Goal: Contribute content: Contribute content

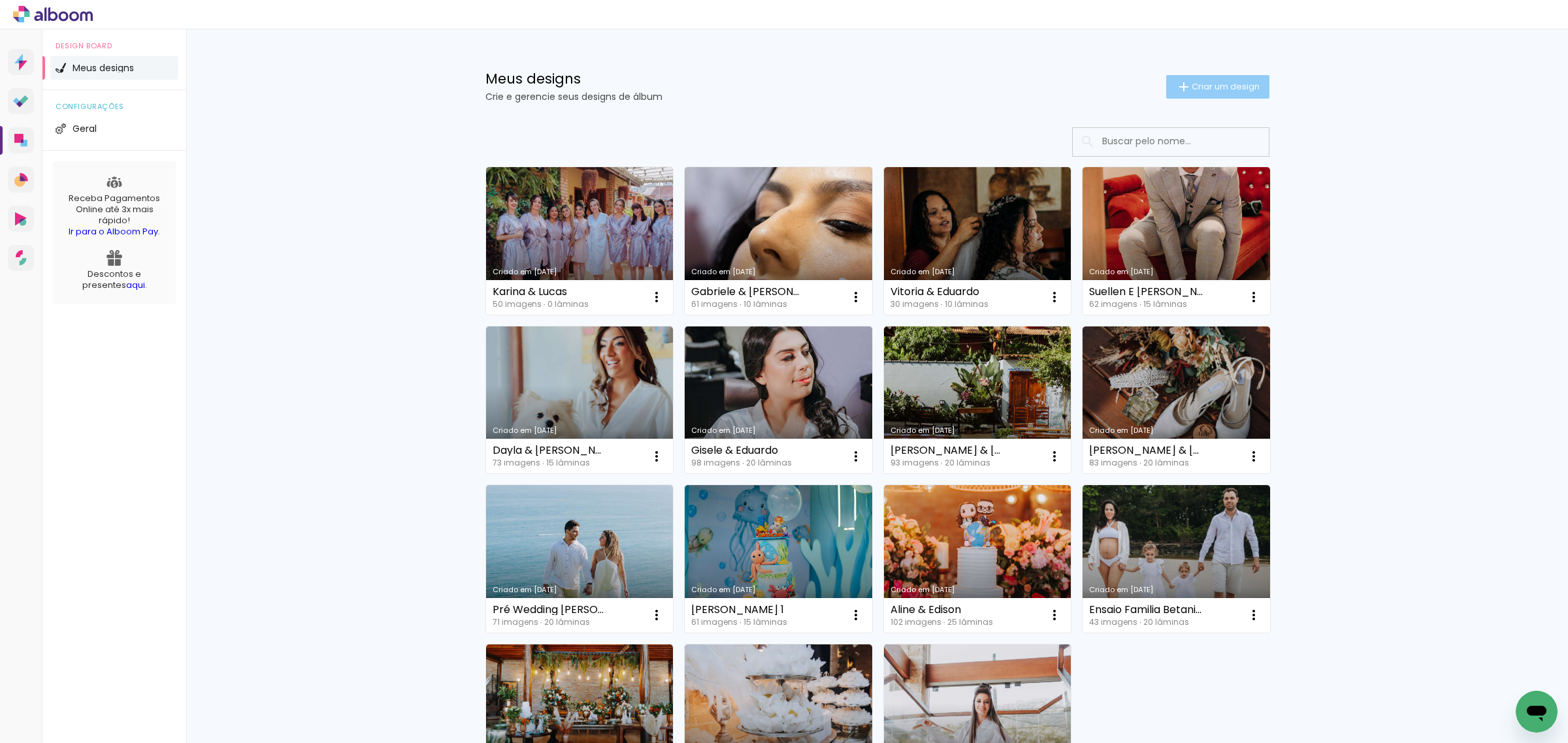
click at [1206, 87] on span "Criar um design" at bounding box center [1226, 86] width 68 height 8
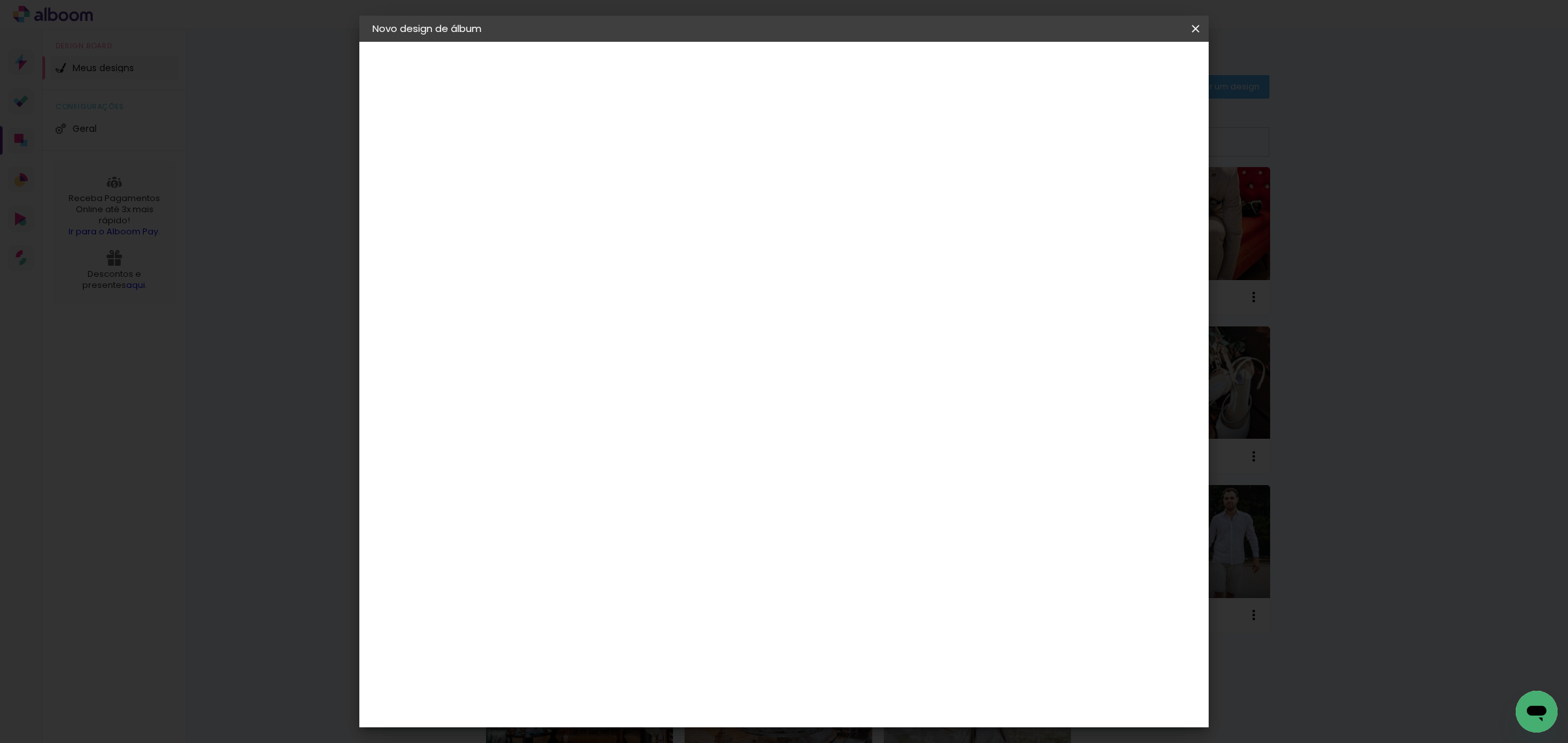
click at [586, 182] on input at bounding box center [586, 175] width 0 height 20
type input "Priscila & [PERSON_NAME]"
click at [0, 0] on slot "Avançar" at bounding box center [0, 0] width 0 height 0
click at [0, 0] on div "Voltar Avançar" at bounding box center [0, 0] width 0 height 0
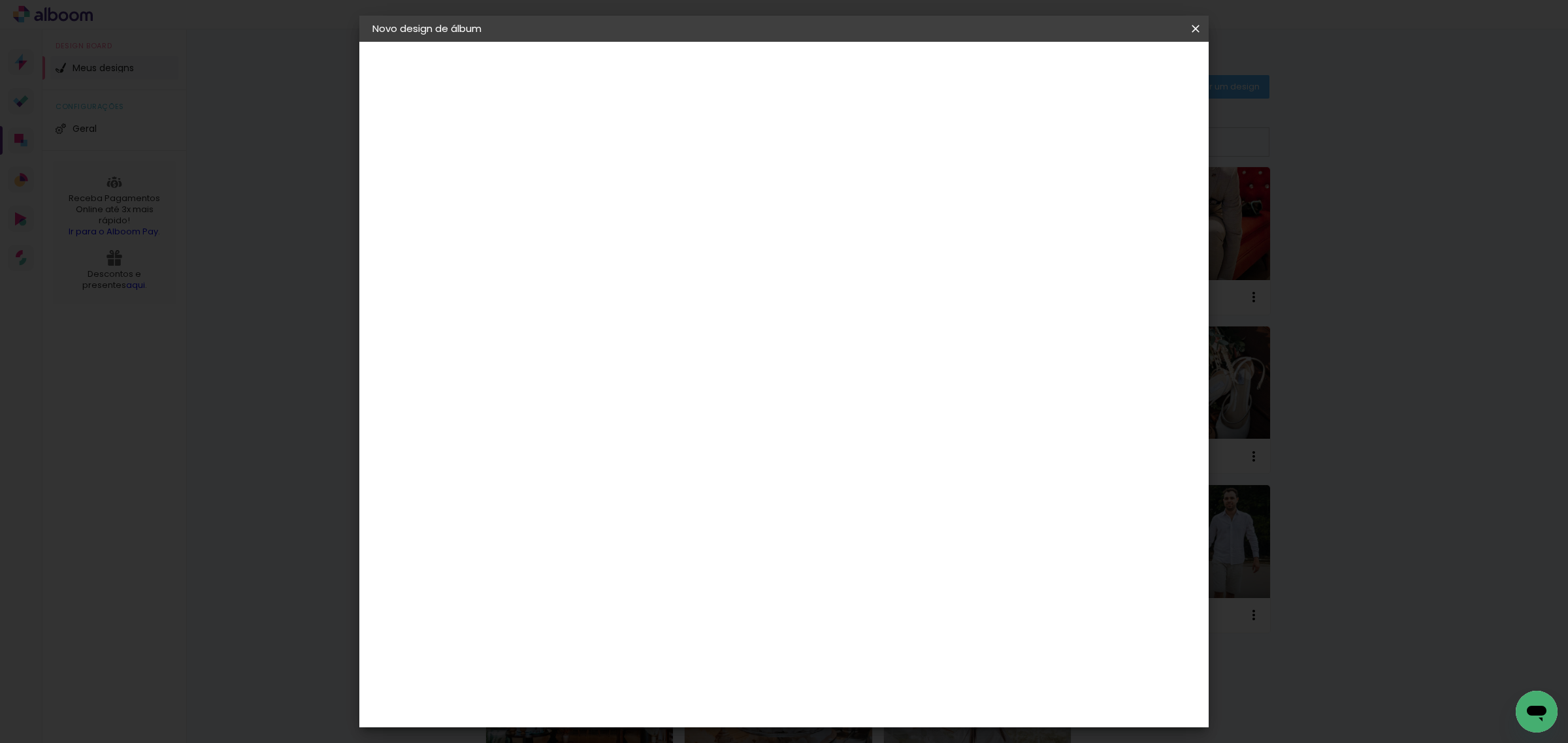
click at [629, 645] on div "[PERSON_NAME]" at bounding box center [621, 650] width 87 height 11
click at [0, 0] on slot "Avançar" at bounding box center [0, 0] width 0 height 0
click at [637, 218] on input "text" at bounding box center [611, 227] width 51 height 20
click at [831, 239] on paper-item "Slim Book" at bounding box center [869, 242] width 261 height 26
type input "Slim Book"
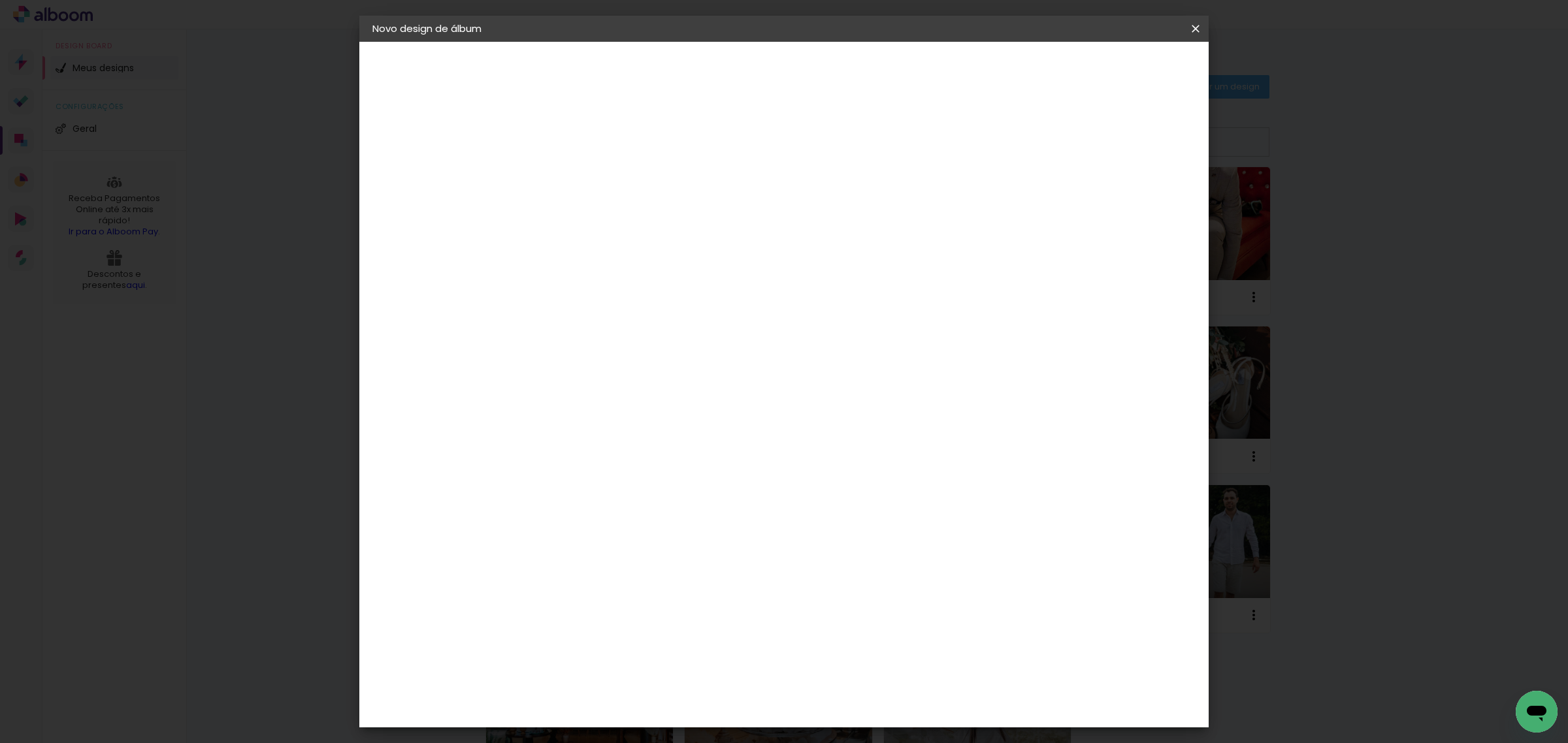
click at [761, 217] on iron-icon at bounding box center [753, 214] width 16 height 16
click at [966, 243] on paper-item "Slim Book" at bounding box center [863, 242] width 261 height 26
click at [819, 153] on div "Opções disponíveis Encadernados Slim Book Tamanho Escolha o tamanho Horizontal …" at bounding box center [674, 98] width 289 height 111
click at [674, 463] on span "30 x 60" at bounding box center [644, 477] width 61 height 27
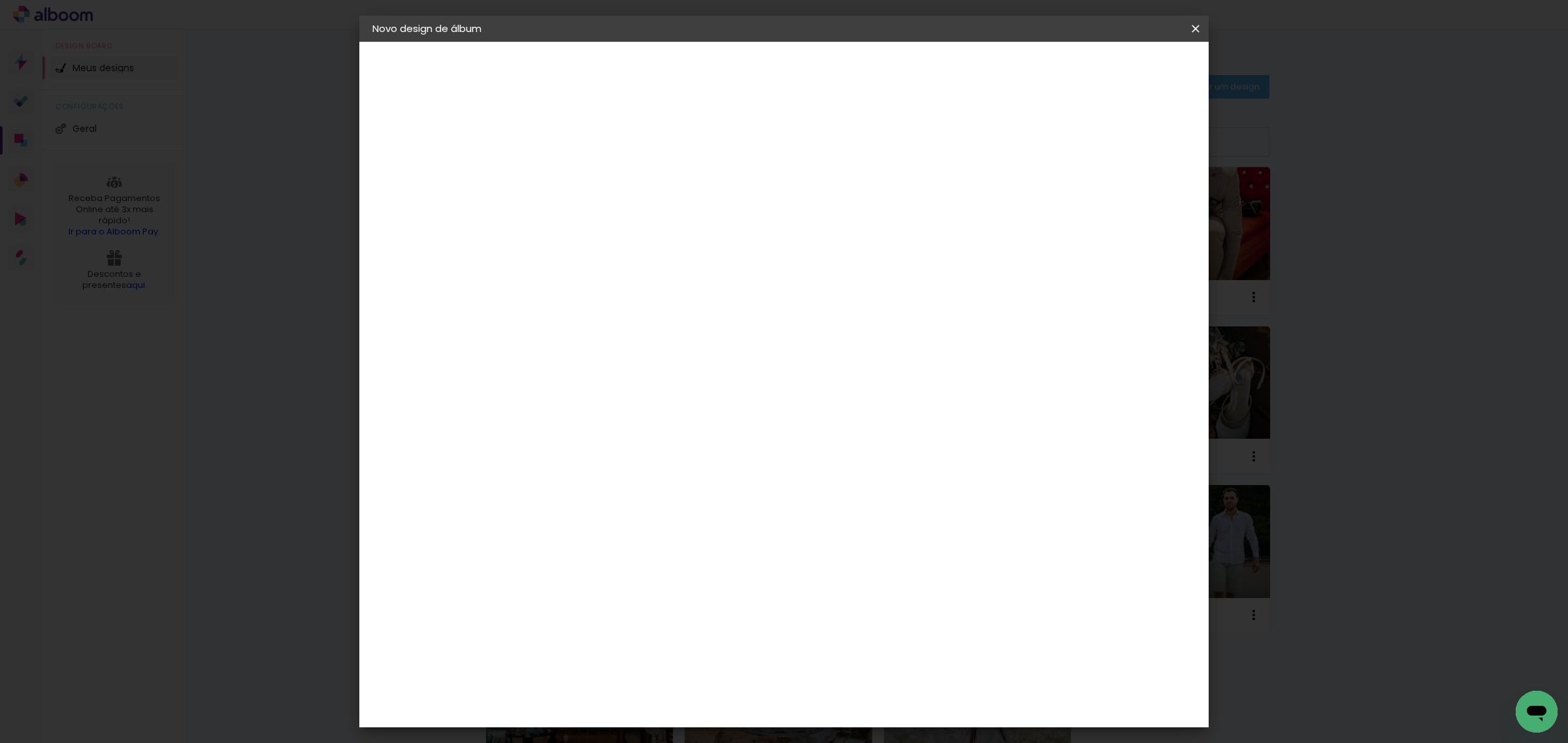
click at [799, 75] on paper-button "Avançar" at bounding box center [767, 69] width 64 height 23
click at [1124, 76] on paper-button "Iniciar design" at bounding box center [1081, 69] width 86 height 23
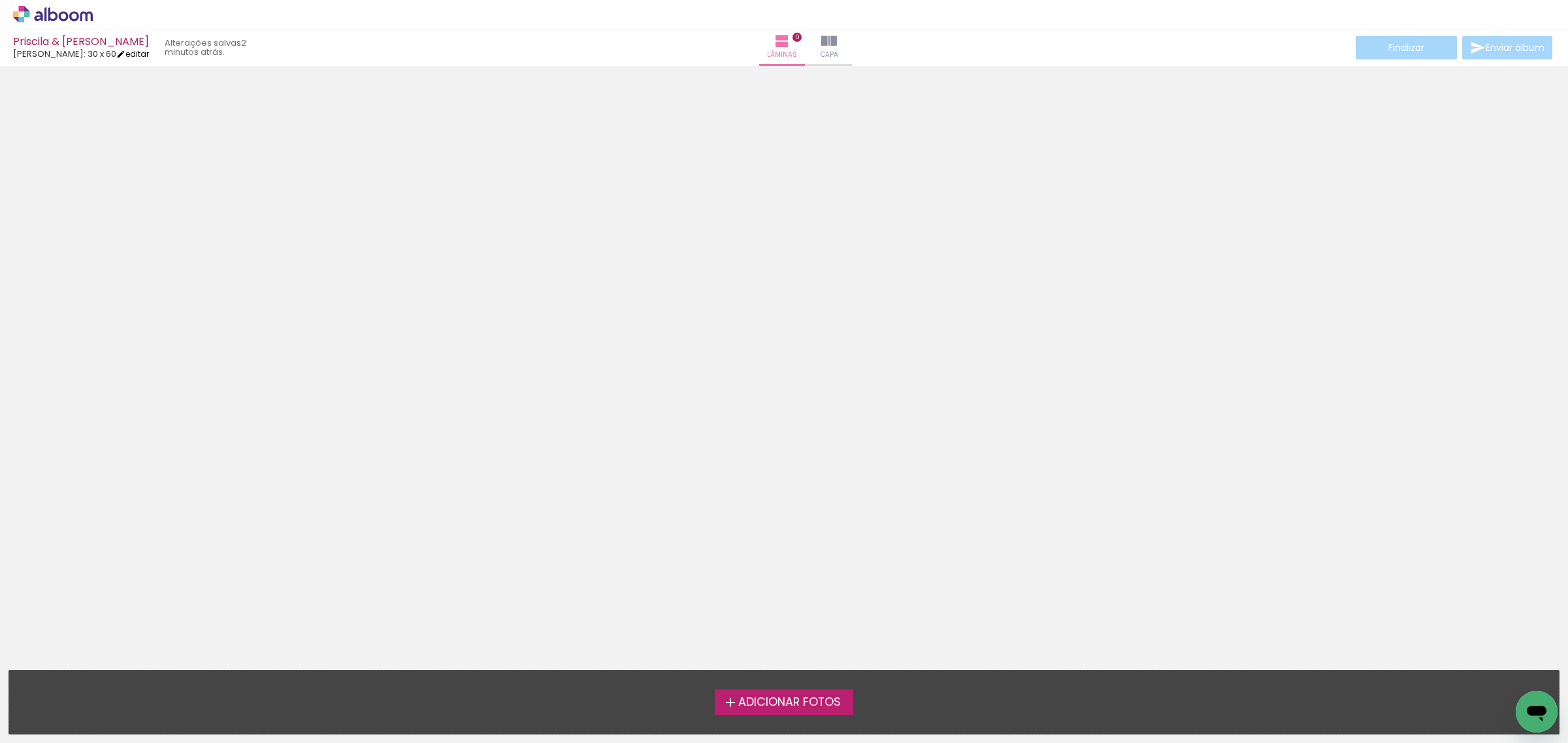
click at [131, 53] on link "editar" at bounding box center [132, 53] width 32 height 11
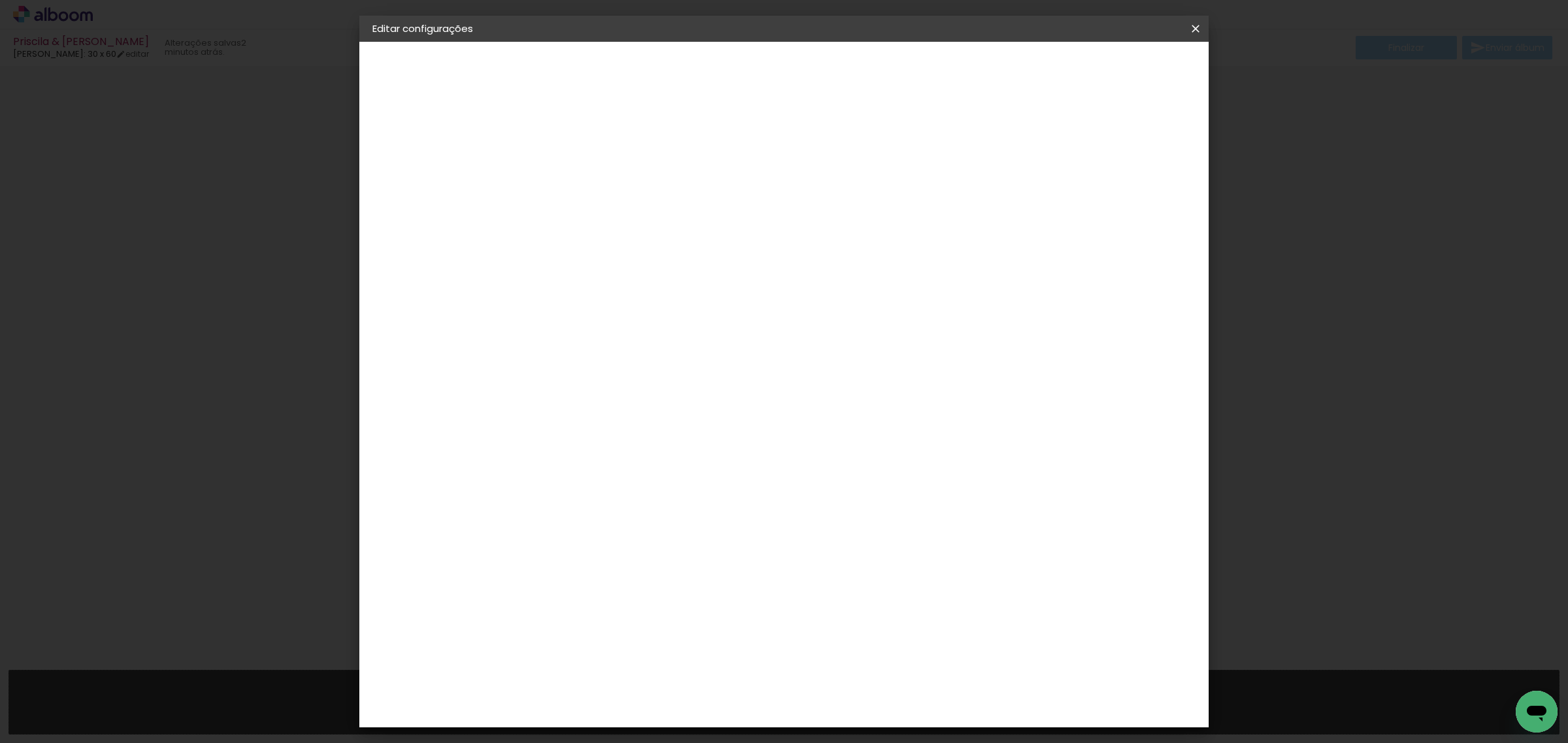
click at [1090, 152] on div "mm Mostrar sangria" at bounding box center [837, 141] width 575 height 29
click at [1037, 142] on div at bounding box center [1032, 141] width 12 height 12
type paper-checkbox "on"
click at [1111, 69] on span "Salvar configurações" at bounding box center [1063, 69] width 97 height 9
click at [1117, 69] on iron-overlay-backdrop at bounding box center [784, 372] width 1568 height 743
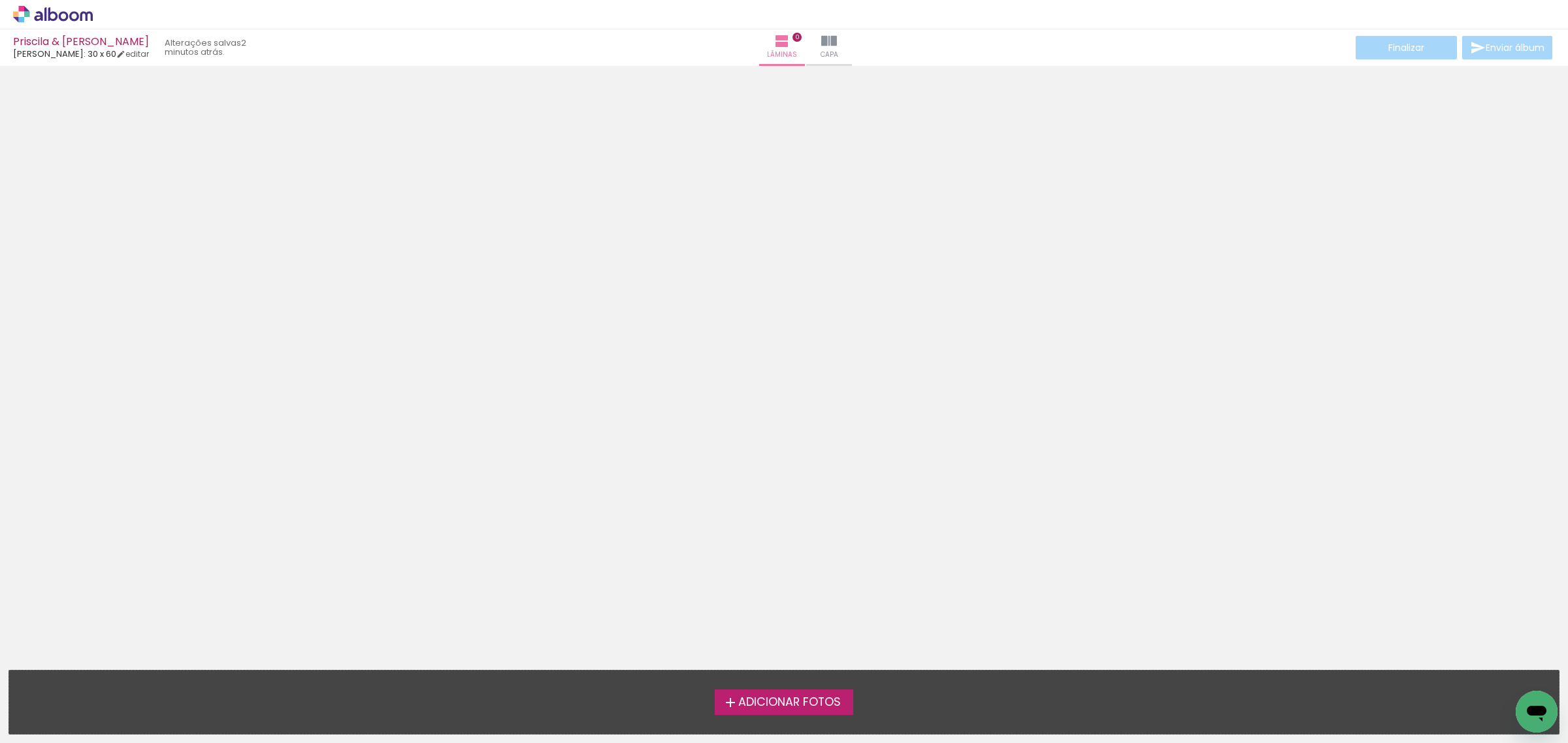
click at [801, 712] on label "Adicionar Fotos" at bounding box center [784, 702] width 139 height 25
click at [0, 0] on input "file" at bounding box center [0, 0] width 0 height 0
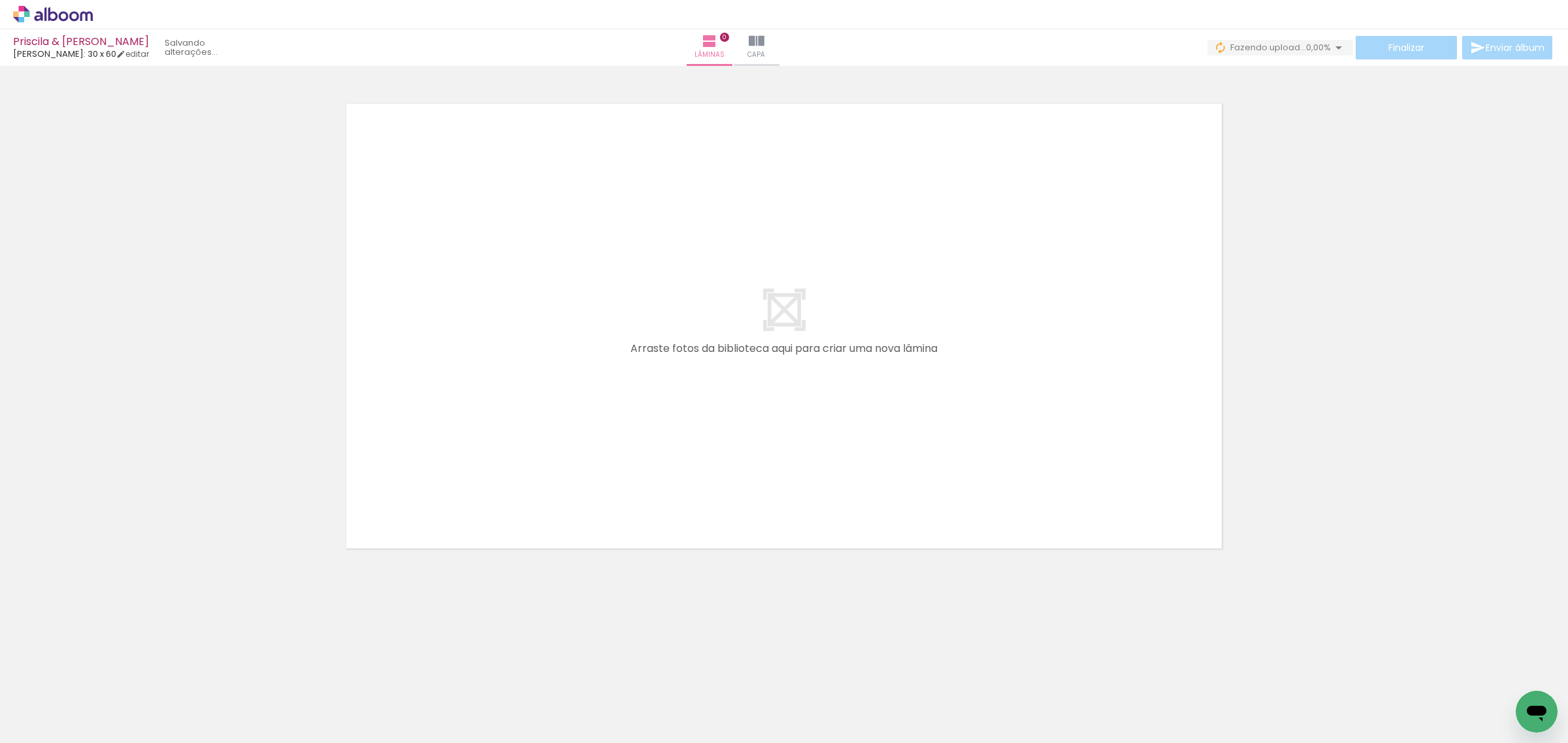
click at [56, 721] on span "Adicionar Fotos" at bounding box center [47, 725] width 39 height 14
click at [0, 0] on input "file" at bounding box center [0, 0] width 0 height 0
click at [54, 703] on input "Todas as fotos" at bounding box center [37, 703] width 50 height 11
click at [57, 703] on input "Todas as fotos" at bounding box center [37, 703] width 50 height 11
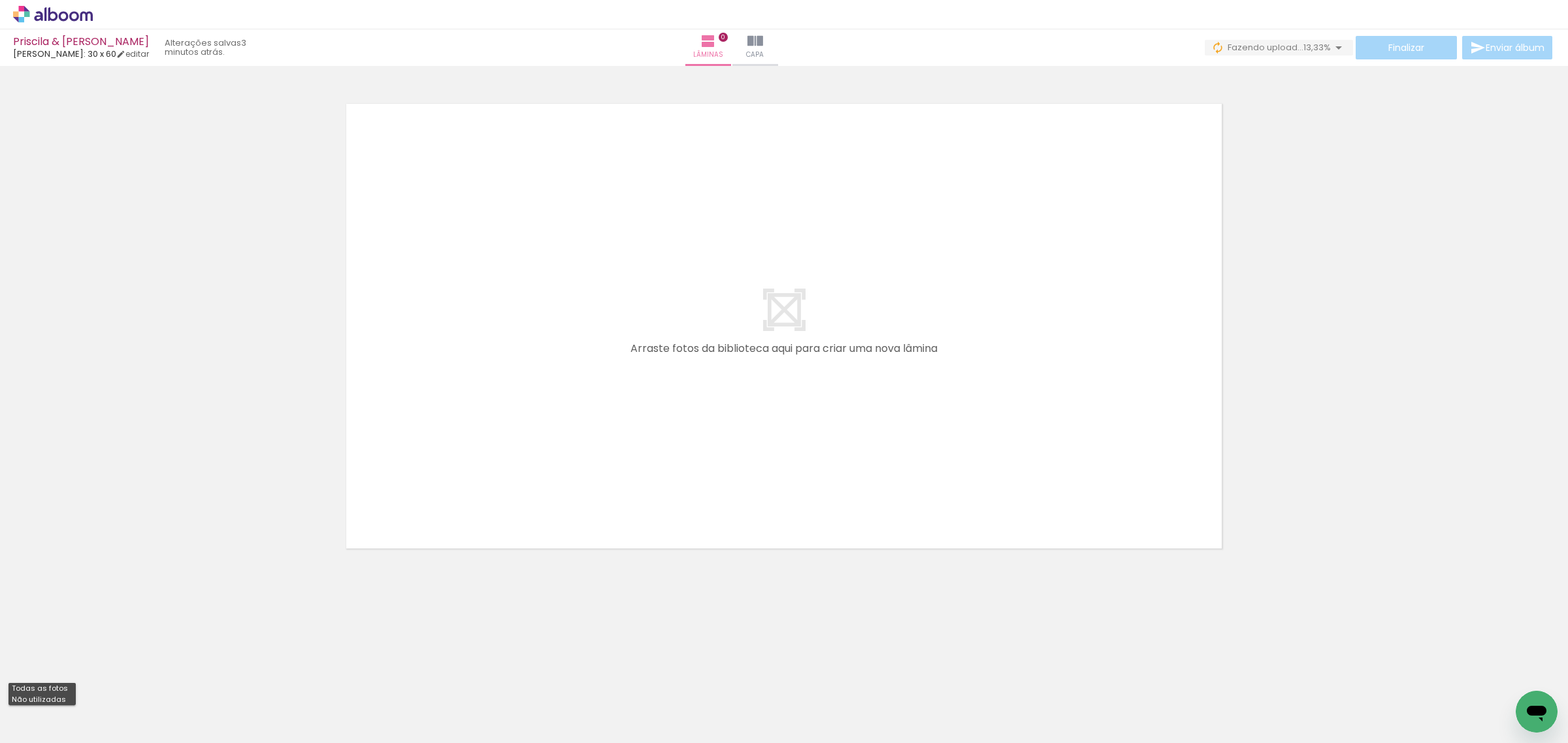
click at [64, 702] on paper-item "Não utilizadas" at bounding box center [42, 699] width 68 height 11
type input "Não utilizadas"
drag, startPoint x: 299, startPoint y: 549, endPoint x: 302, endPoint y: 560, distance: 11.4
click at [299, 549] on div "Confirmar Cancelar" at bounding box center [784, 320] width 1568 height 509
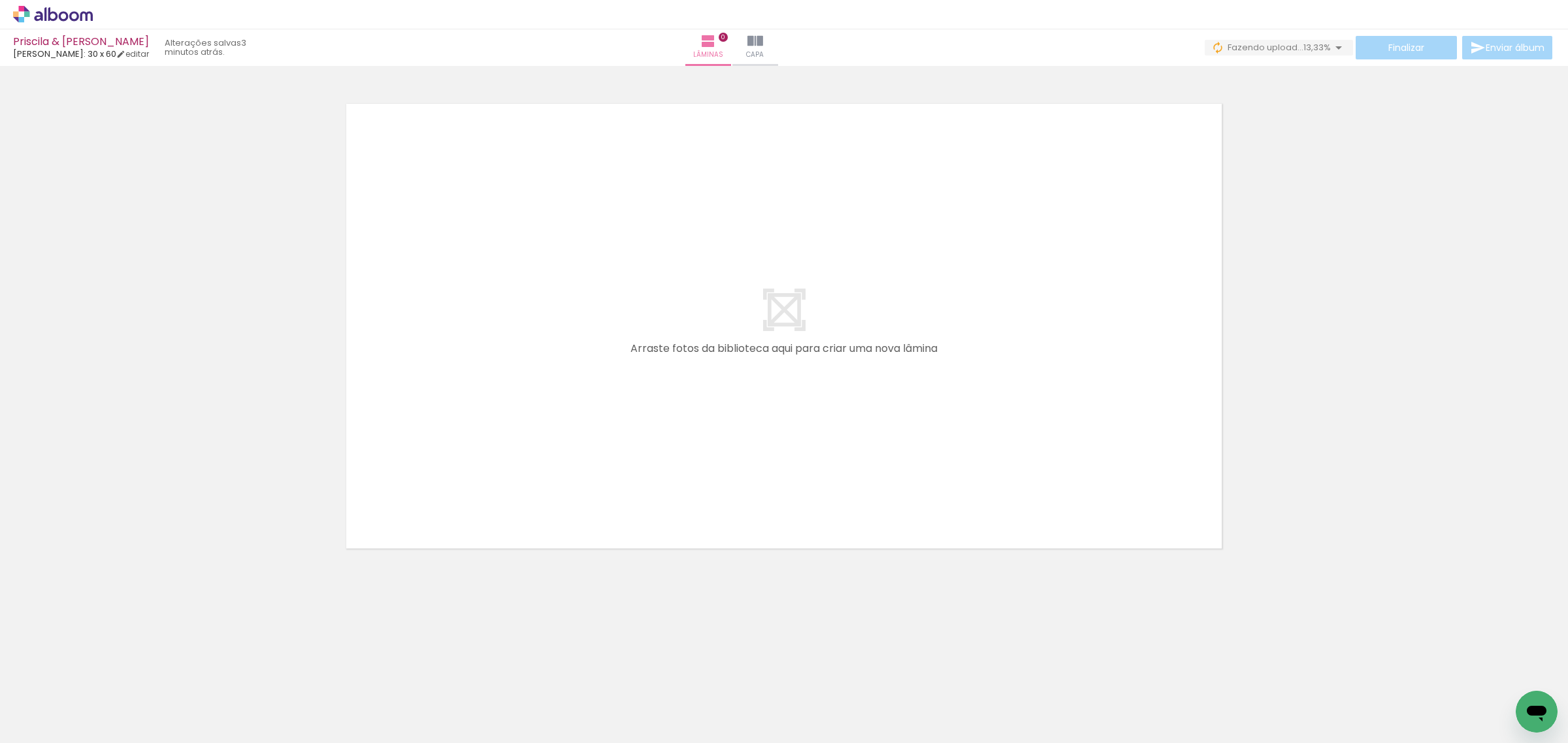
scroll to position [0, 0]
click at [139, 705] on div at bounding box center [130, 699] width 43 height 65
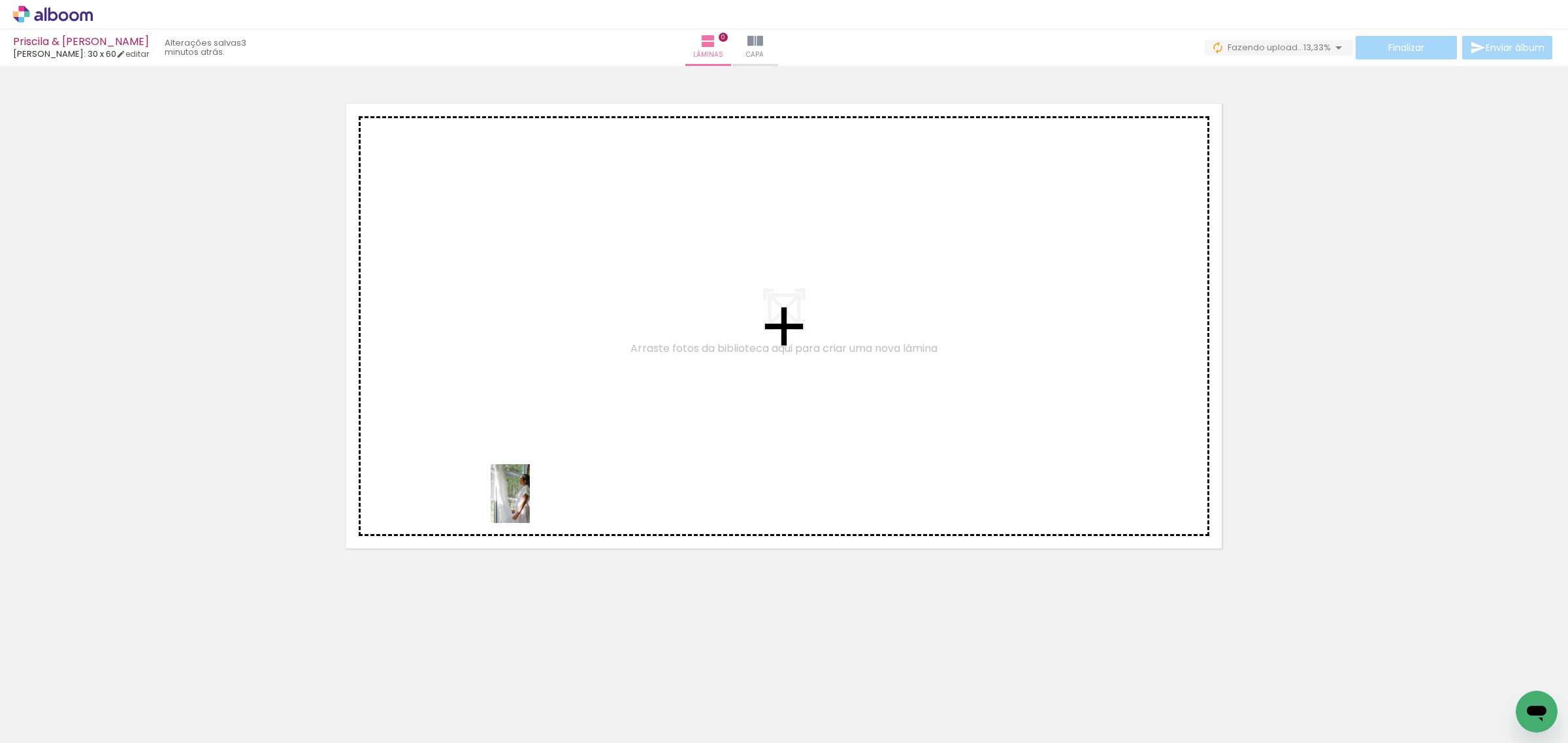
drag, startPoint x: 139, startPoint y: 705, endPoint x: 547, endPoint y: 493, distance: 459.8
click at [545, 493] on quentale-workspace at bounding box center [784, 372] width 1568 height 743
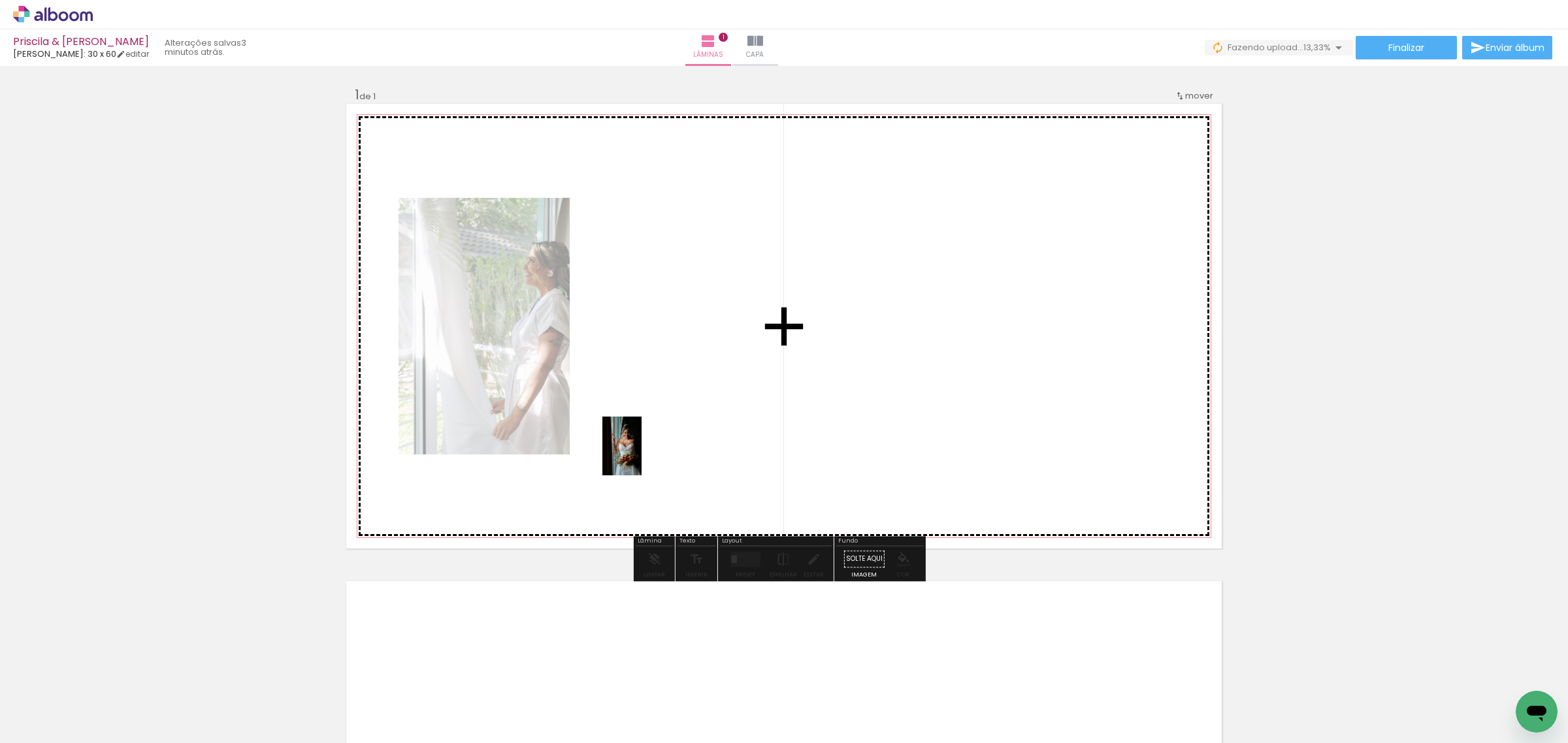
drag, startPoint x: 194, startPoint y: 711, endPoint x: 647, endPoint y: 459, distance: 518.4
click at [648, 453] on quentale-workspace at bounding box center [784, 372] width 1568 height 743
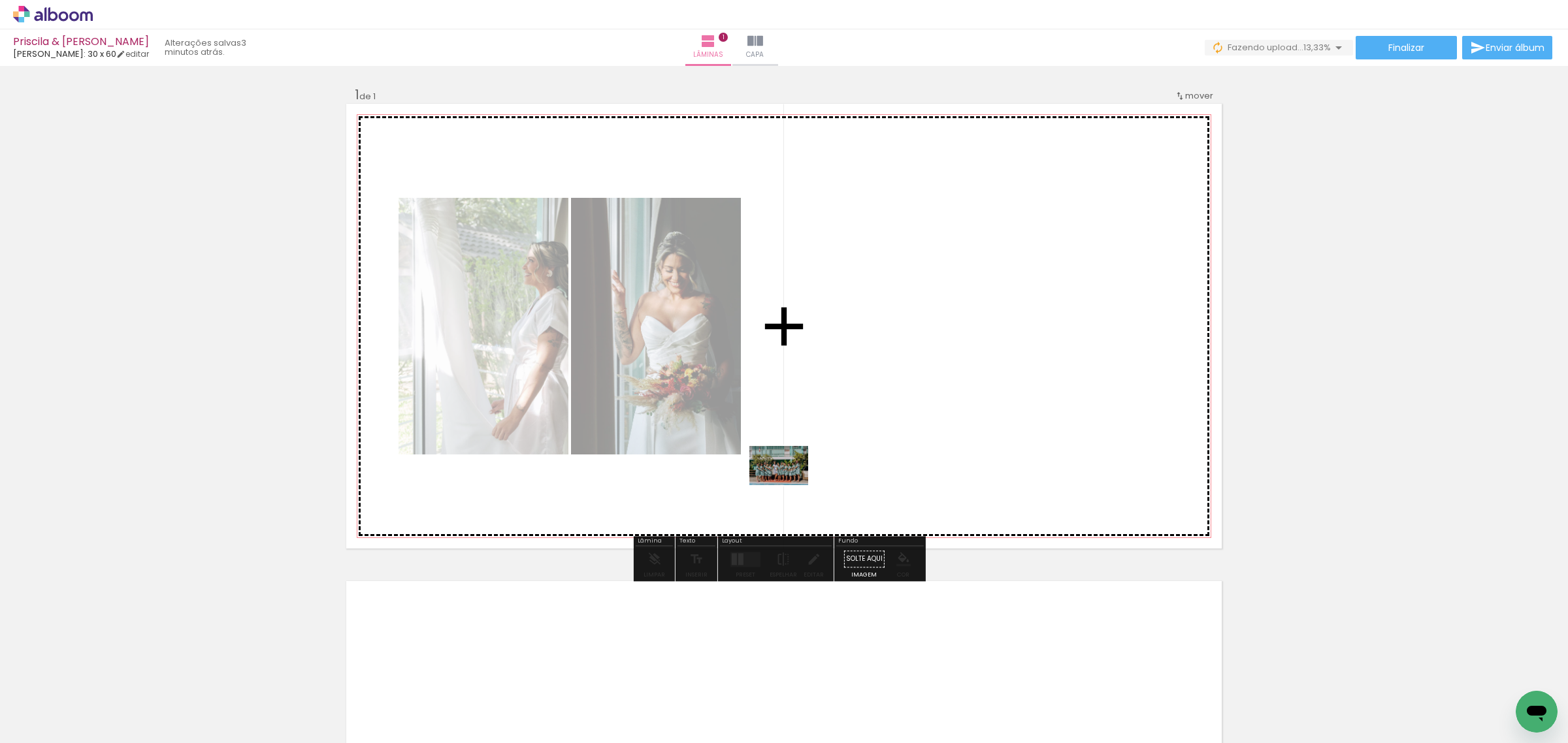
drag, startPoint x: 157, startPoint y: 699, endPoint x: 792, endPoint y: 485, distance: 670.1
click at [791, 485] on quentale-workspace at bounding box center [784, 372] width 1568 height 743
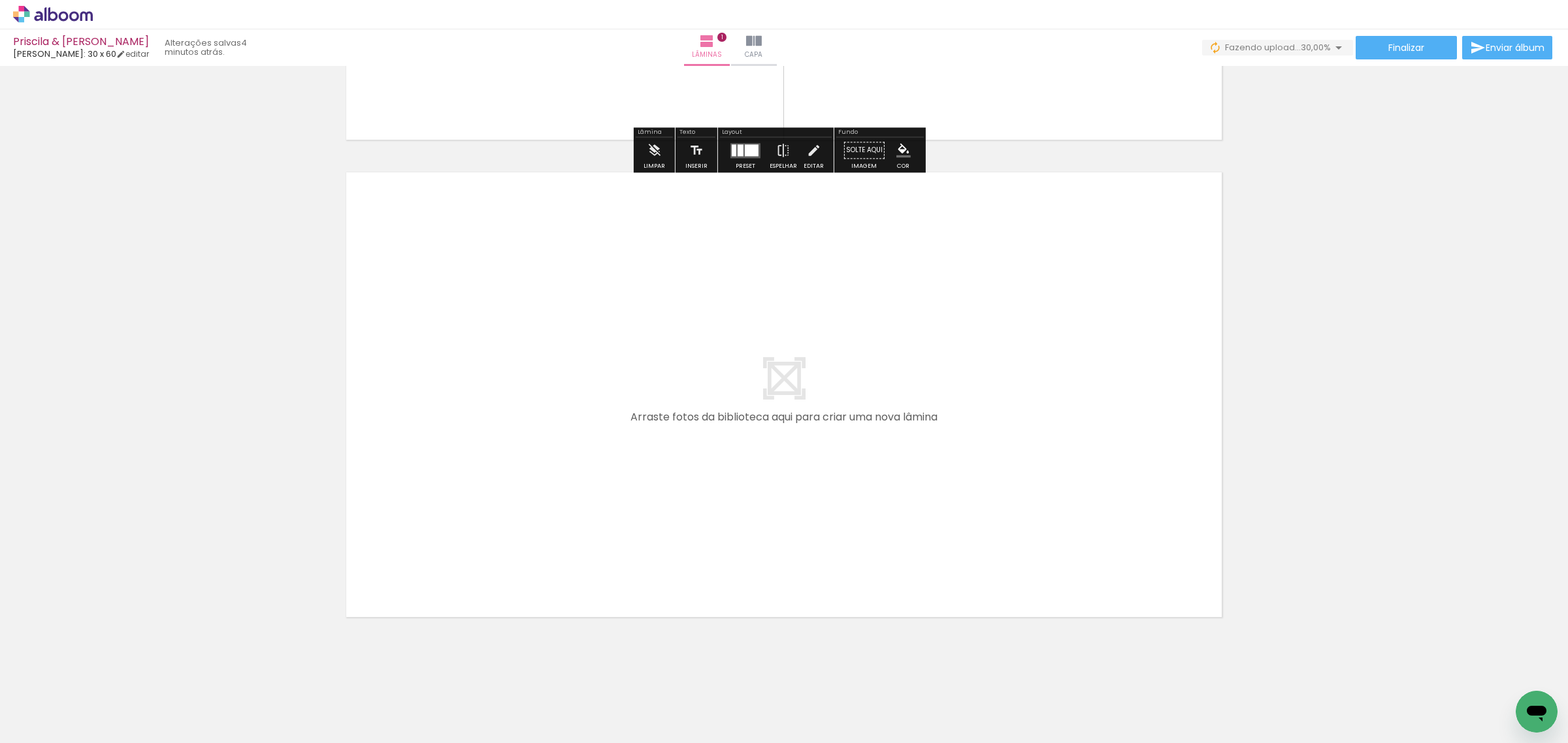
scroll to position [409, 0]
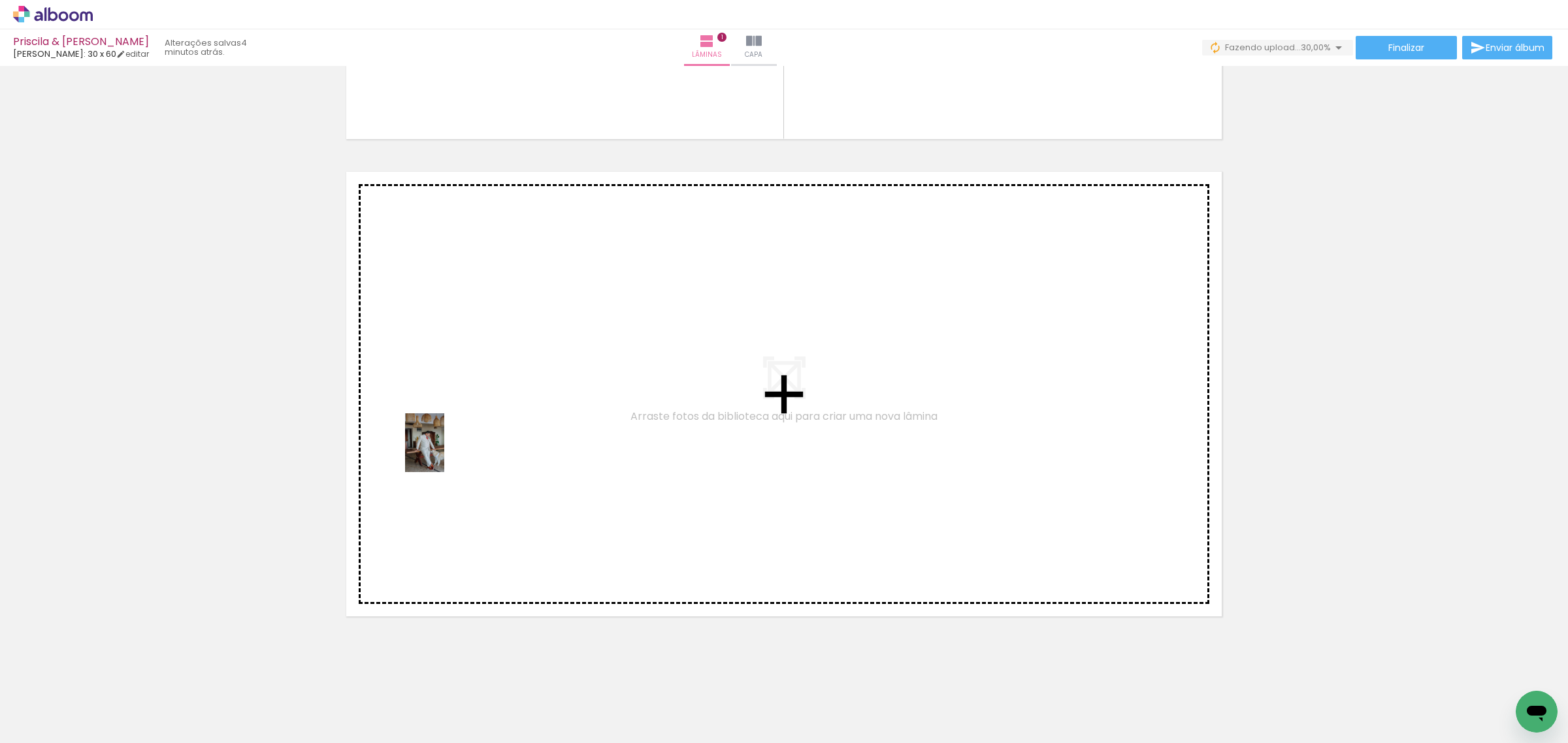
drag, startPoint x: 139, startPoint y: 700, endPoint x: 466, endPoint y: 436, distance: 420.3
click at [466, 436] on quentale-workspace at bounding box center [784, 372] width 1568 height 743
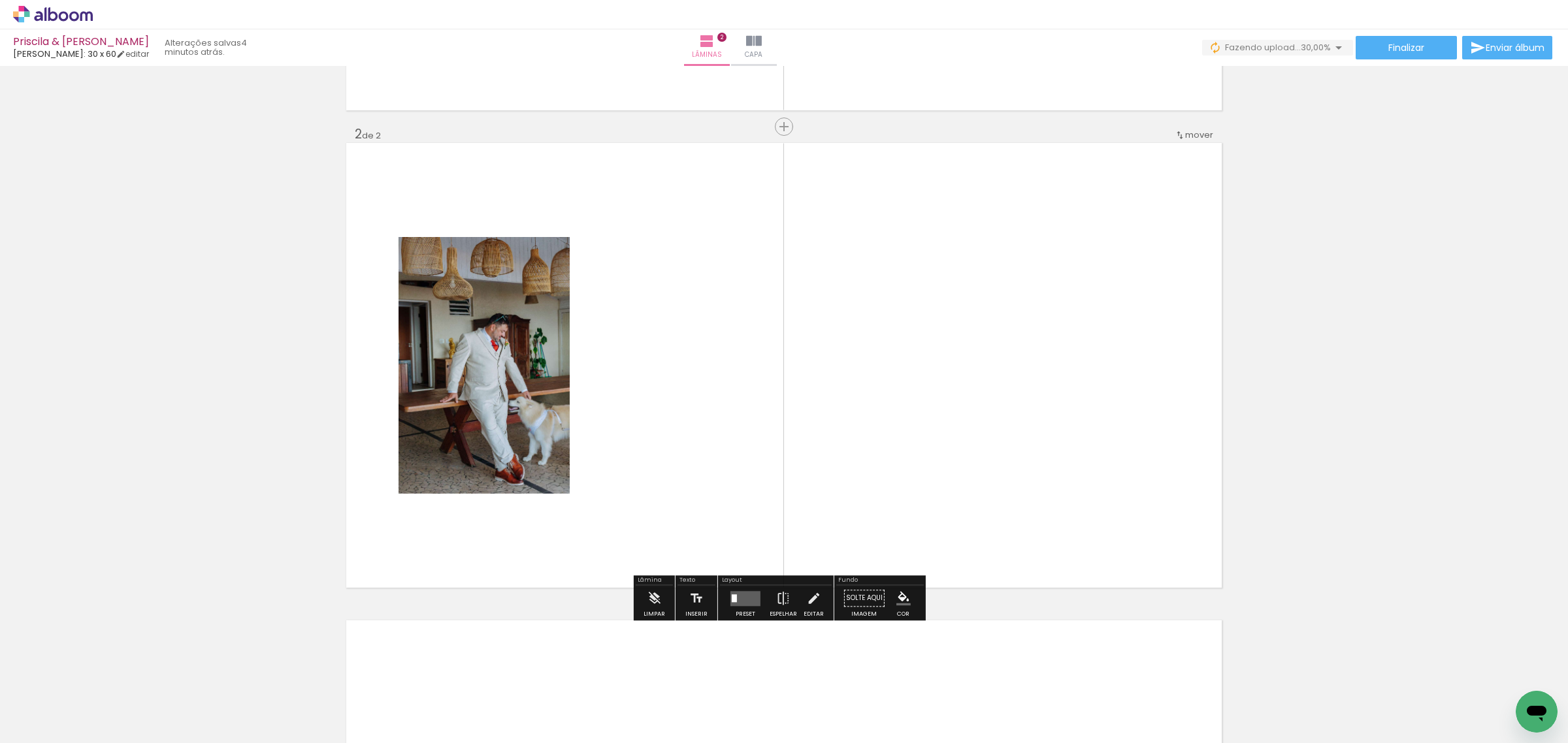
scroll to position [439, 0]
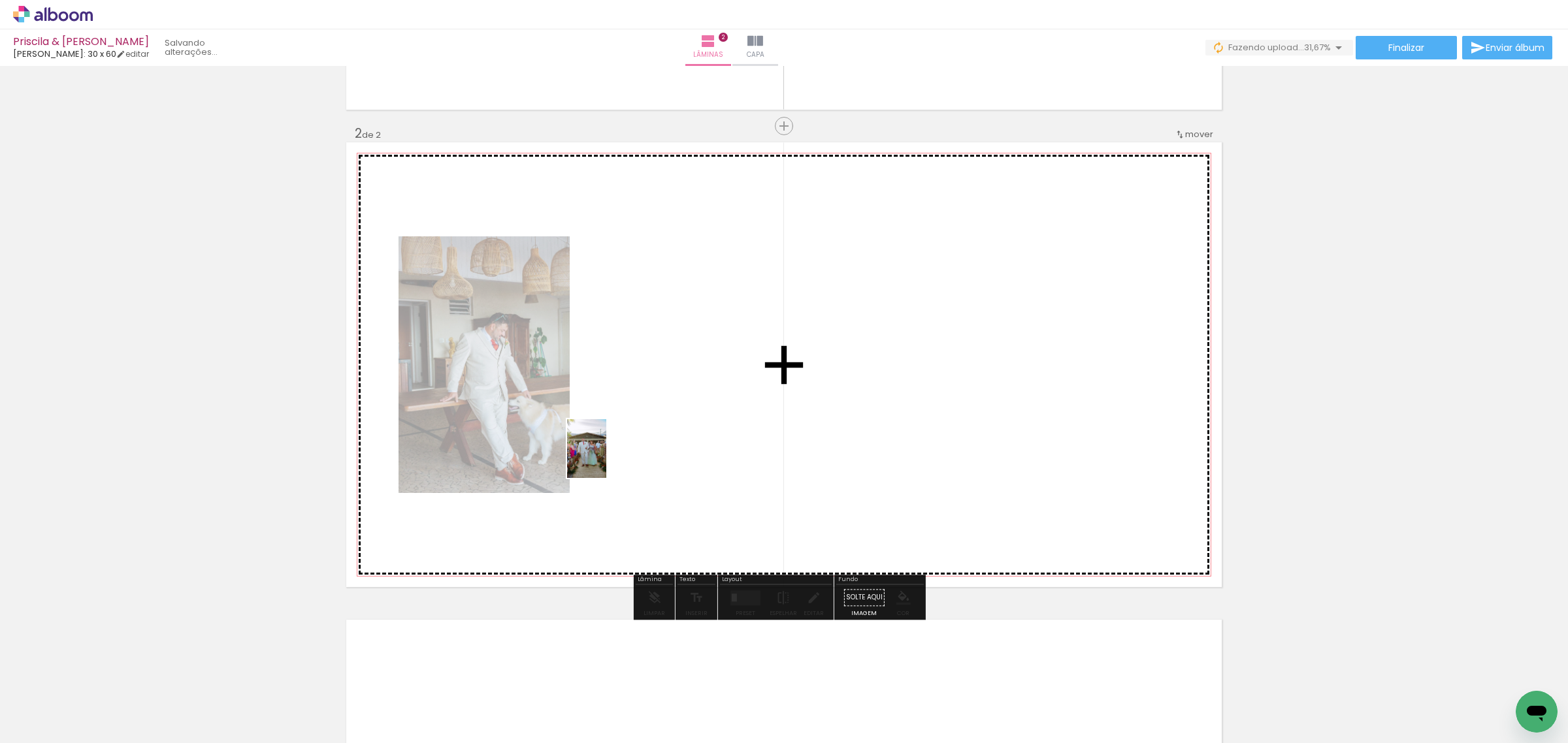
drag, startPoint x: 158, startPoint y: 702, endPoint x: 606, endPoint y: 459, distance: 509.7
click at [606, 459] on quentale-workspace at bounding box center [784, 372] width 1568 height 743
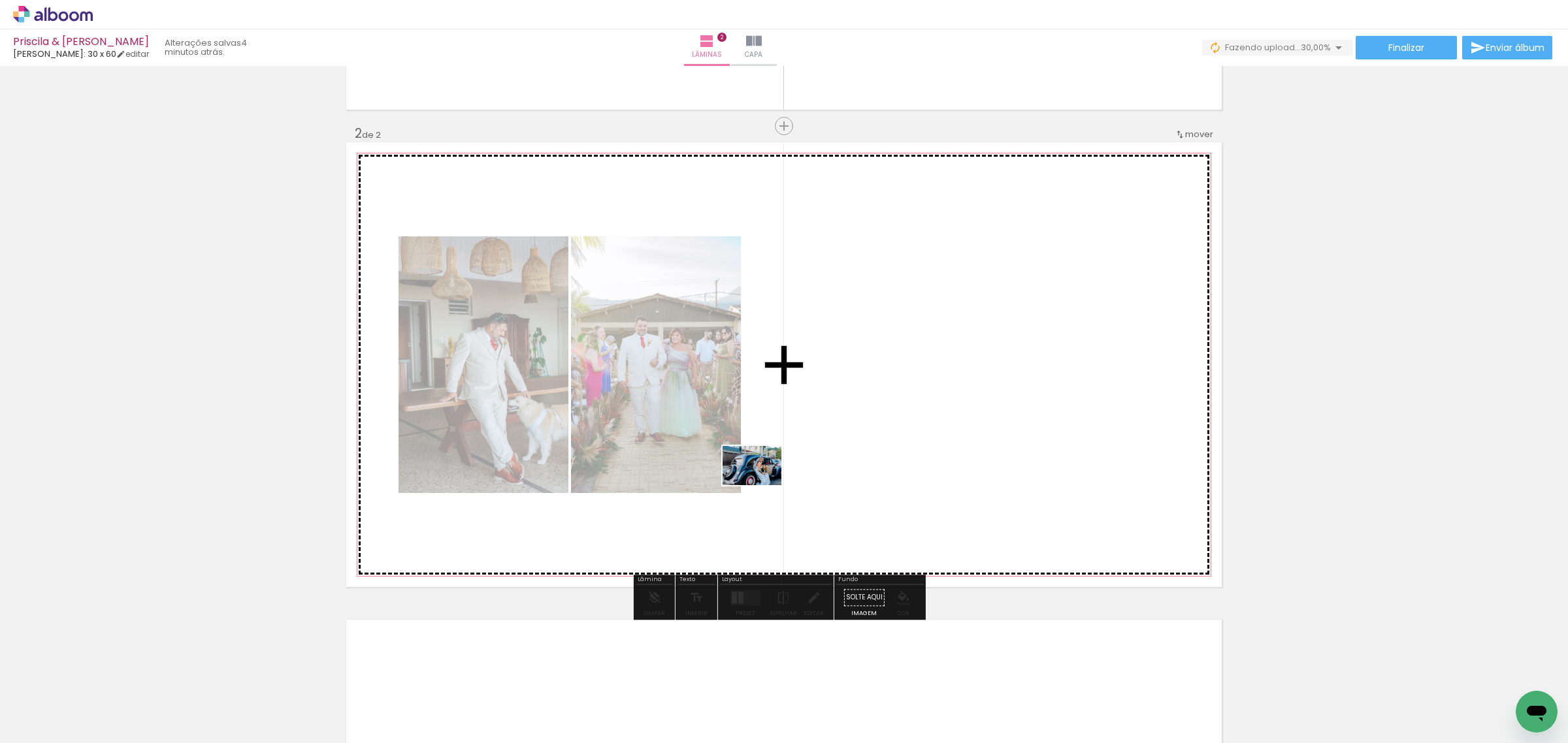
drag, startPoint x: 146, startPoint y: 707, endPoint x: 761, endPoint y: 485, distance: 653.8
click at [761, 485] on quentale-workspace at bounding box center [784, 372] width 1568 height 743
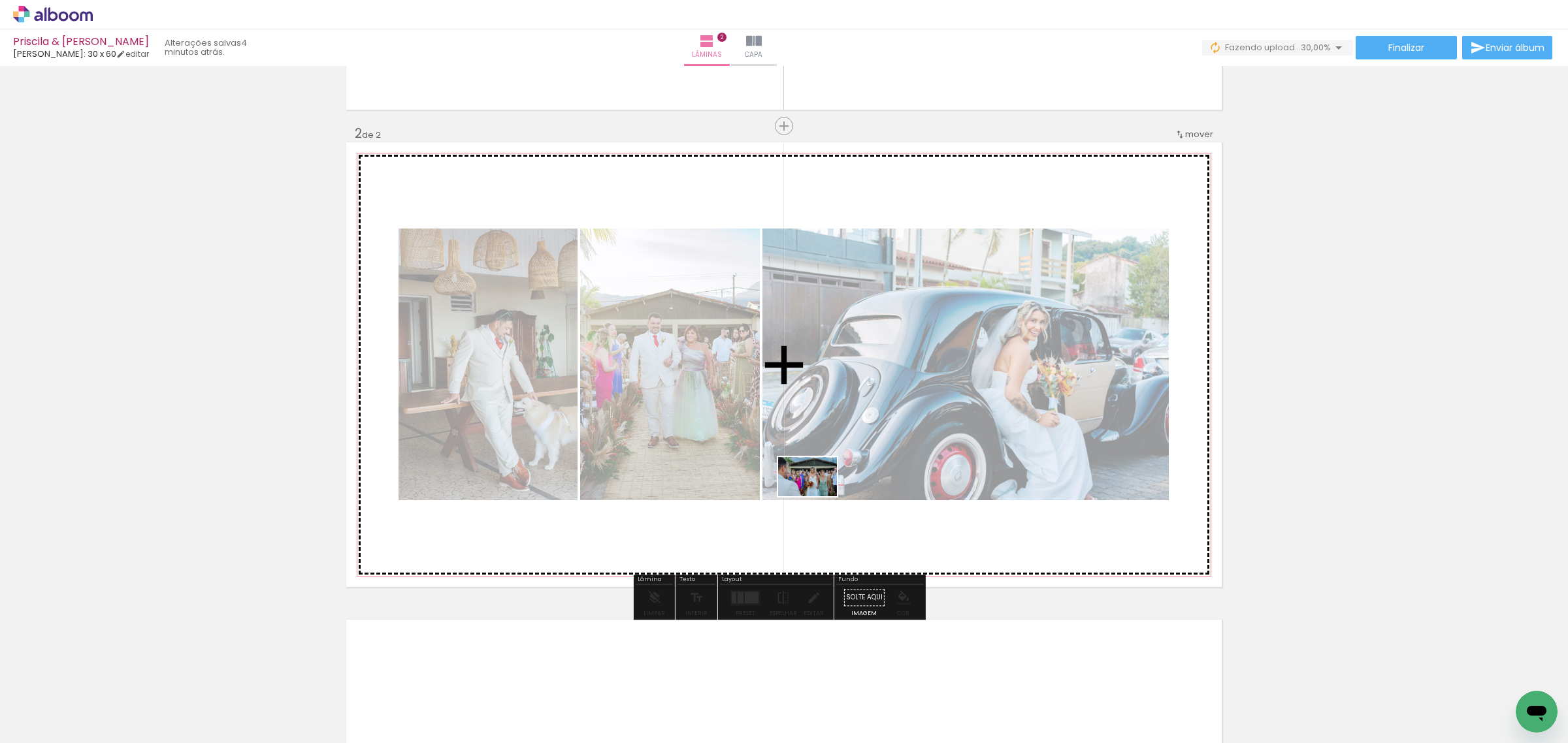
drag, startPoint x: 142, startPoint y: 696, endPoint x: 821, endPoint y: 495, distance: 708.1
click at [819, 496] on quentale-workspace at bounding box center [784, 372] width 1568 height 743
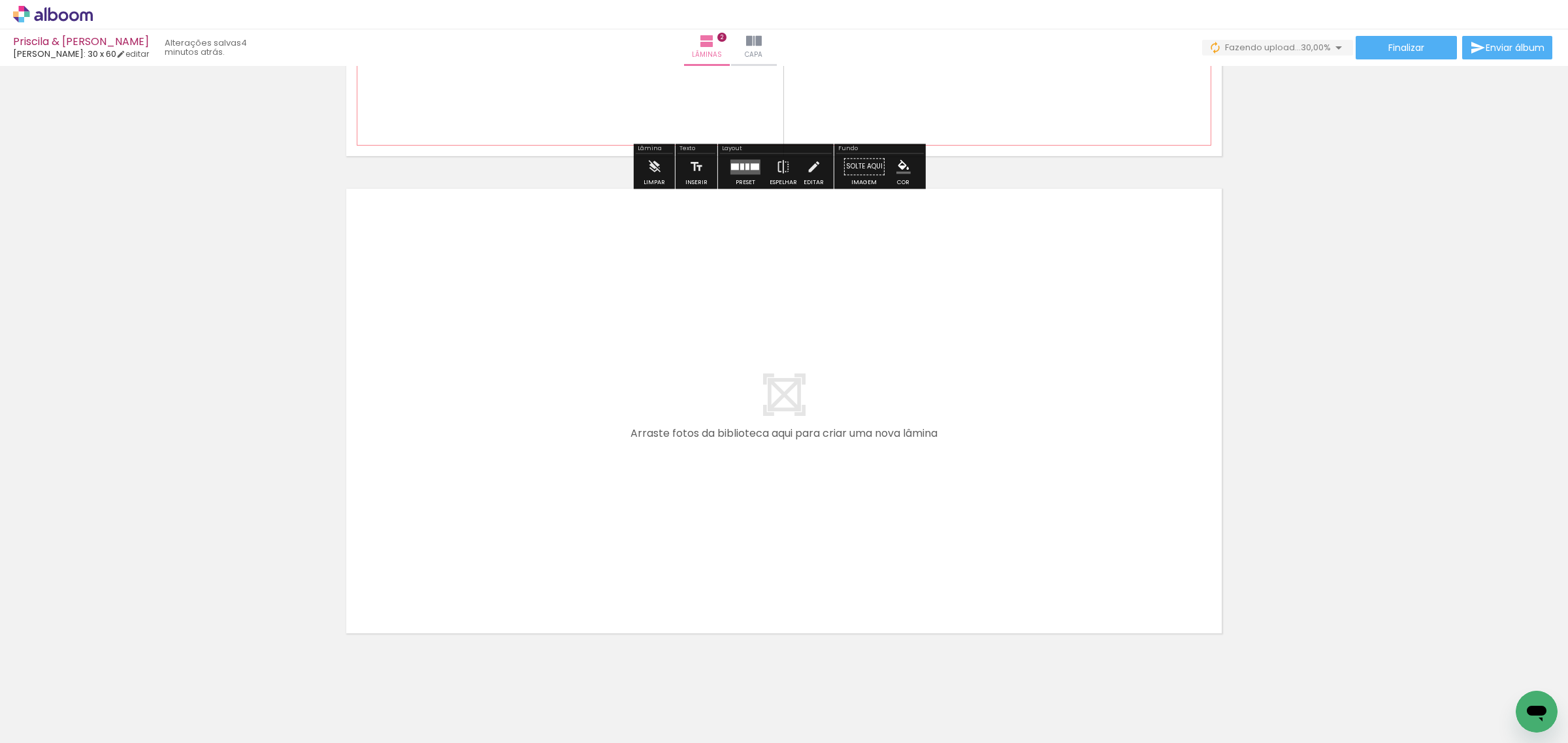
scroll to position [874, 0]
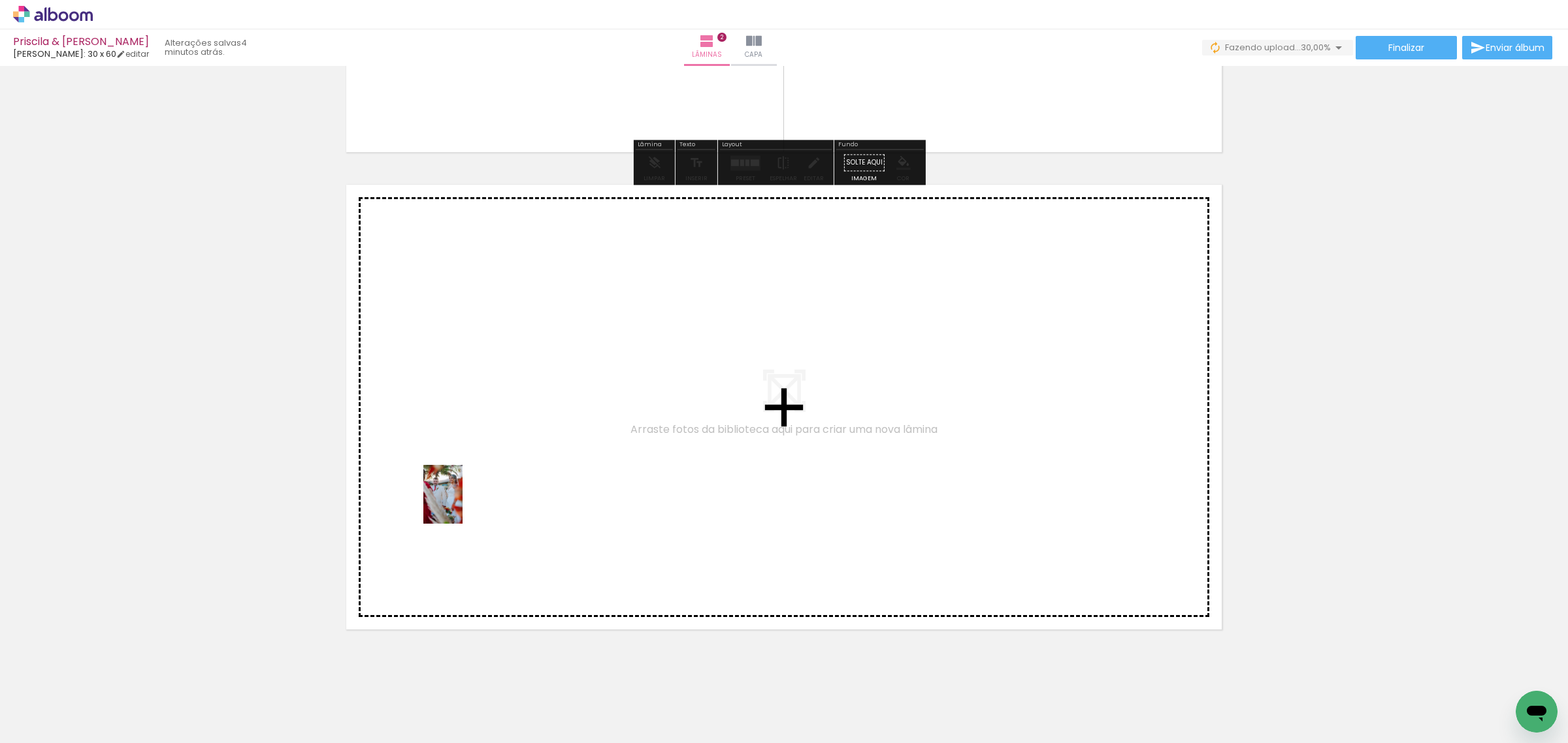
drag, startPoint x: 155, startPoint y: 705, endPoint x: 508, endPoint y: 478, distance: 419.7
click at [508, 478] on quentale-workspace at bounding box center [784, 372] width 1568 height 743
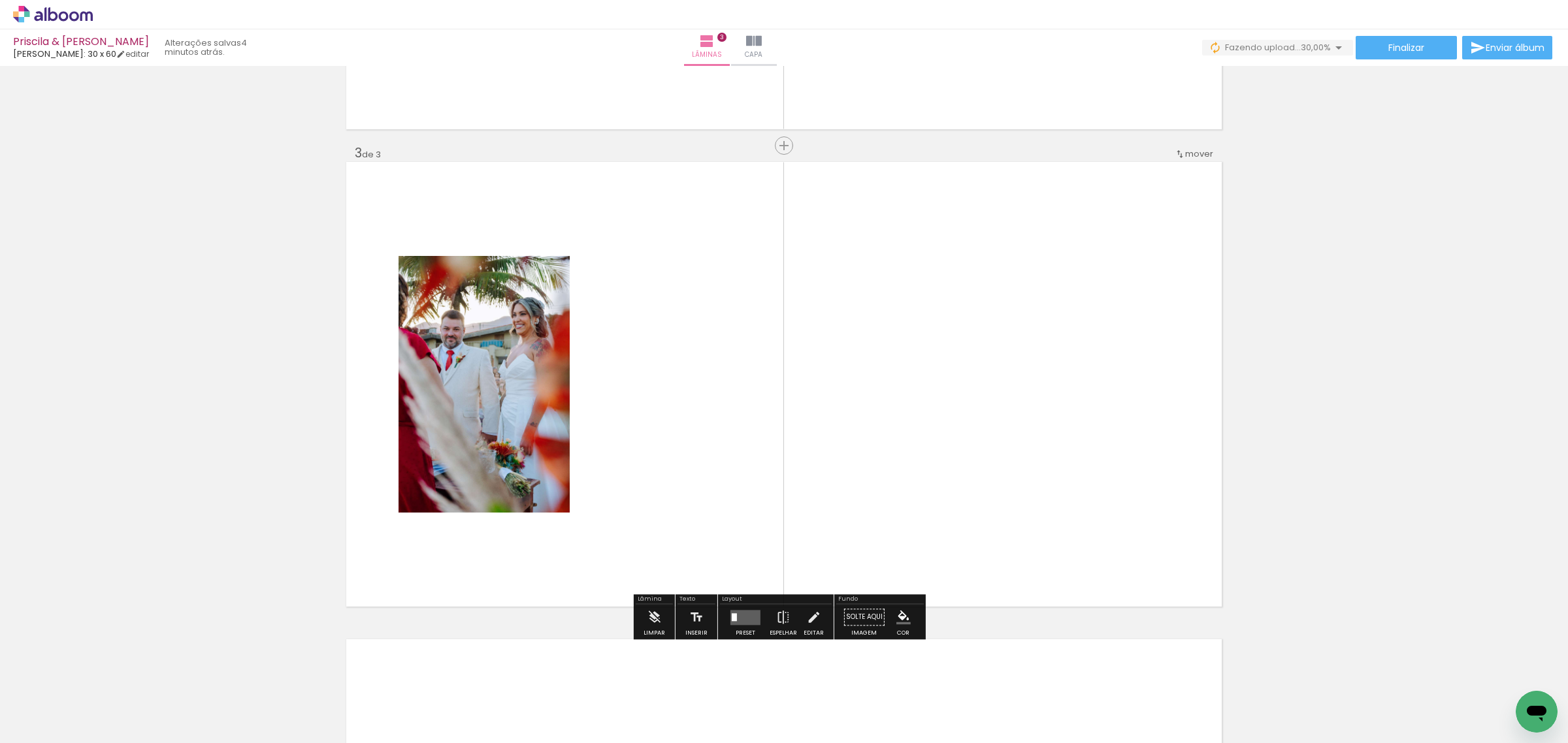
scroll to position [916, 0]
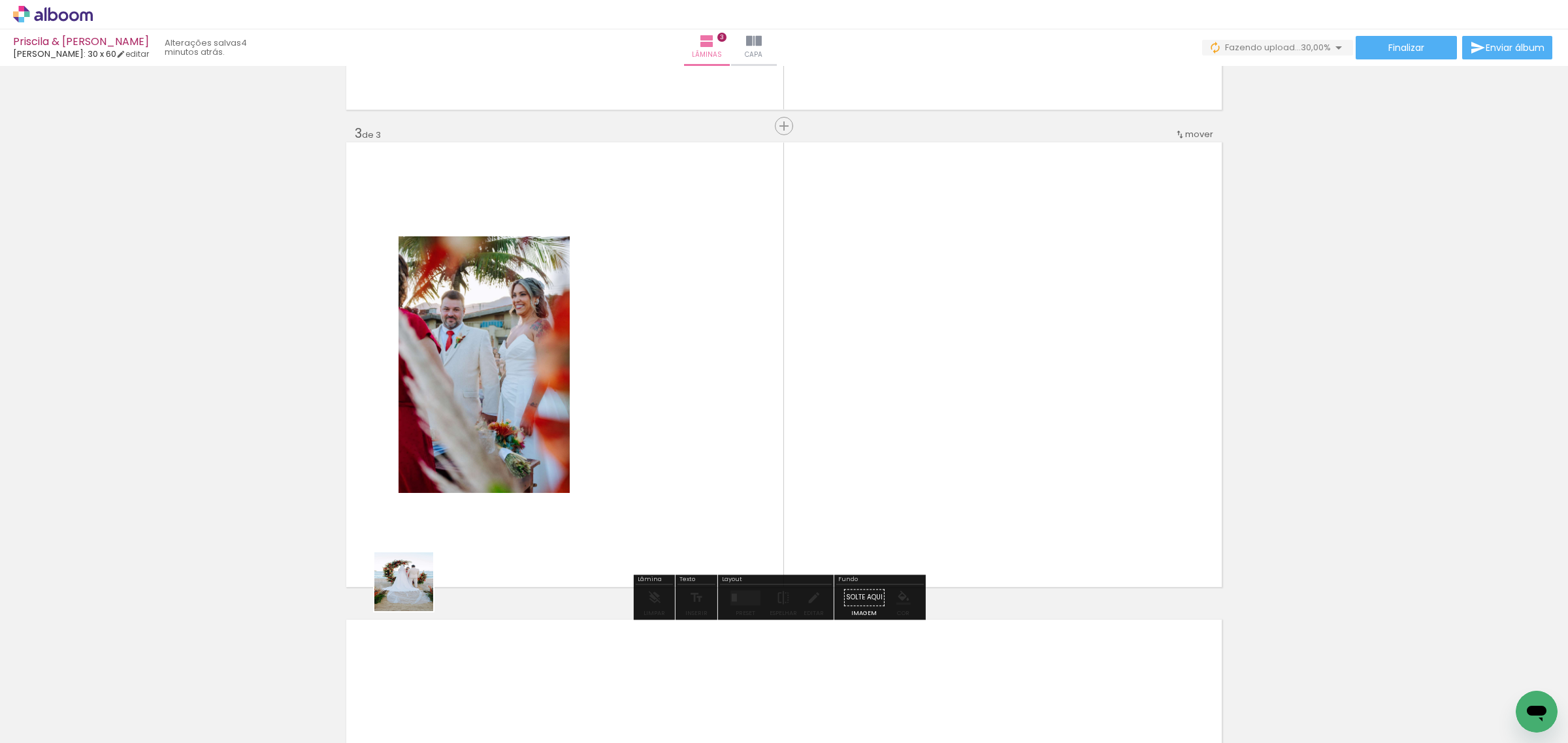
drag, startPoint x: 154, startPoint y: 705, endPoint x: 540, endPoint y: 510, distance: 432.5
click at [590, 480] on quentale-workspace at bounding box center [784, 372] width 1568 height 743
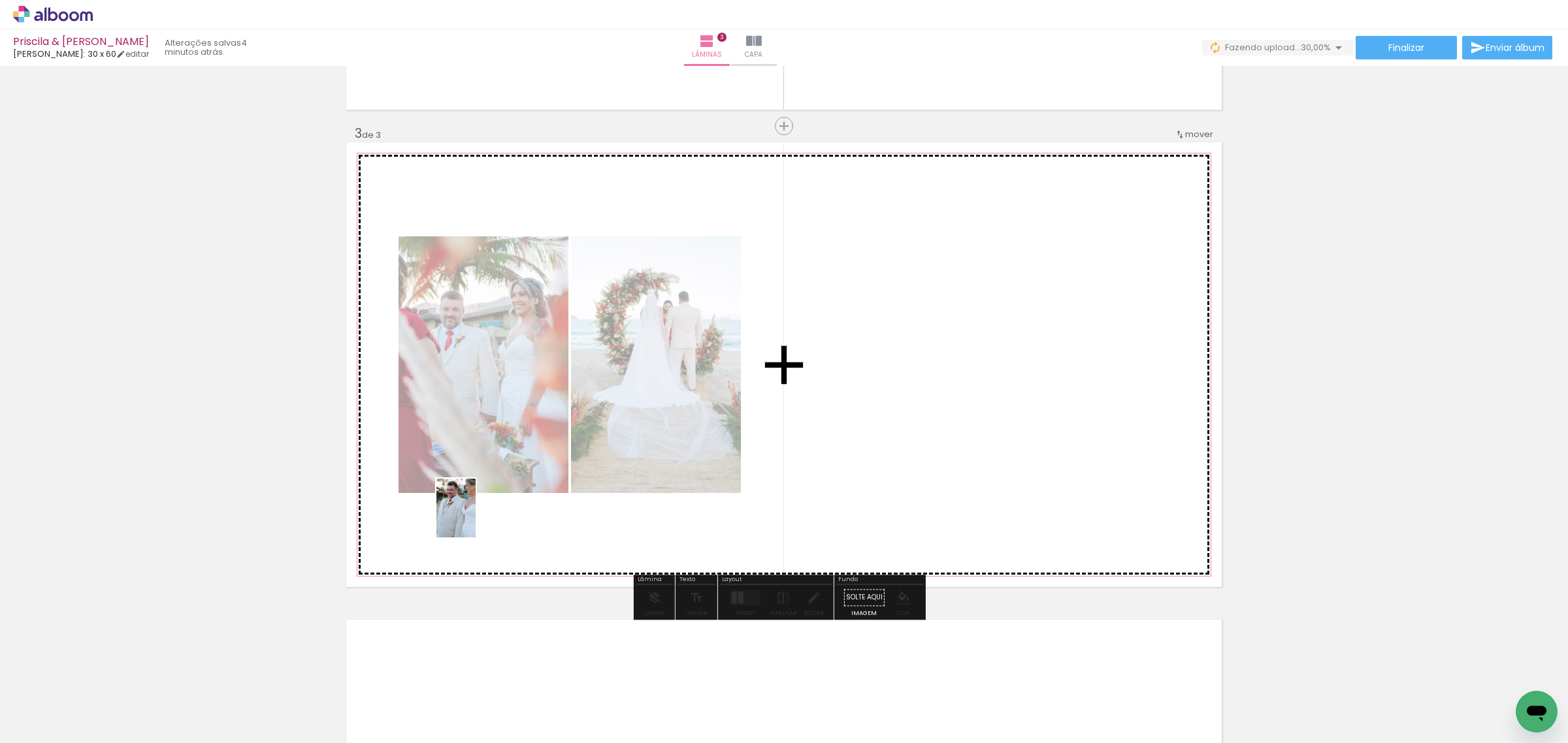
drag, startPoint x: 140, startPoint y: 705, endPoint x: 505, endPoint y: 503, distance: 417.2
click at [505, 503] on quentale-workspace at bounding box center [784, 372] width 1568 height 743
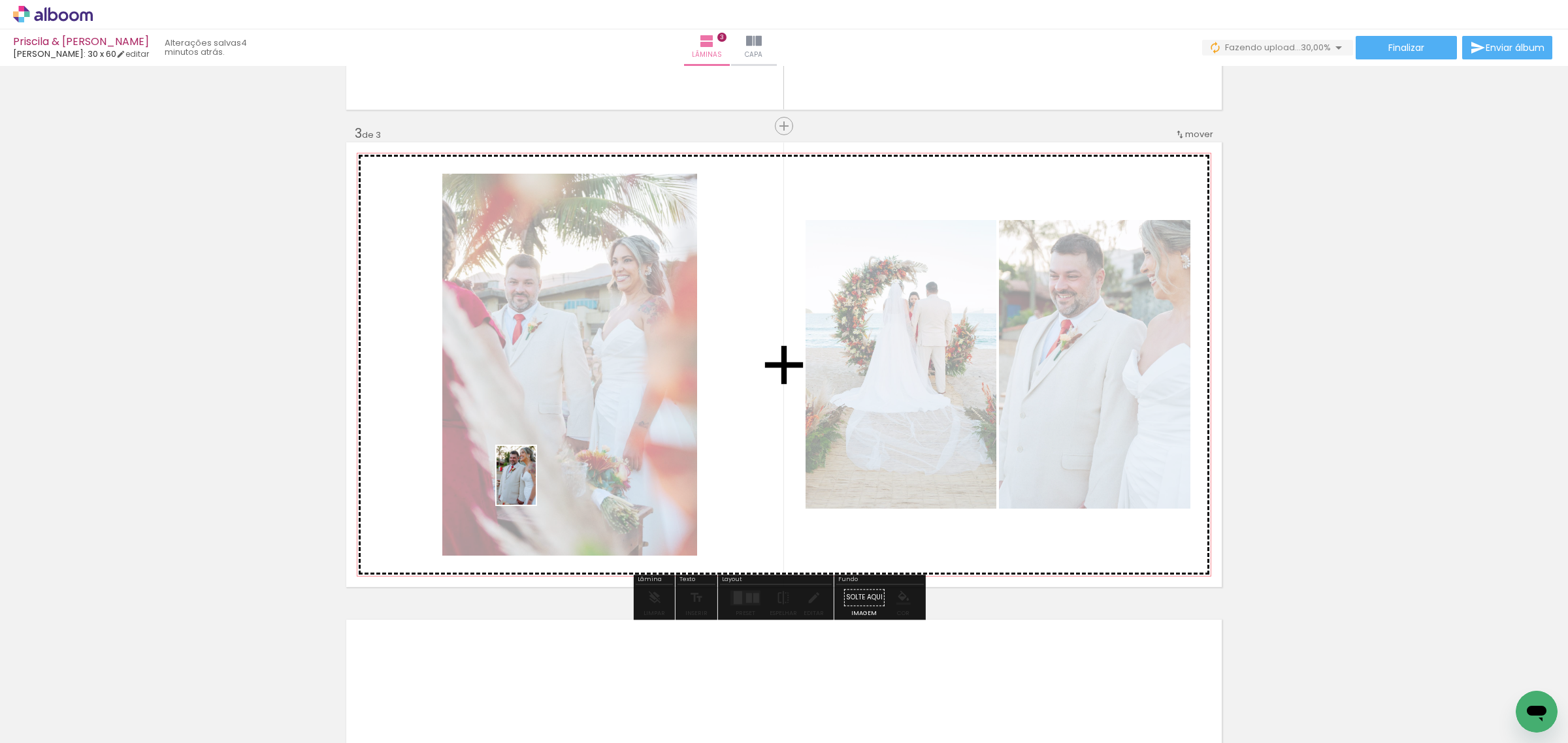
drag, startPoint x: 153, startPoint y: 700, endPoint x: 418, endPoint y: 570, distance: 295.2
click at [538, 484] on quentale-workspace at bounding box center [784, 372] width 1568 height 743
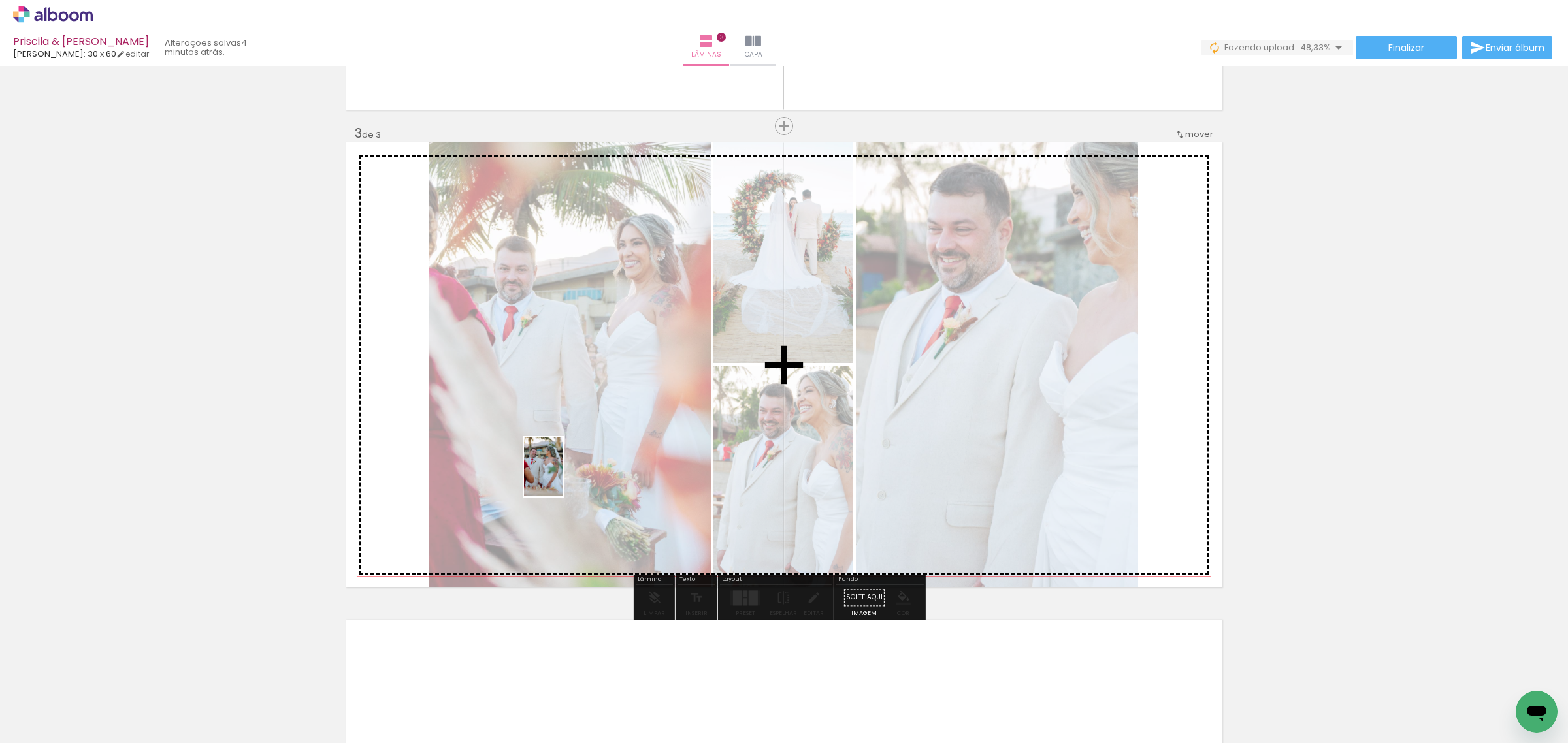
drag, startPoint x: 246, startPoint y: 644, endPoint x: 563, endPoint y: 477, distance: 358.3
click at [563, 477] on quentale-workspace at bounding box center [784, 372] width 1568 height 743
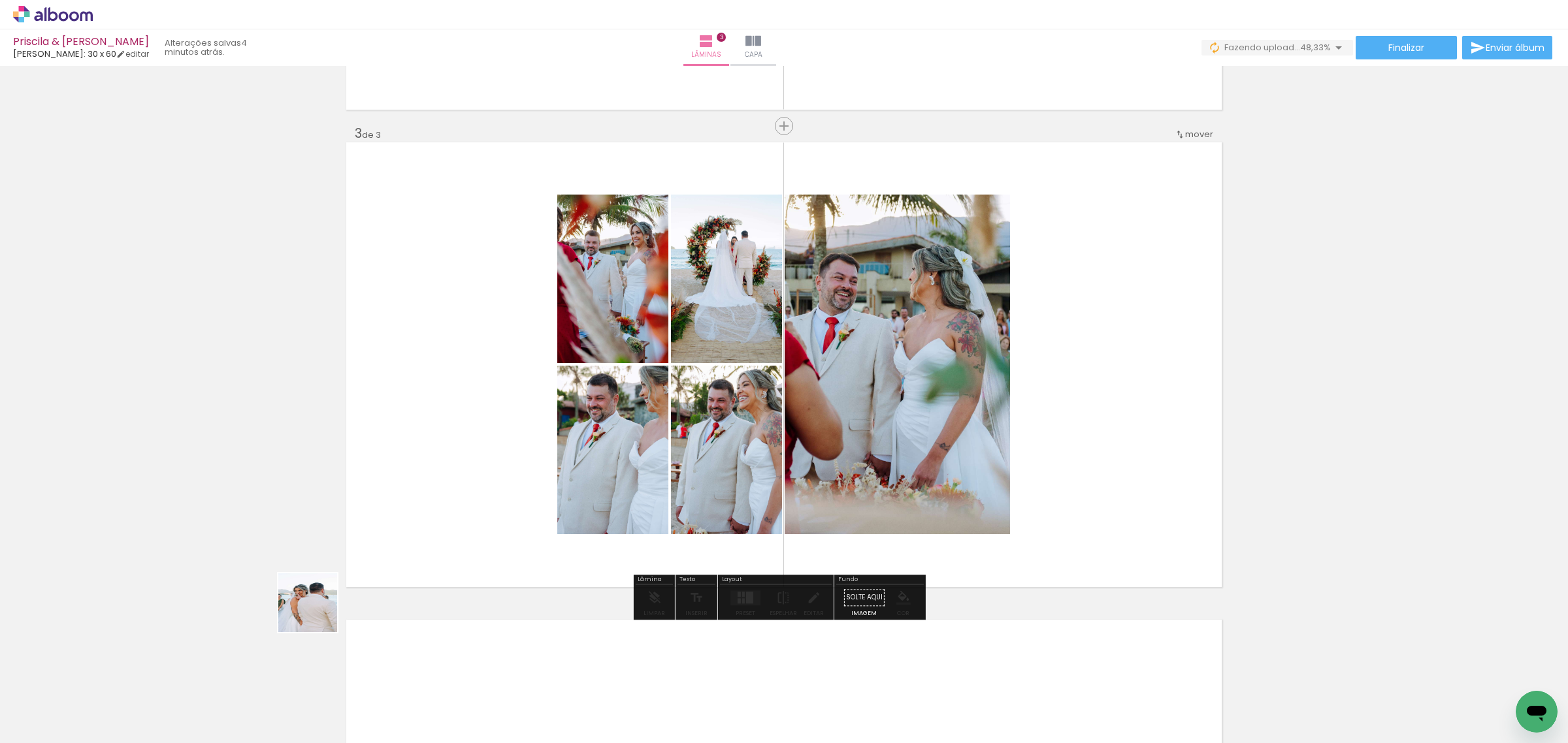
drag, startPoint x: 128, startPoint y: 713, endPoint x: 565, endPoint y: 471, distance: 499.5
click at [564, 471] on quentale-workspace at bounding box center [784, 372] width 1568 height 743
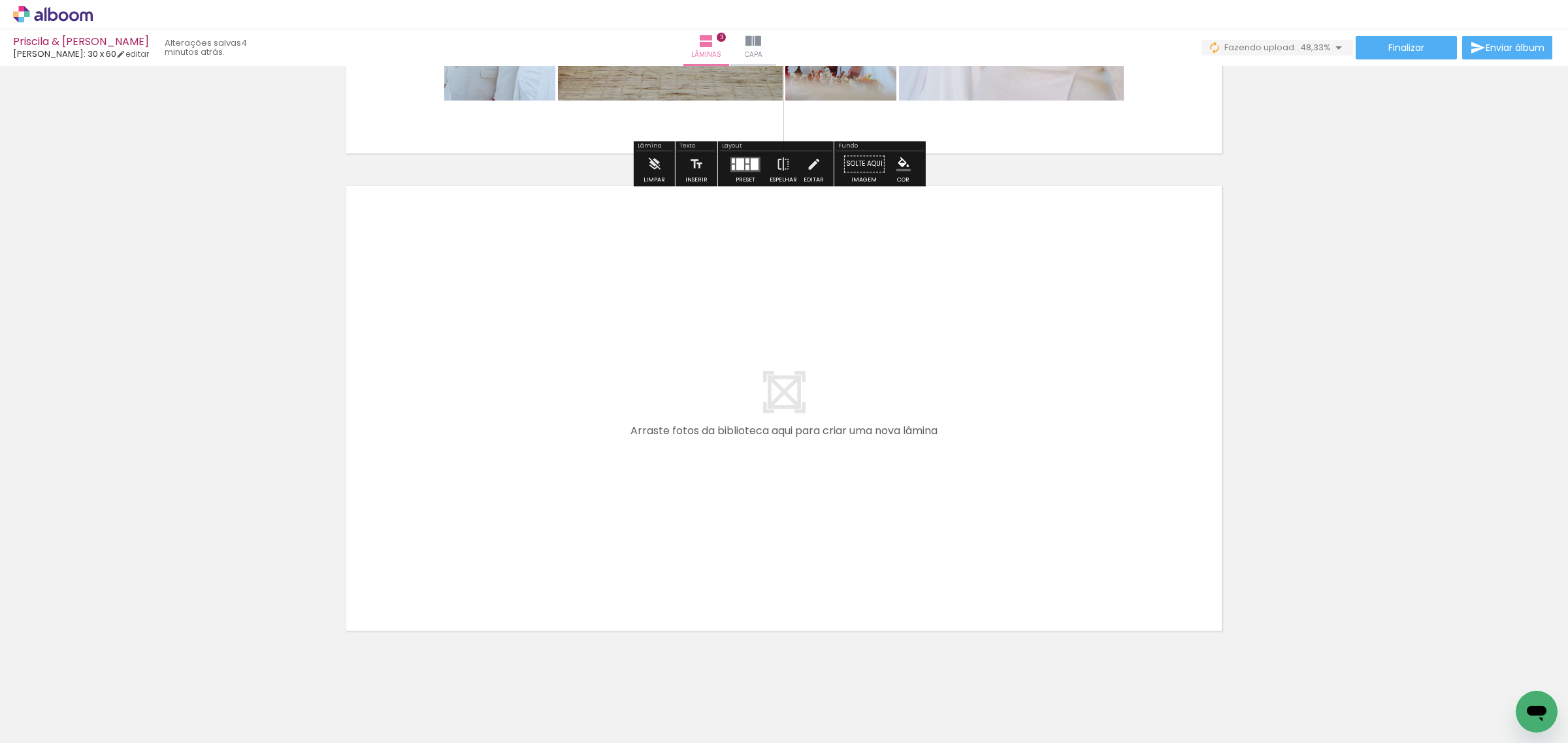
scroll to position [1363, 0]
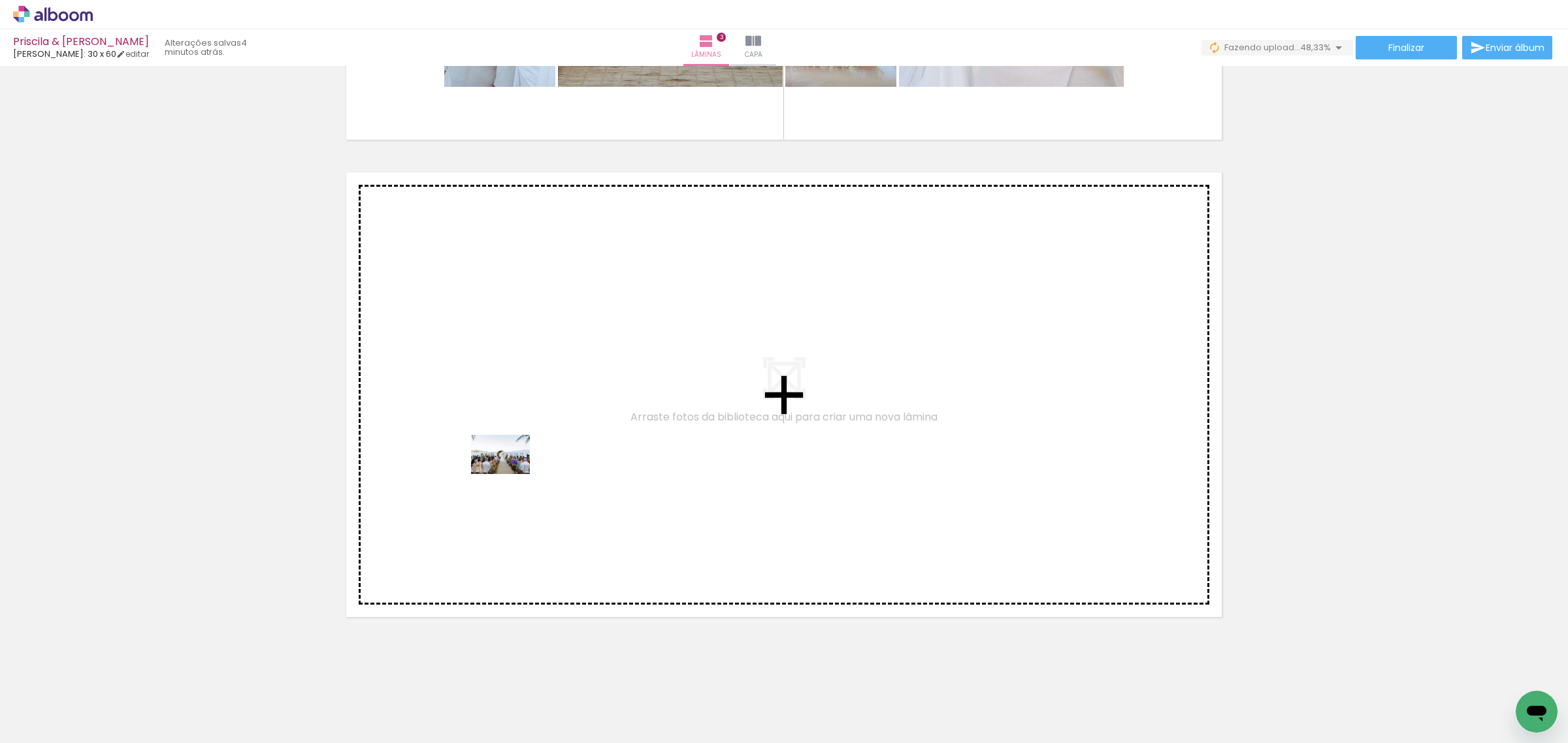
drag, startPoint x: 147, startPoint y: 697, endPoint x: 527, endPoint y: 465, distance: 445.2
click at [527, 465] on quentale-workspace at bounding box center [784, 372] width 1568 height 743
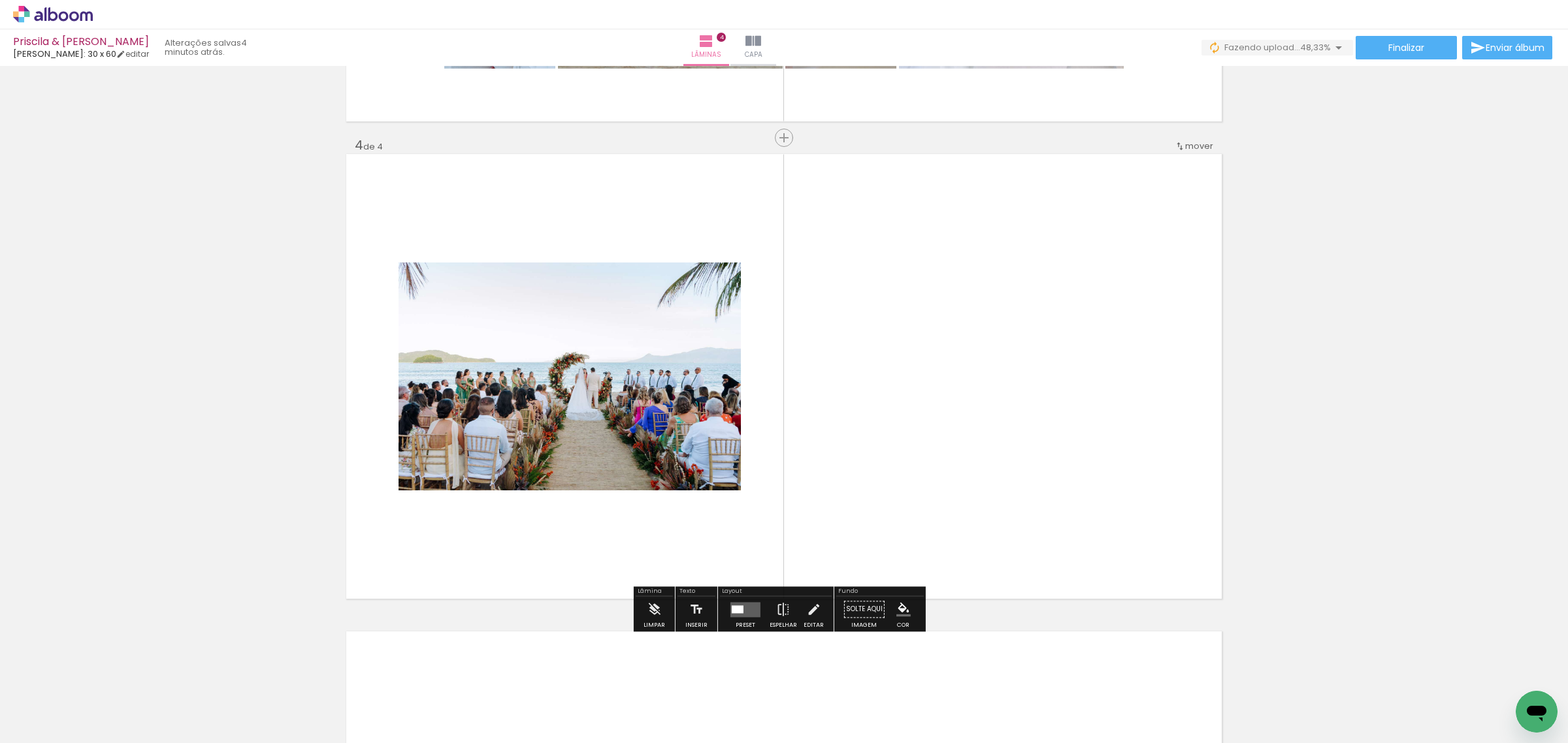
scroll to position [1394, 0]
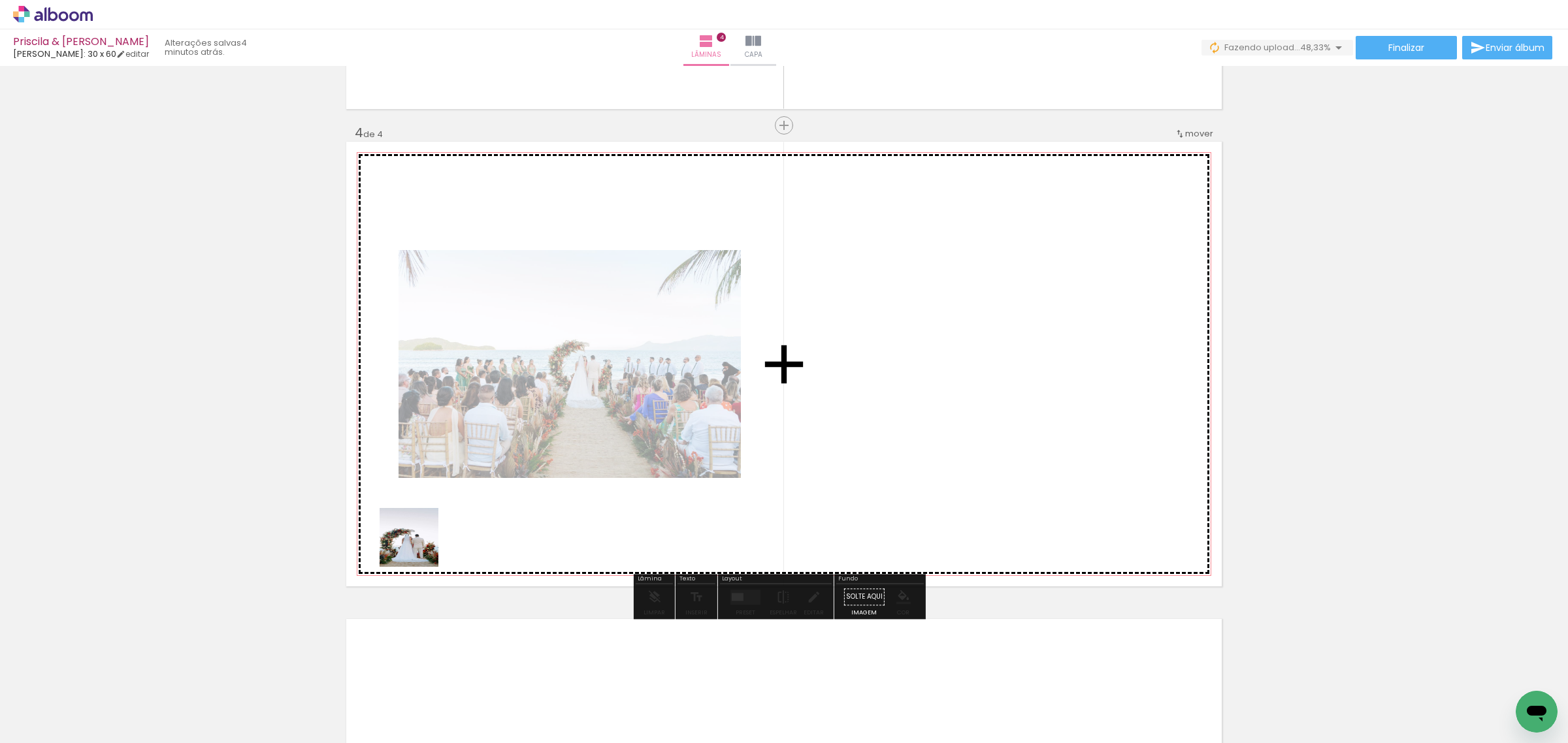
drag, startPoint x: 148, startPoint y: 689, endPoint x: 556, endPoint y: 482, distance: 457.5
click at [556, 482] on quentale-workspace at bounding box center [784, 372] width 1568 height 743
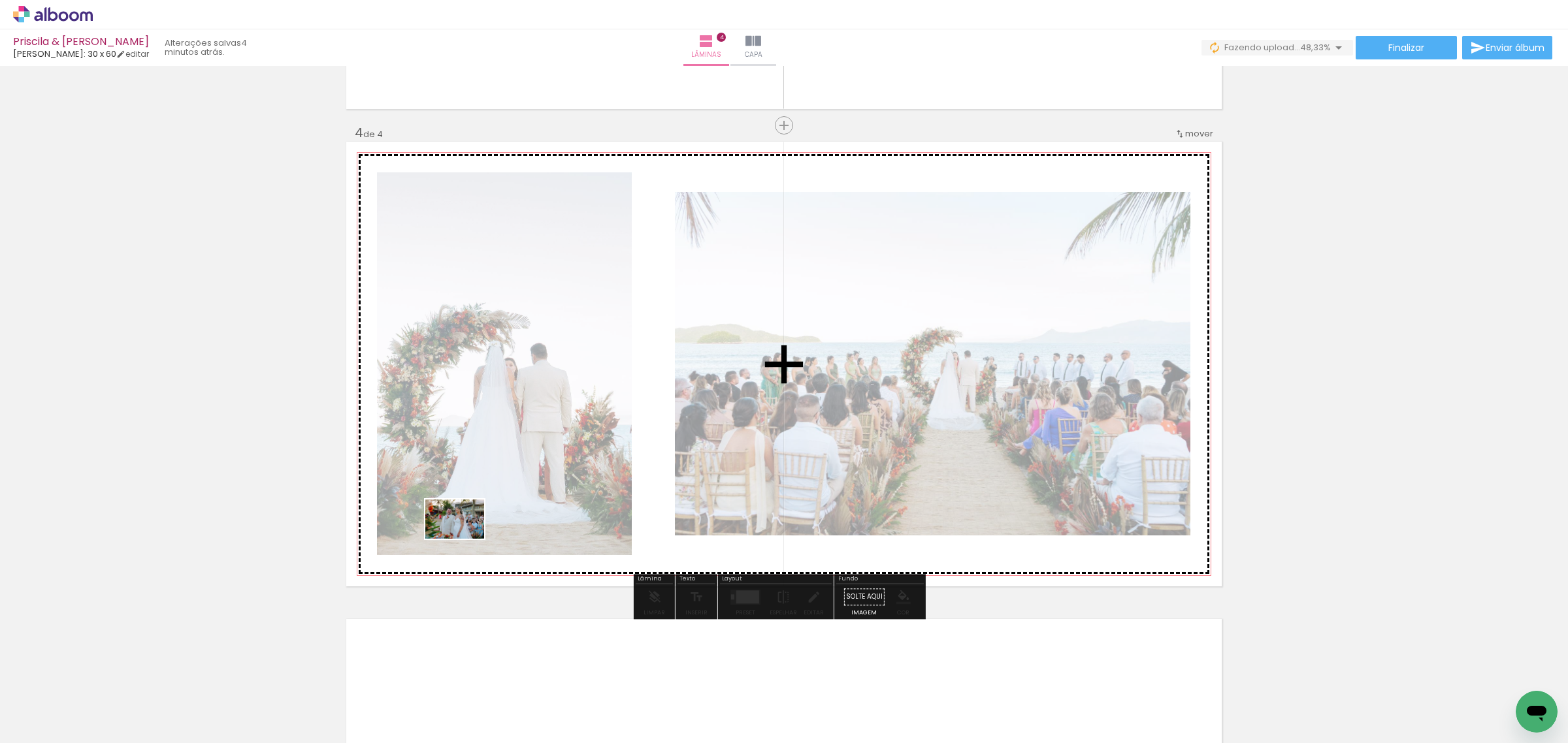
drag, startPoint x: 143, startPoint y: 700, endPoint x: 590, endPoint y: 472, distance: 501.8
click at [591, 472] on quentale-workspace at bounding box center [784, 372] width 1568 height 743
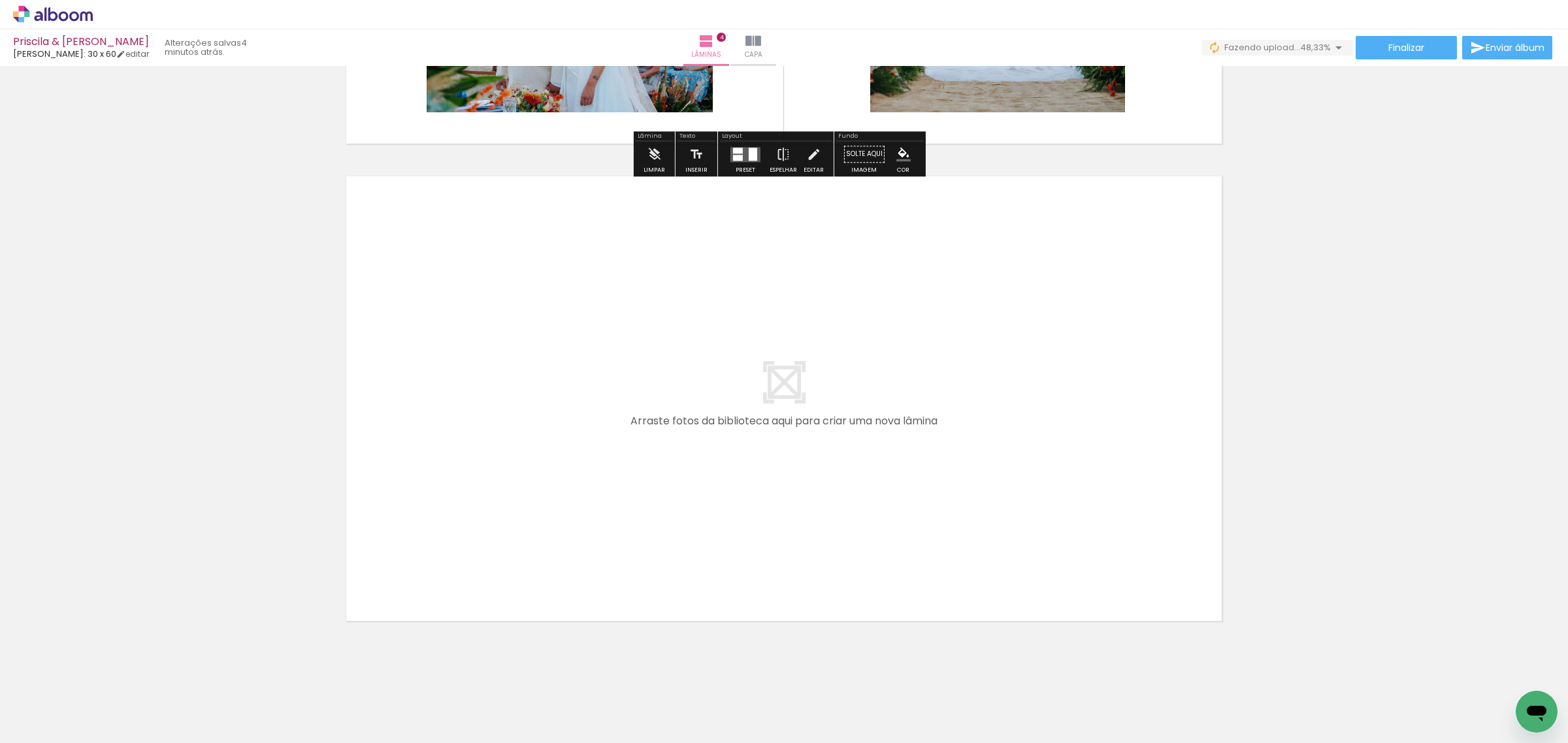
scroll to position [1841, 0]
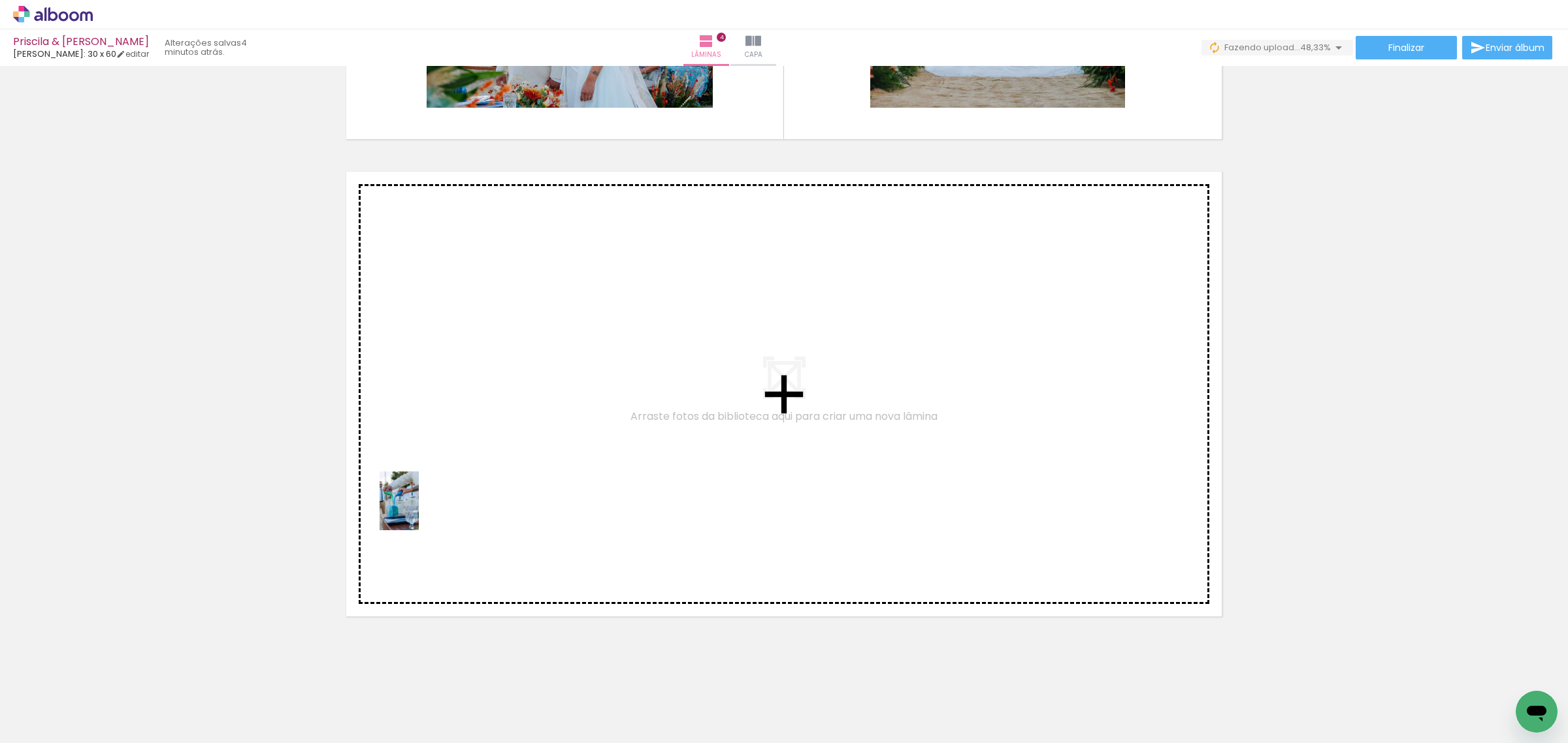
drag, startPoint x: 140, startPoint y: 712, endPoint x: 517, endPoint y: 449, distance: 459.7
click at [517, 449] on quentale-workspace at bounding box center [784, 372] width 1568 height 743
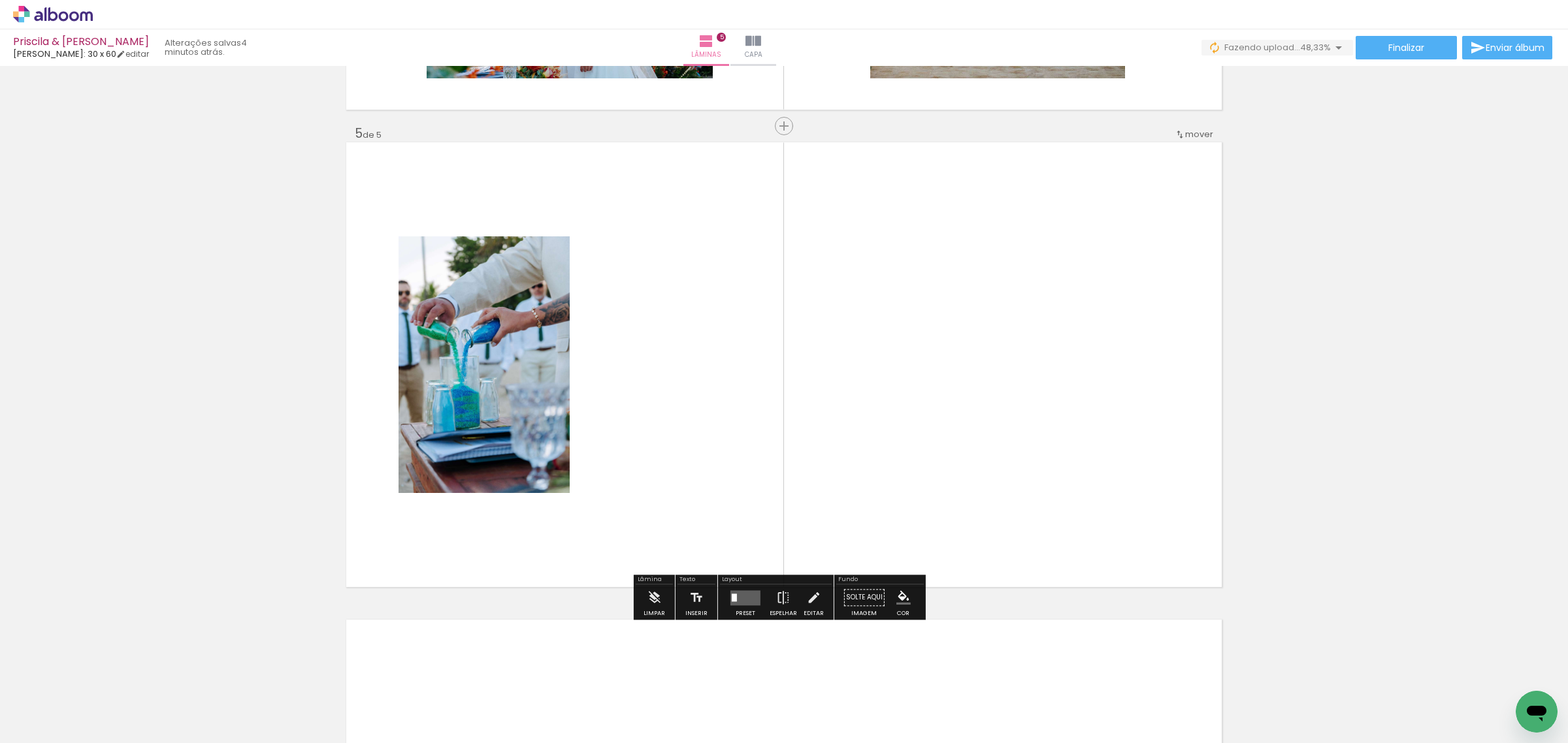
scroll to position [1871, 0]
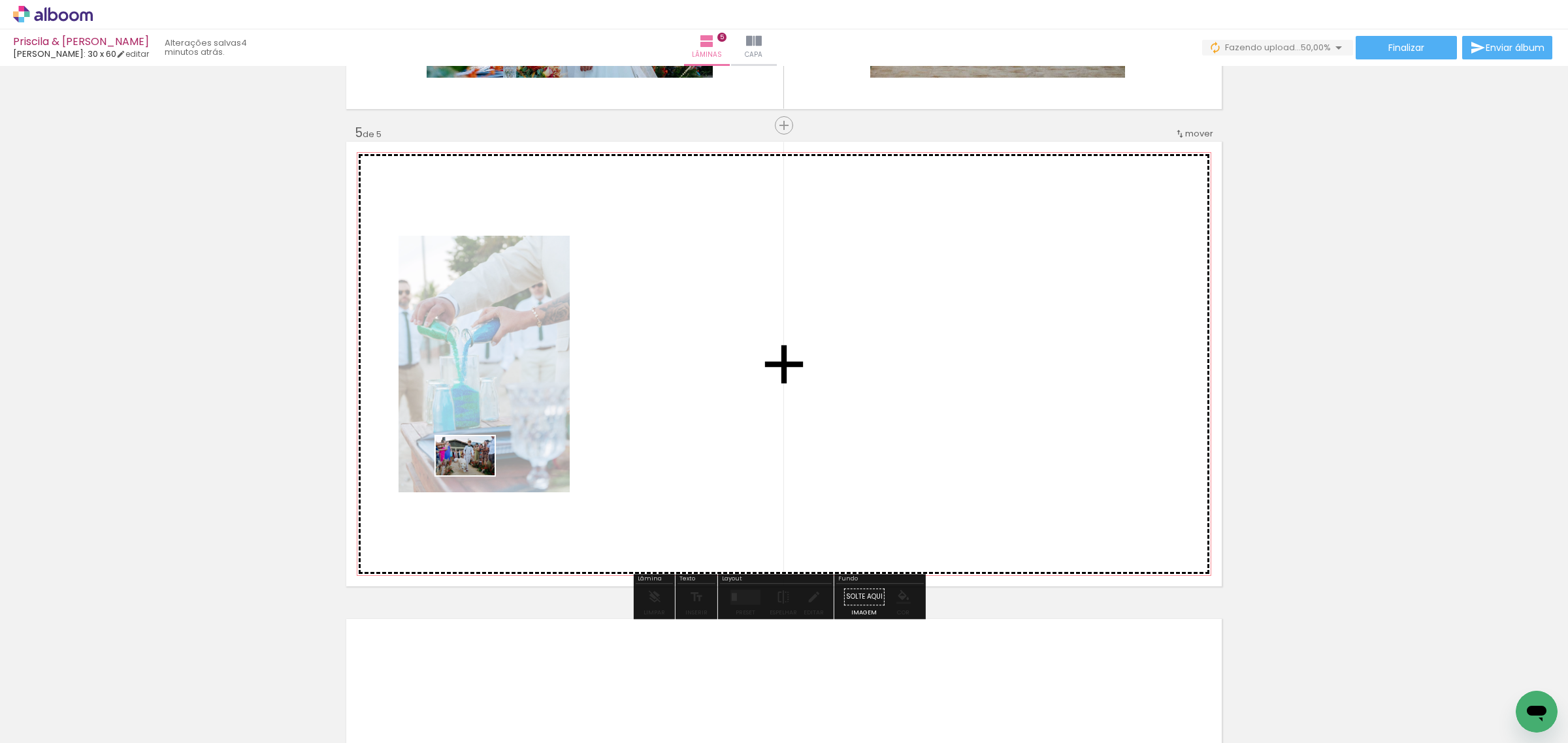
drag, startPoint x: 142, startPoint y: 696, endPoint x: 430, endPoint y: 504, distance: 346.1
click at [475, 475] on quentale-workspace at bounding box center [784, 372] width 1568 height 743
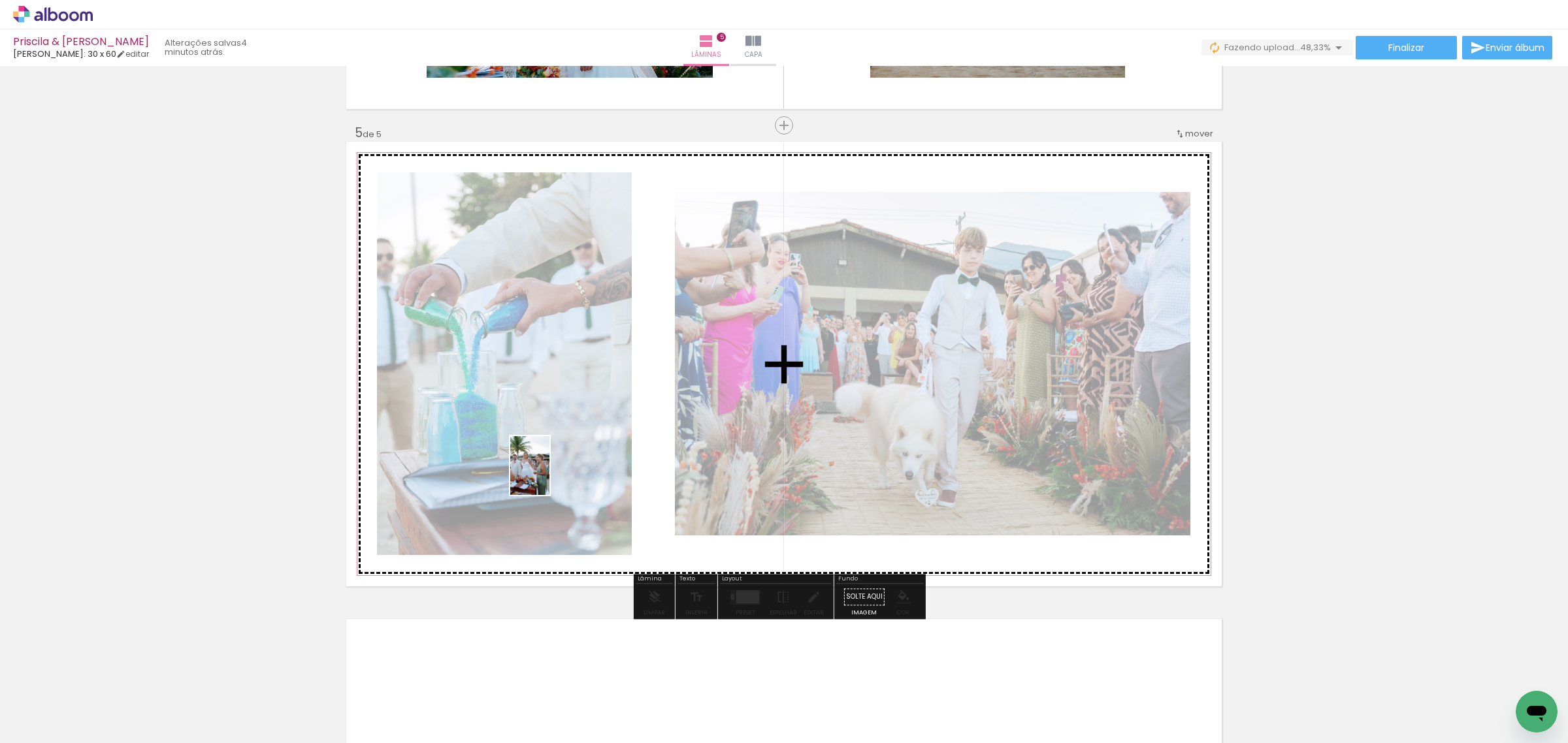
drag, startPoint x: 161, startPoint y: 711, endPoint x: 472, endPoint y: 510, distance: 370.3
click at [566, 465] on quentale-workspace at bounding box center [784, 372] width 1568 height 743
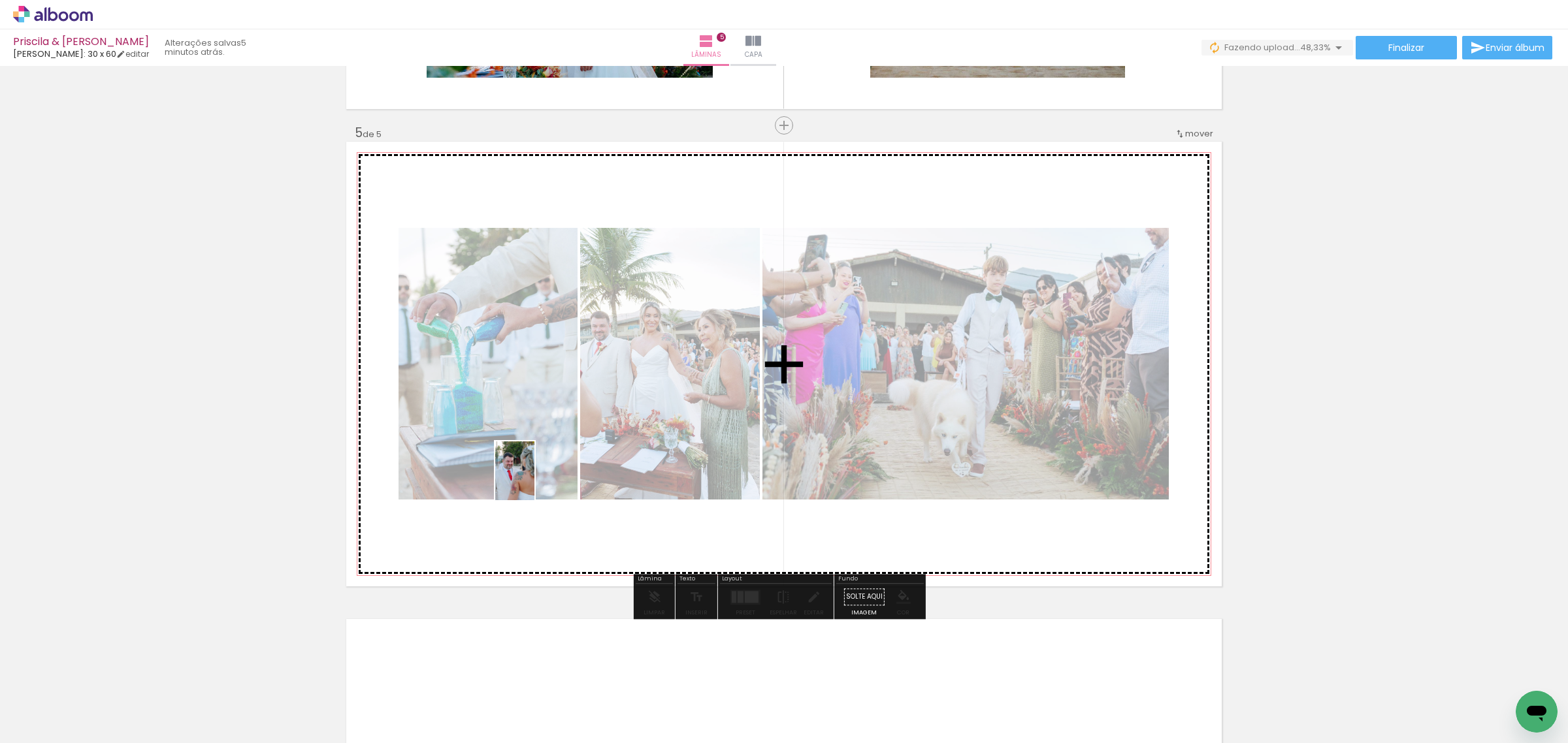
drag, startPoint x: 135, startPoint y: 710, endPoint x: 602, endPoint y: 448, distance: 535.5
click at [596, 450] on quentale-workspace at bounding box center [784, 372] width 1568 height 743
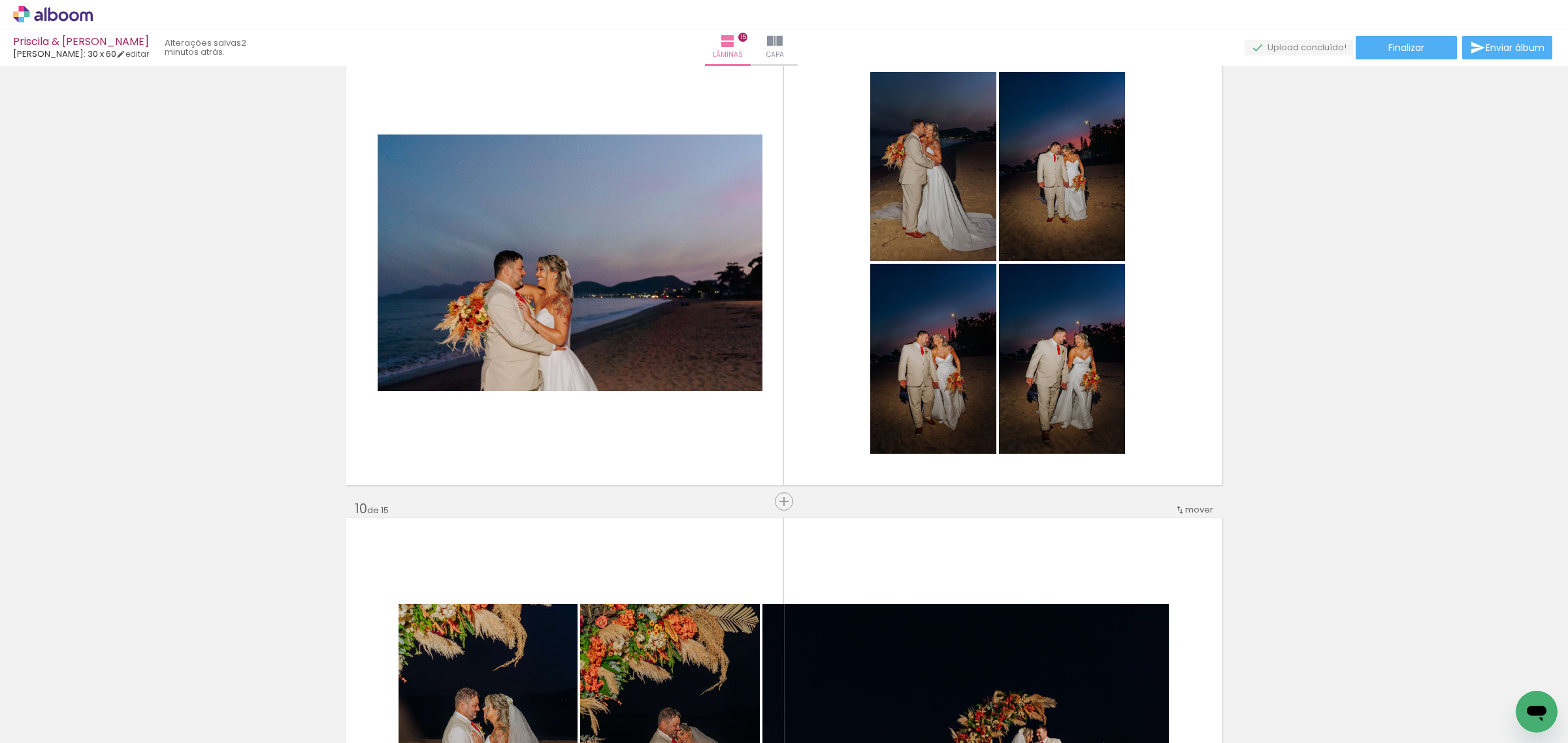
scroll to position [3901, 0]
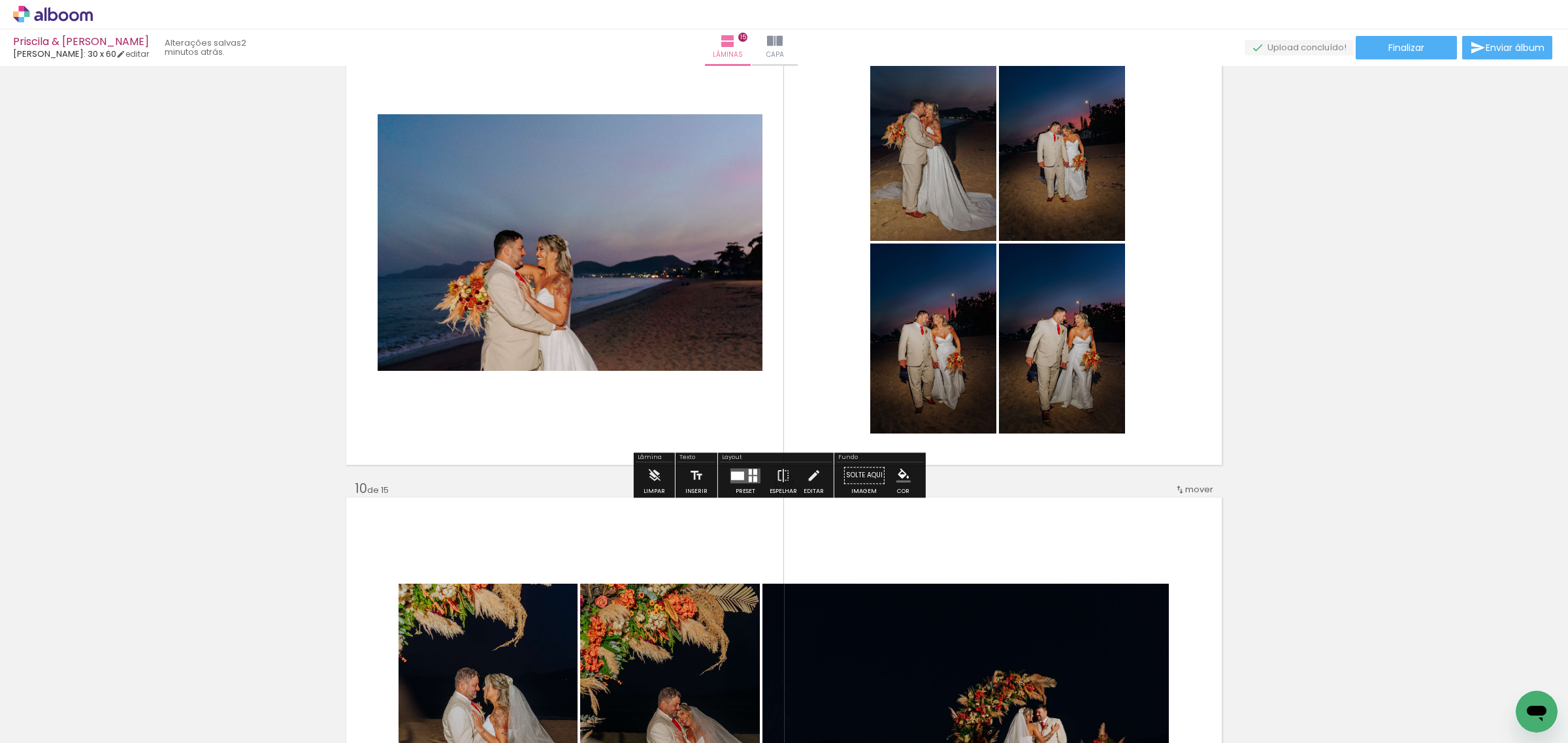
click at [742, 474] on quentale-layouter at bounding box center [746, 476] width 30 height 15
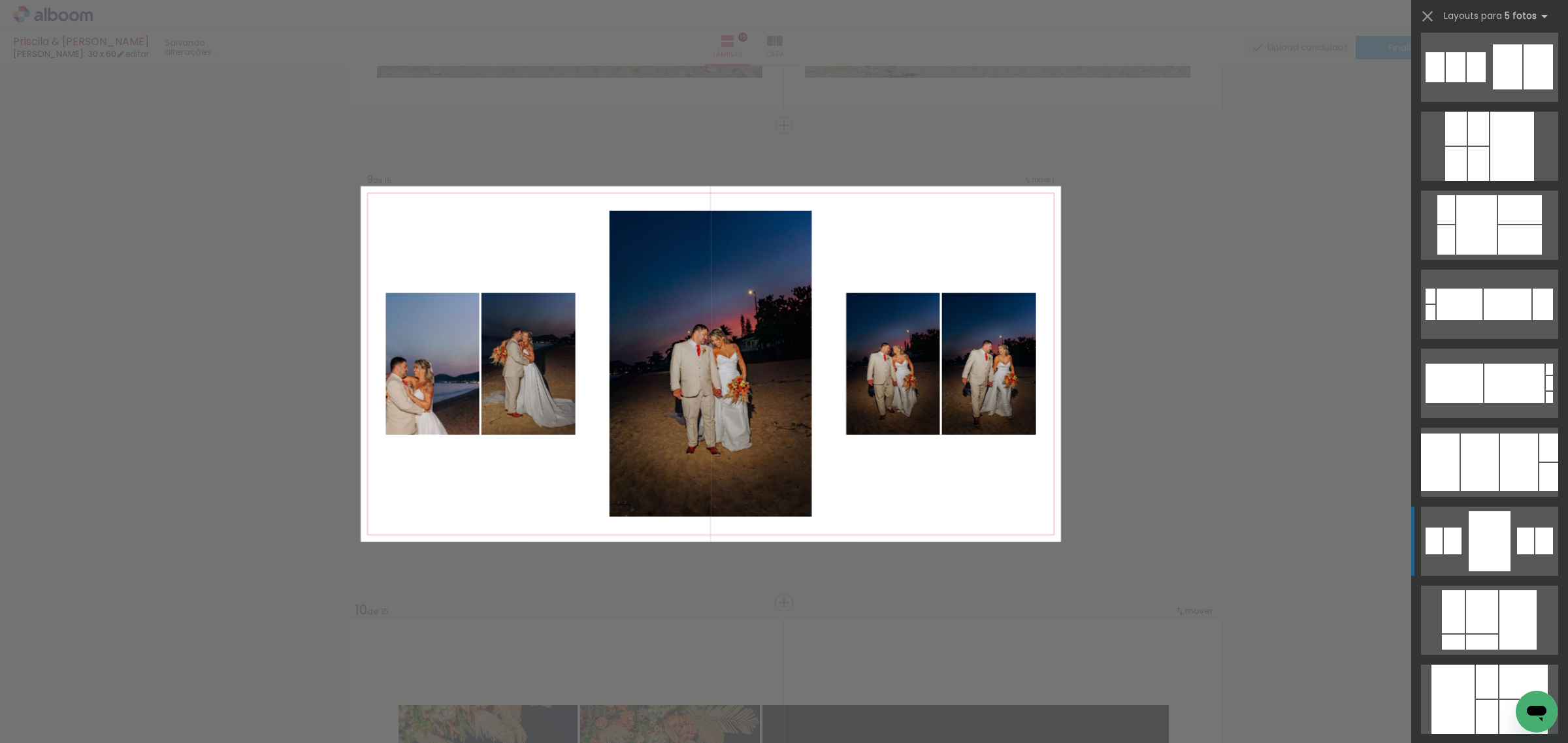
scroll to position [3645, 0]
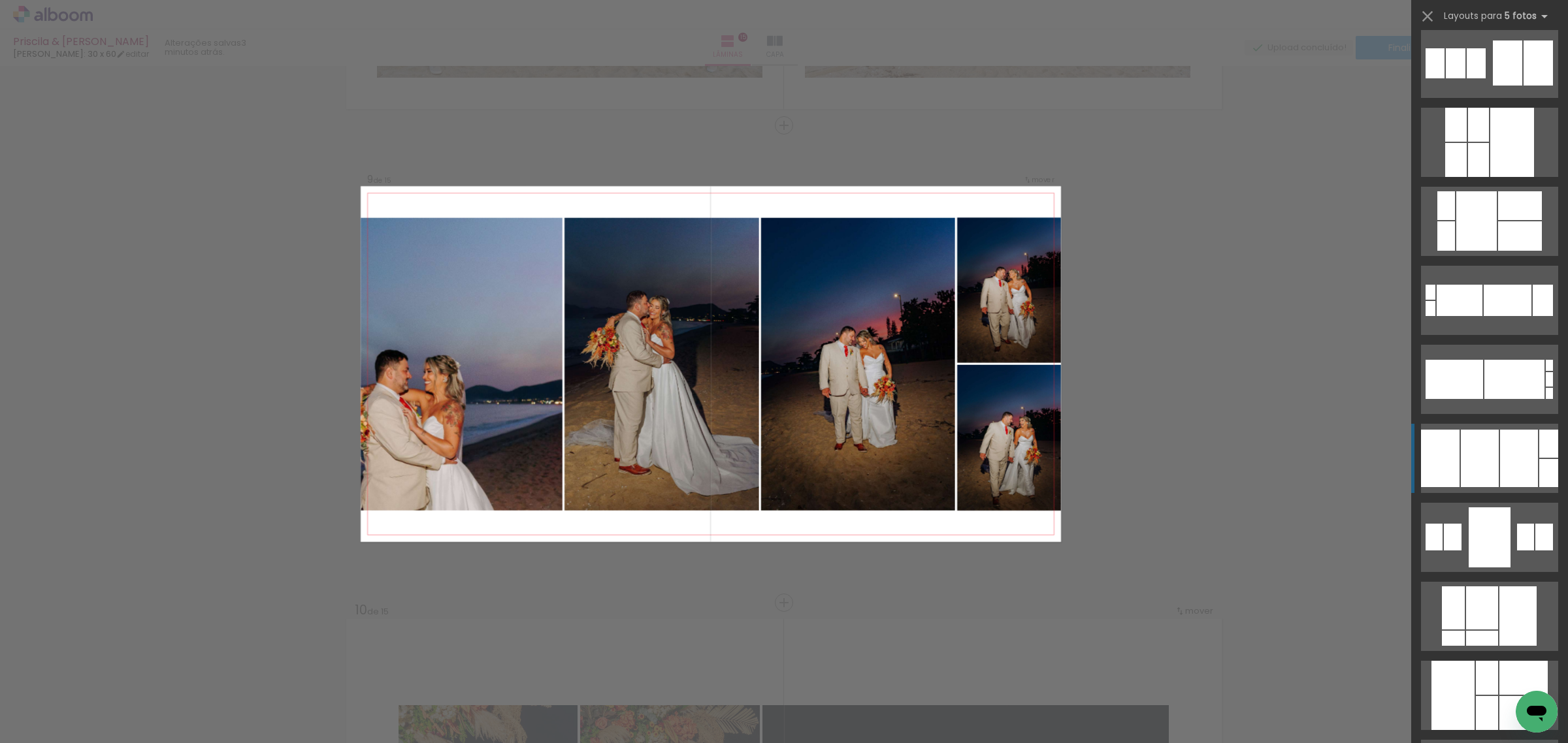
click at [1491, 460] on div at bounding box center [1479, 458] width 38 height 58
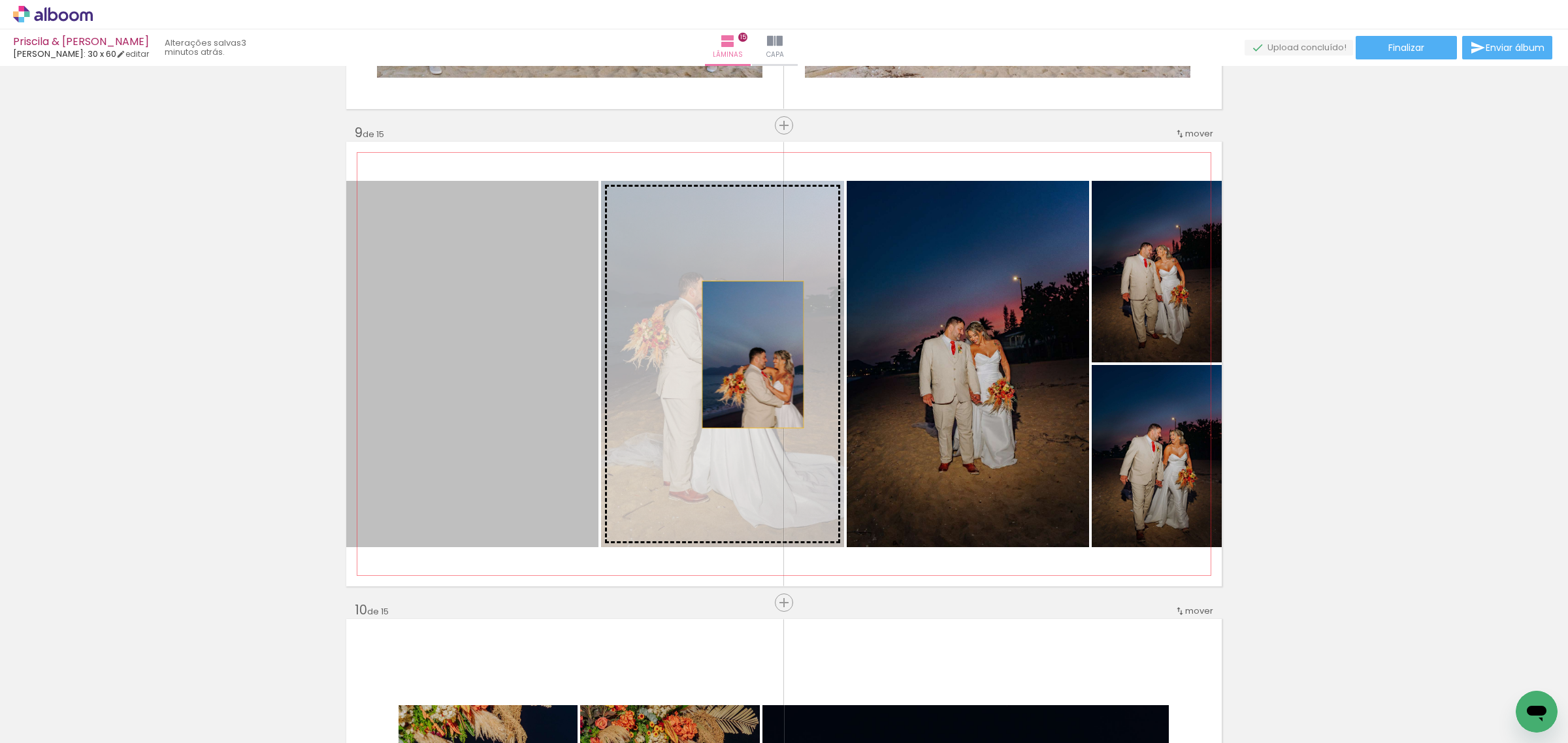
drag, startPoint x: 498, startPoint y: 411, endPoint x: 749, endPoint y: 353, distance: 257.6
click at [0, 0] on slot at bounding box center [0, 0] width 0 height 0
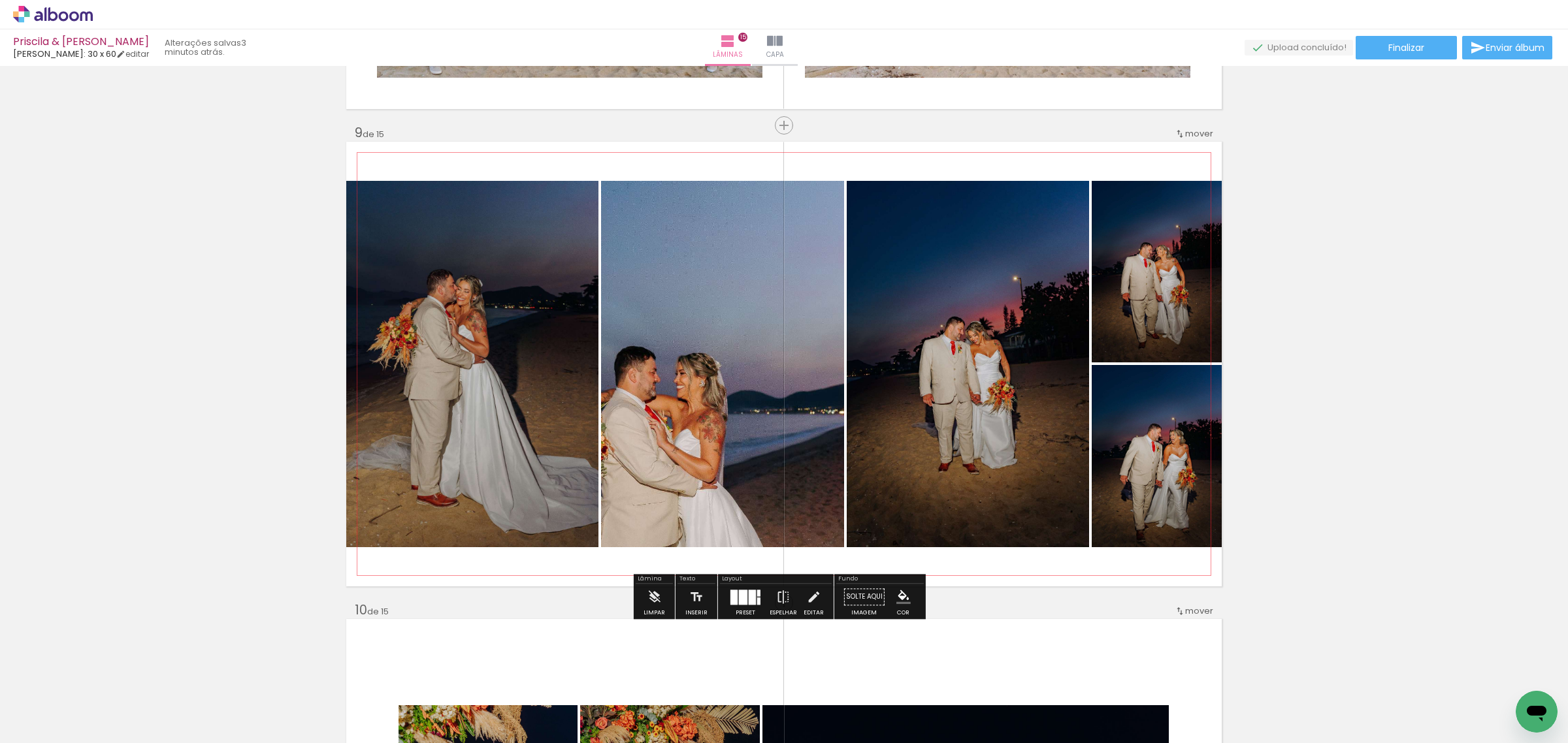
click at [651, 412] on quentale-photo at bounding box center [722, 364] width 243 height 366
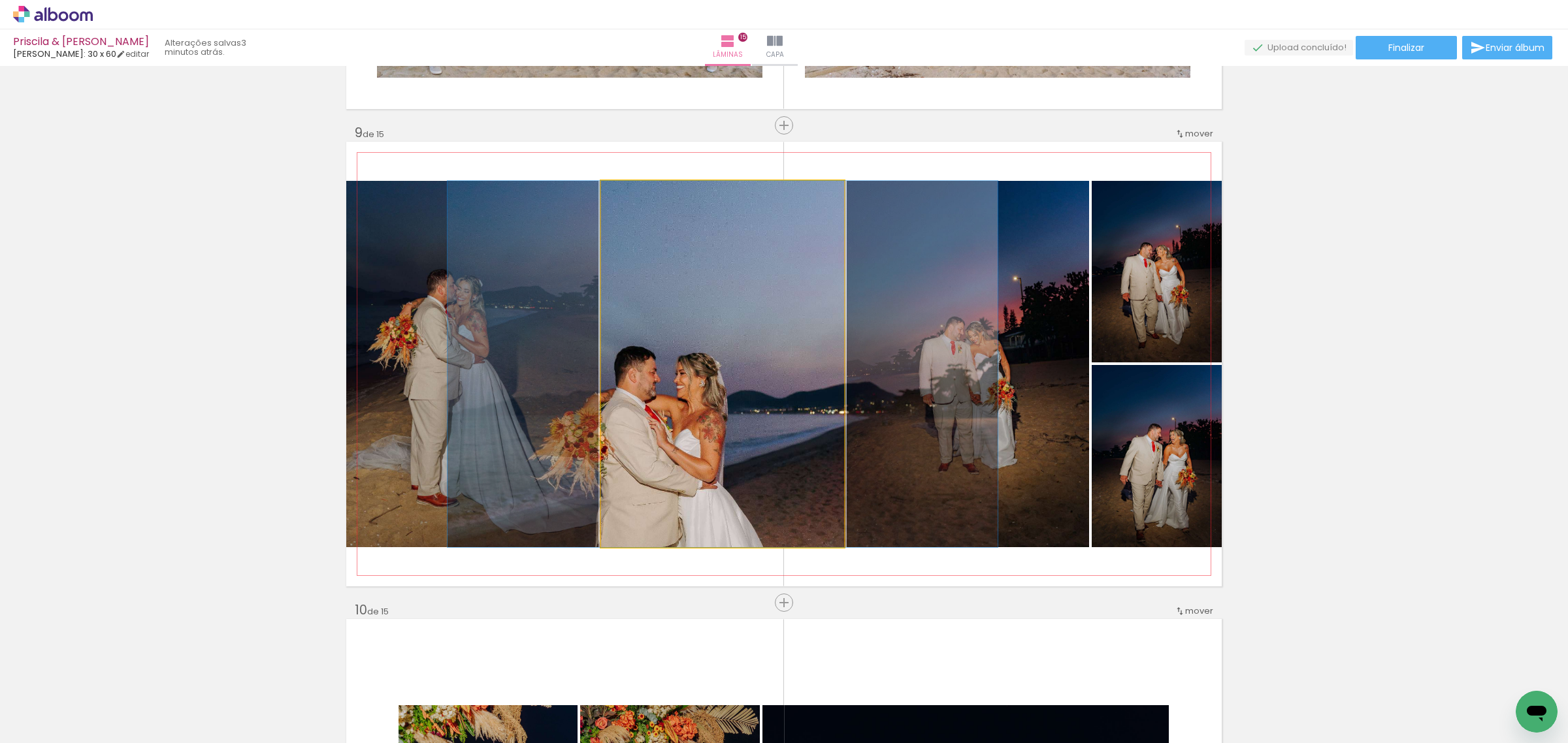
click at [651, 412] on quentale-photo at bounding box center [722, 364] width 243 height 366
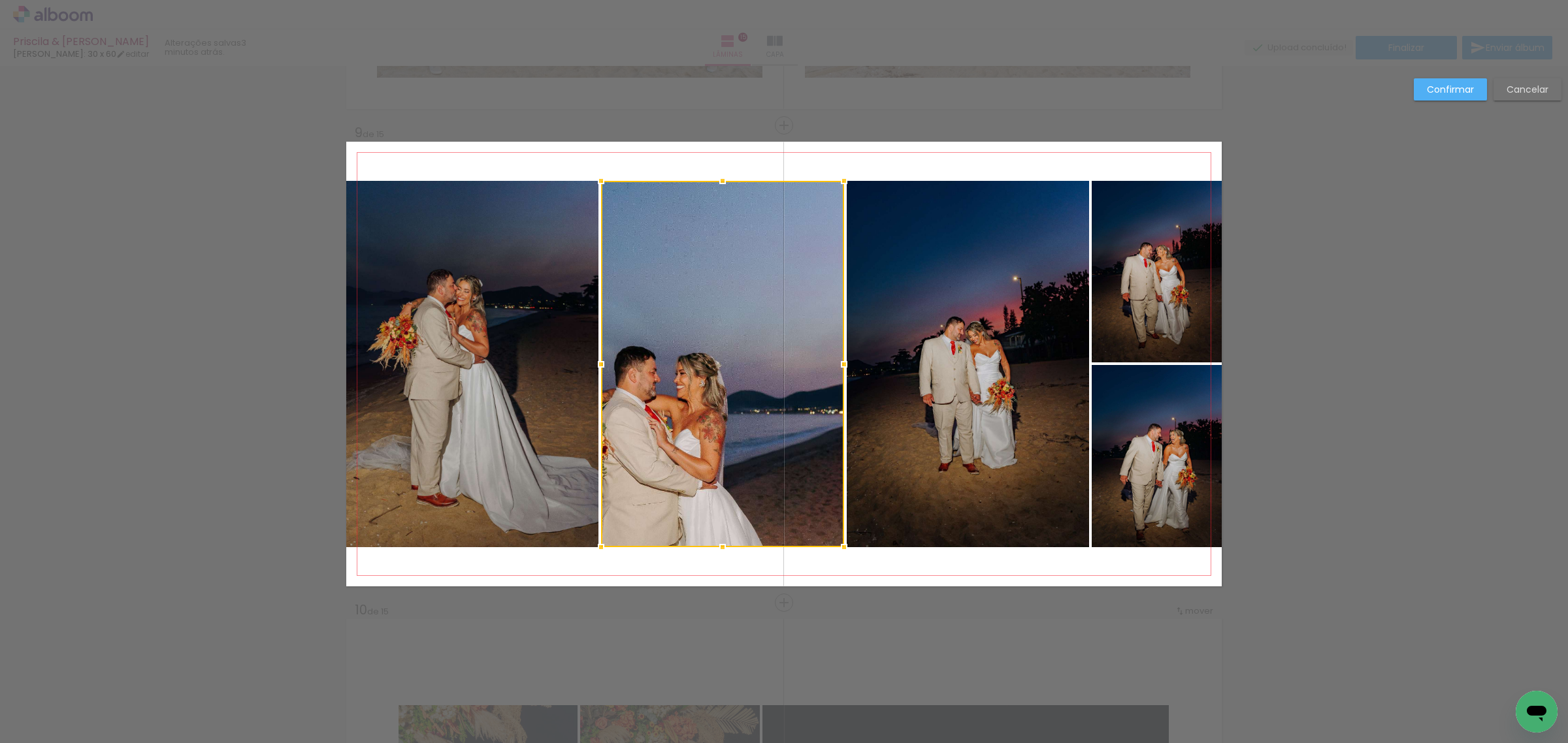
click at [651, 412] on div at bounding box center [722, 364] width 243 height 366
click at [1288, 334] on div "Confirmar Cancelar" at bounding box center [784, 119] width 1568 height 7667
click at [699, 389] on div at bounding box center [722, 364] width 243 height 366
click at [1340, 288] on div "Confirmar Cancelar" at bounding box center [784, 119] width 1568 height 7667
drag, startPoint x: 1340, startPoint y: 206, endPoint x: 1373, endPoint y: 168, distance: 50.3
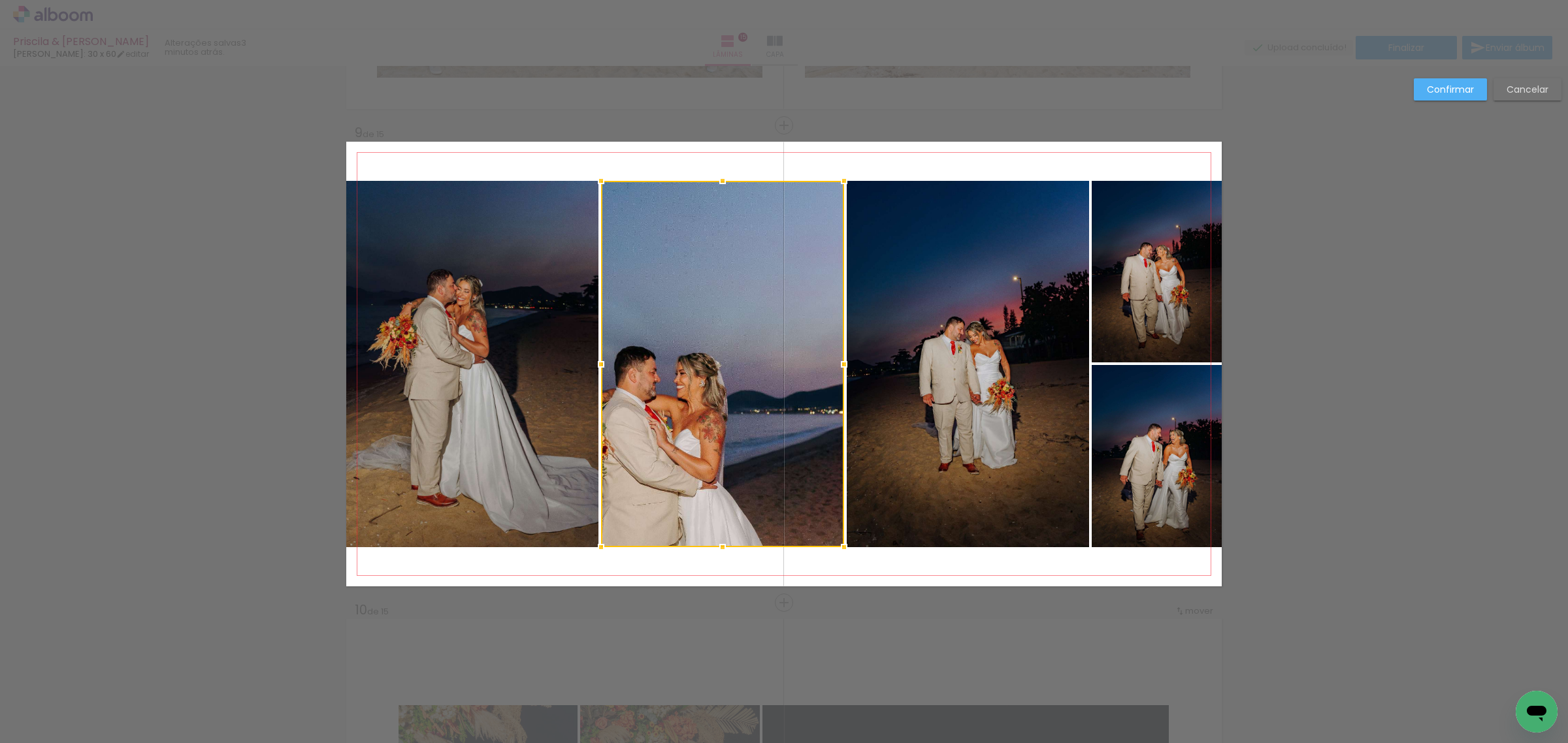
click at [1346, 196] on div "Confirmar Cancelar" at bounding box center [784, 119] width 1568 height 7667
click at [1452, 103] on div "Confirmar Cancelar" at bounding box center [1484, 94] width 154 height 32
click at [0, 0] on slot "Confirmar" at bounding box center [0, 0] width 0 height 0
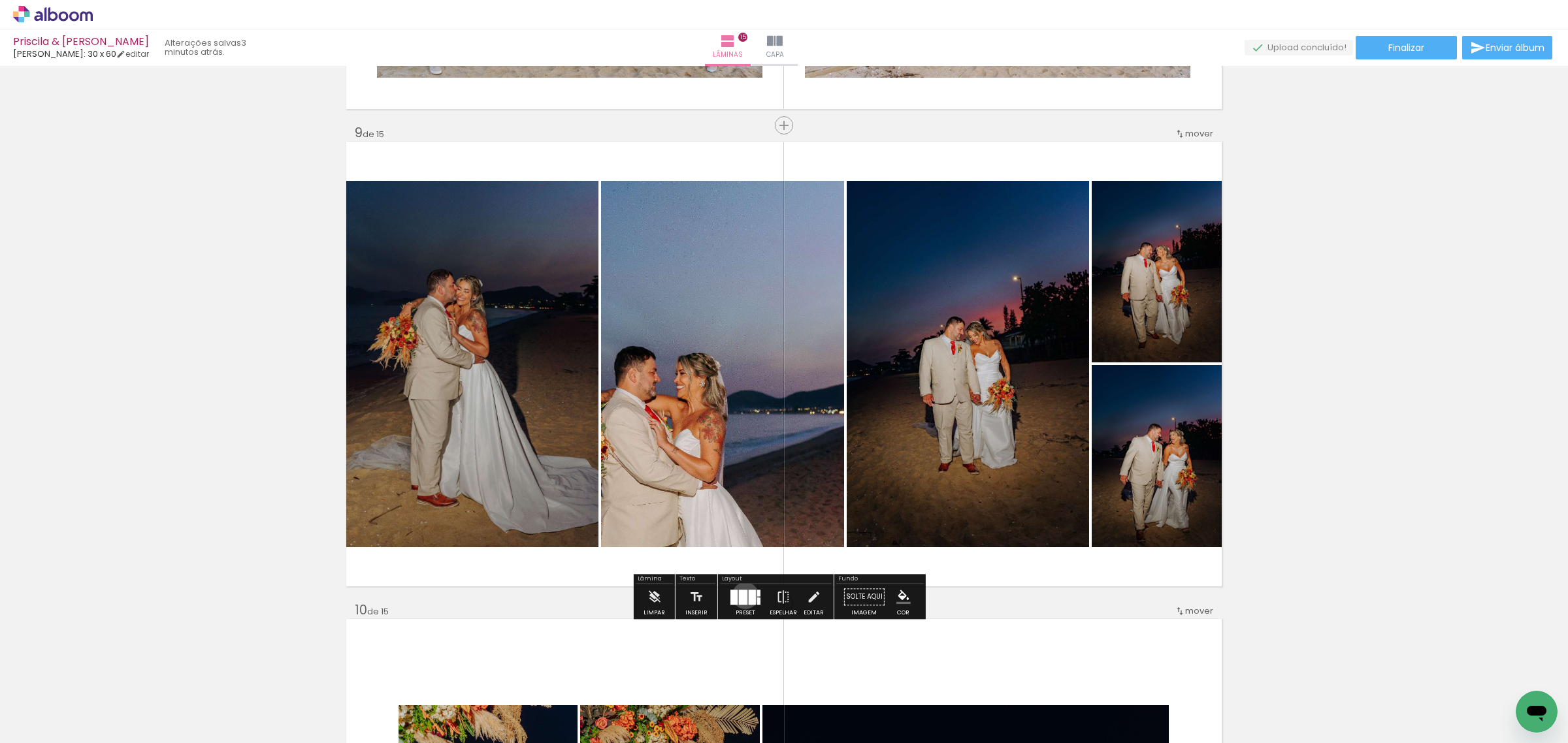
click at [742, 595] on div at bounding box center [743, 597] width 8 height 15
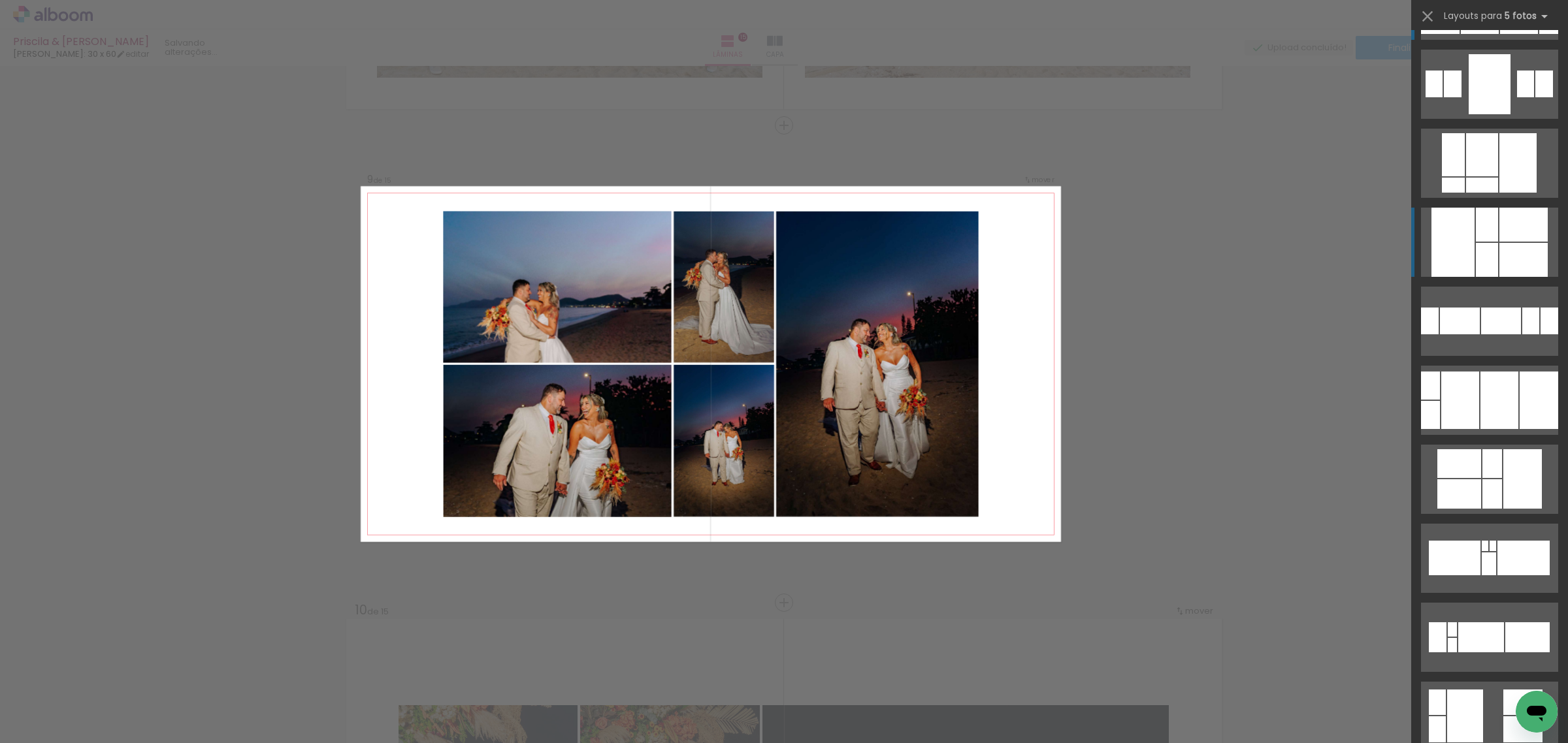
scroll to position [4246, 0]
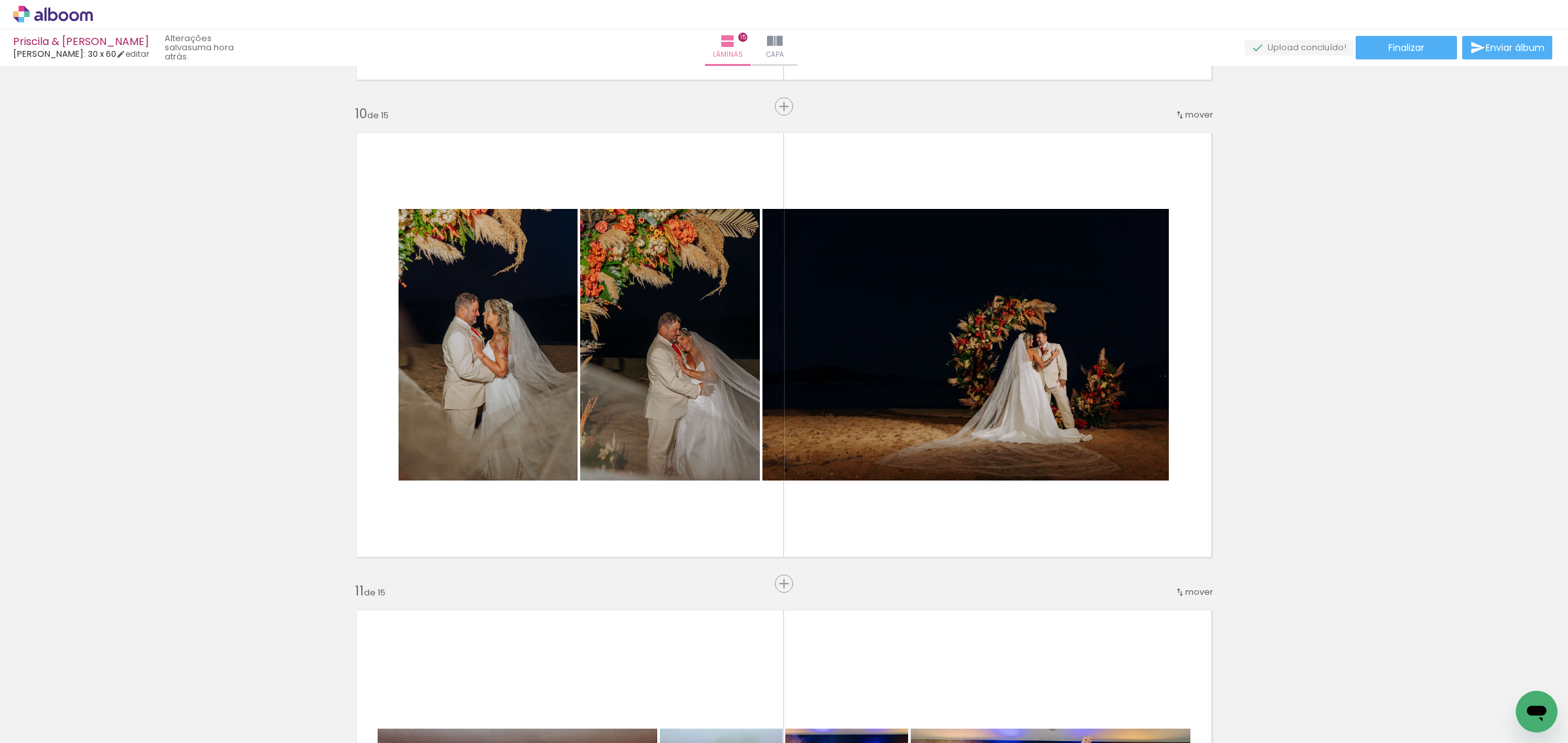
scroll to position [4297, 0]
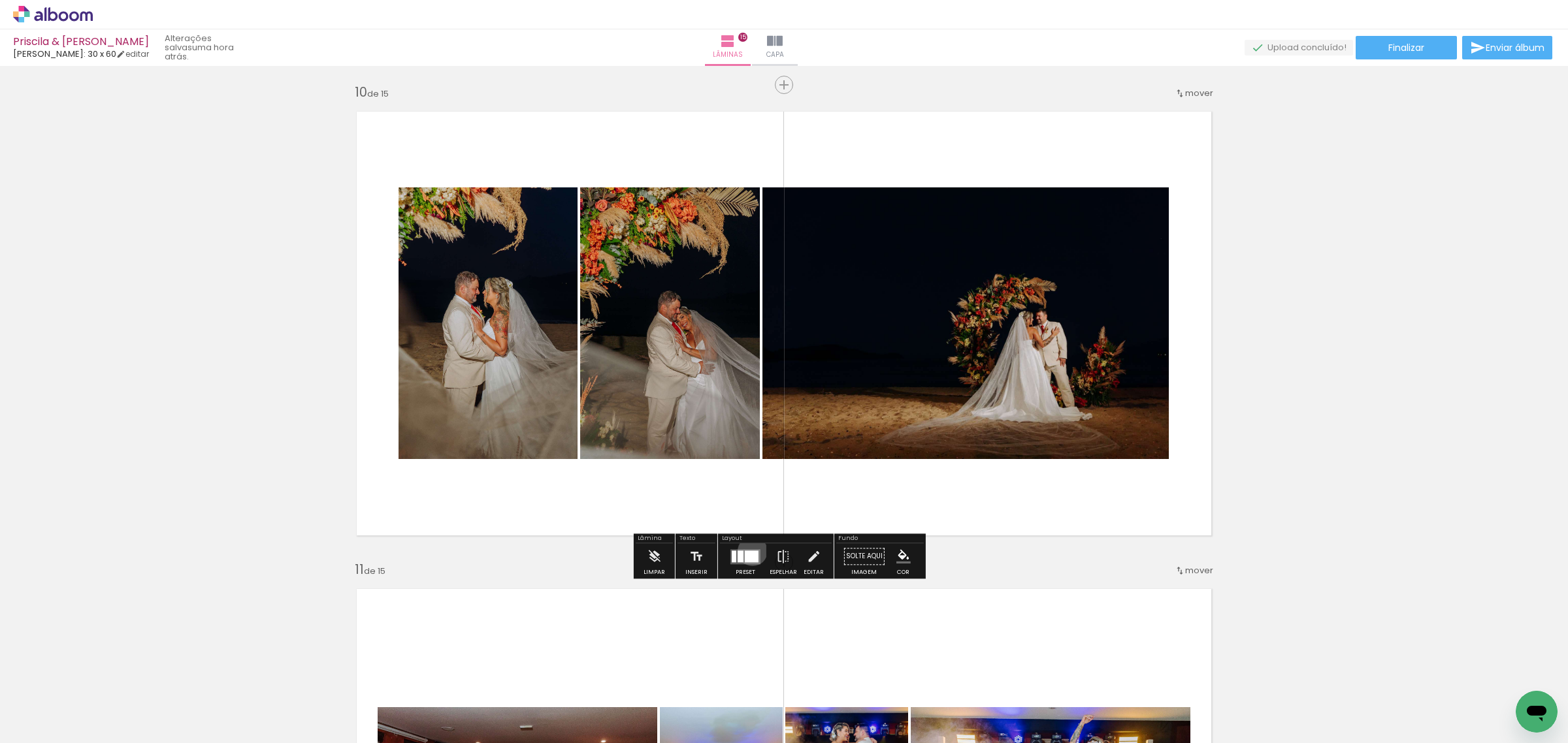
click at [749, 550] on div at bounding box center [752, 556] width 14 height 12
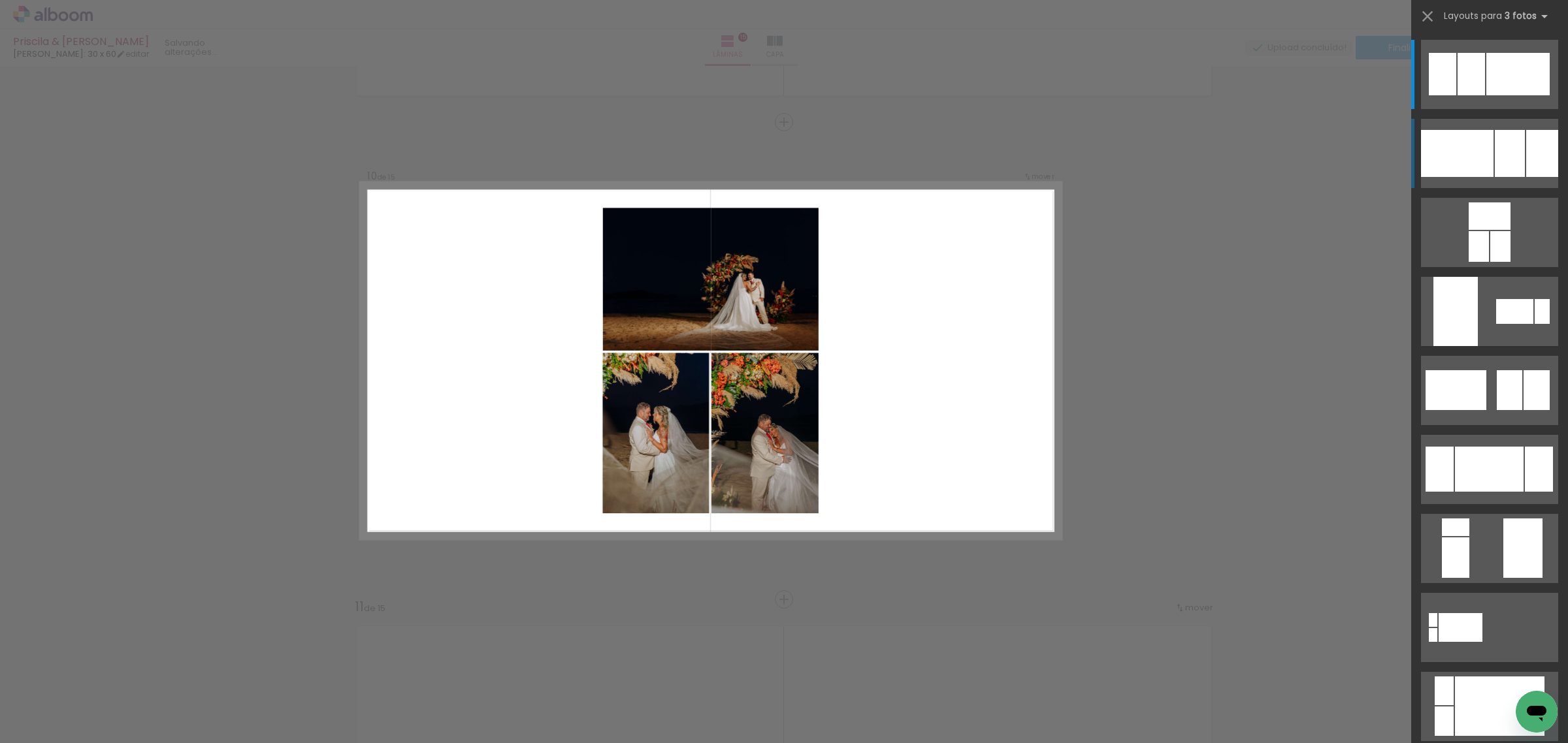
scroll to position [4258, 0]
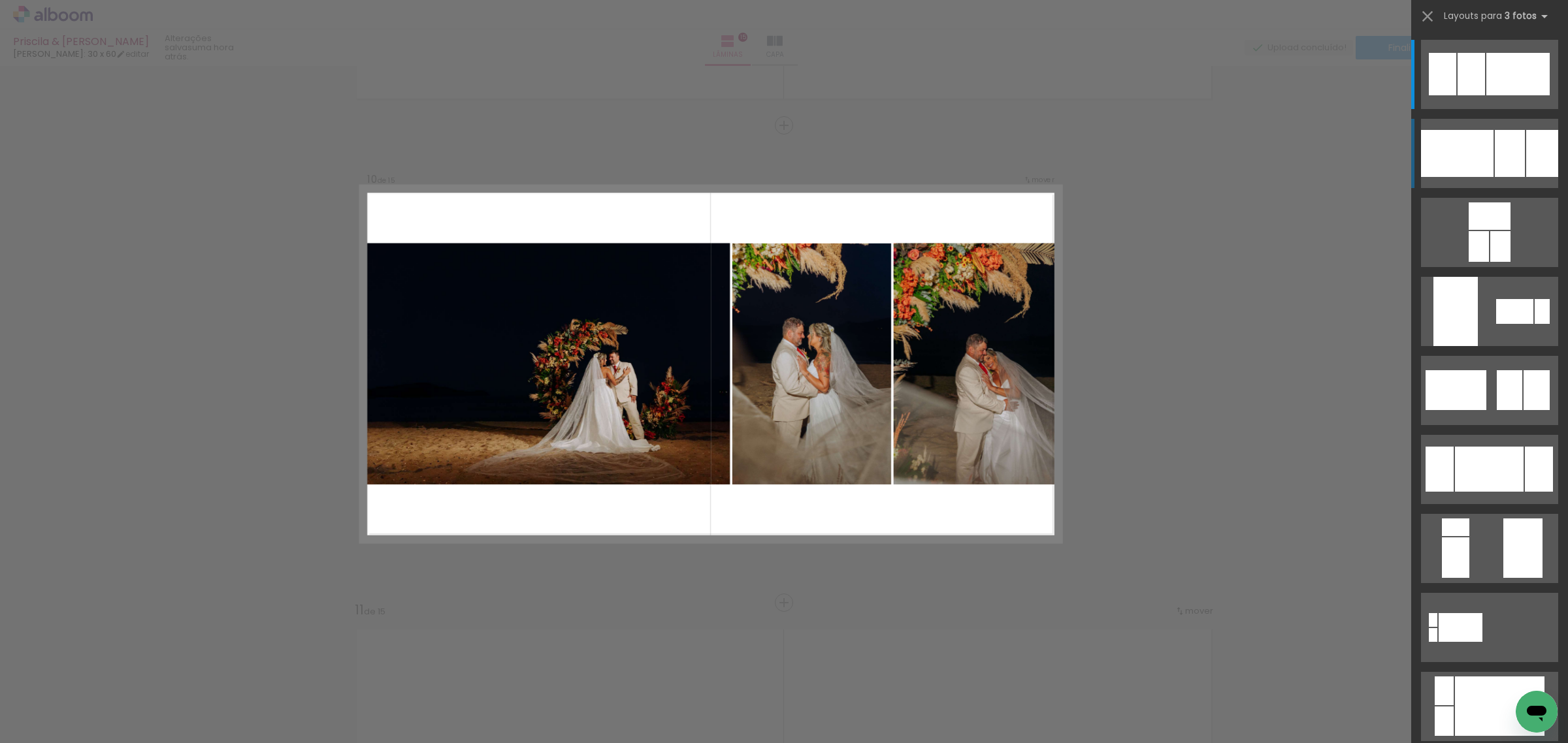
click at [1500, 171] on div at bounding box center [1509, 153] width 30 height 47
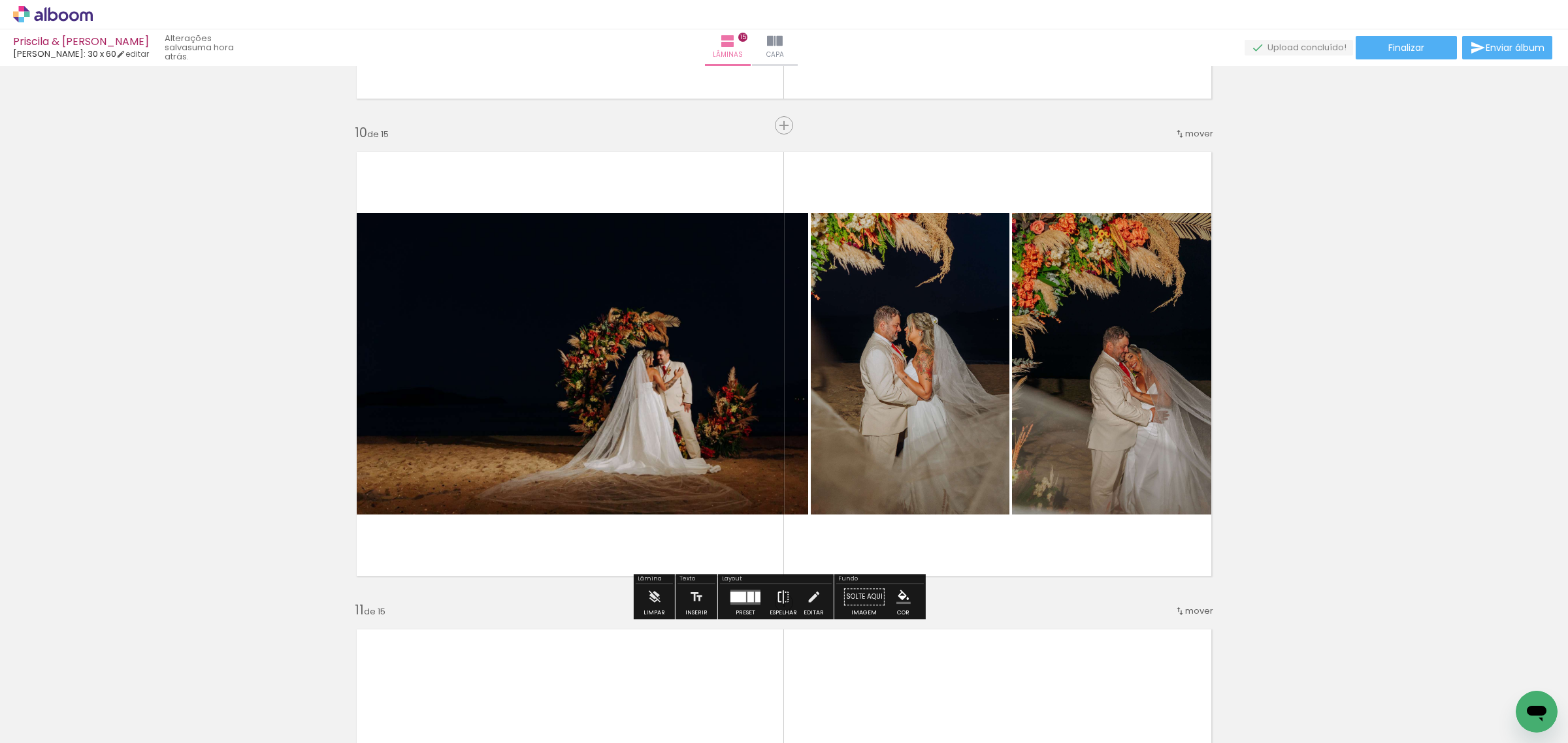
click at [777, 596] on iron-icon at bounding box center [782, 597] width 14 height 26
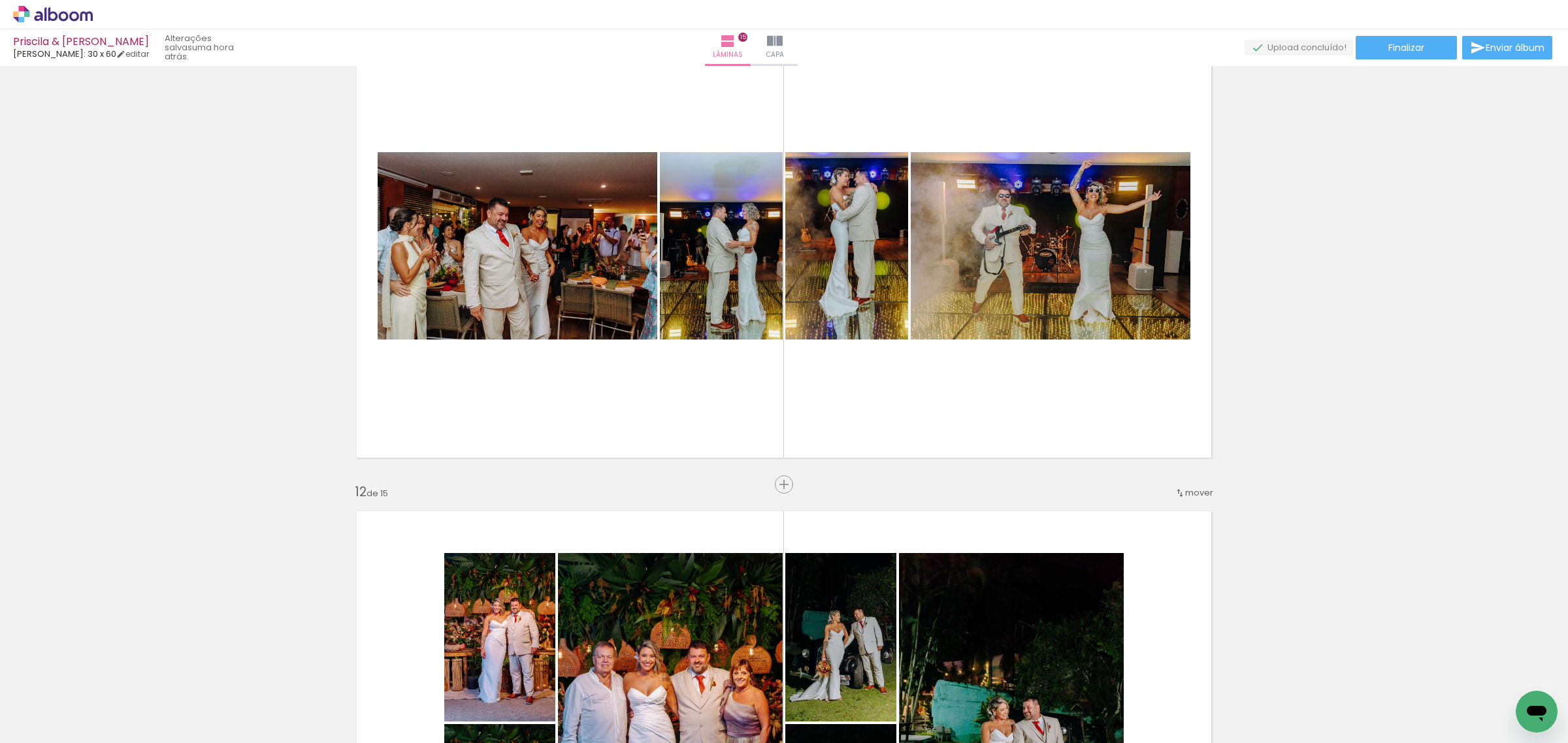
scroll to position [4855, 0]
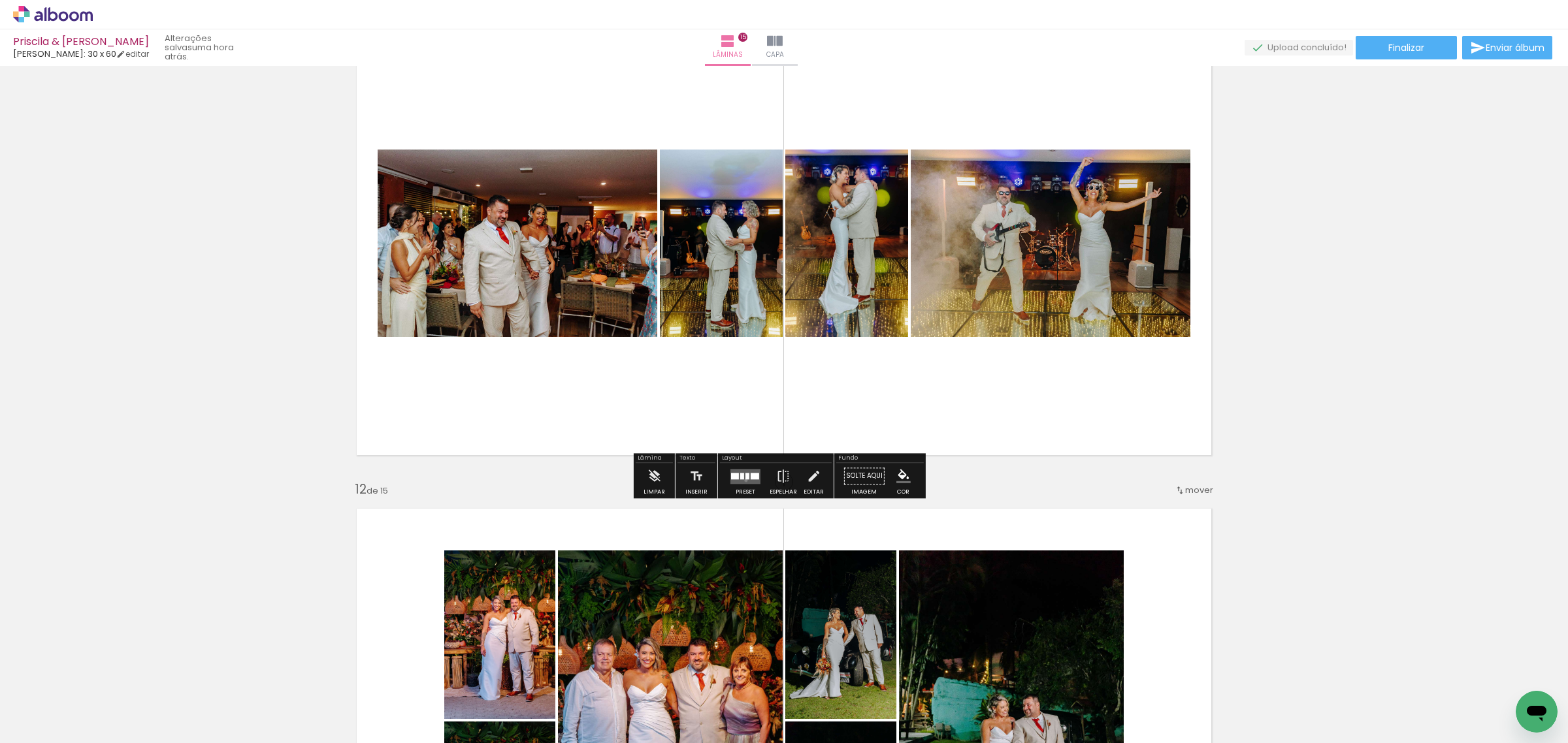
click at [743, 480] on quentale-layouter at bounding box center [746, 477] width 30 height 15
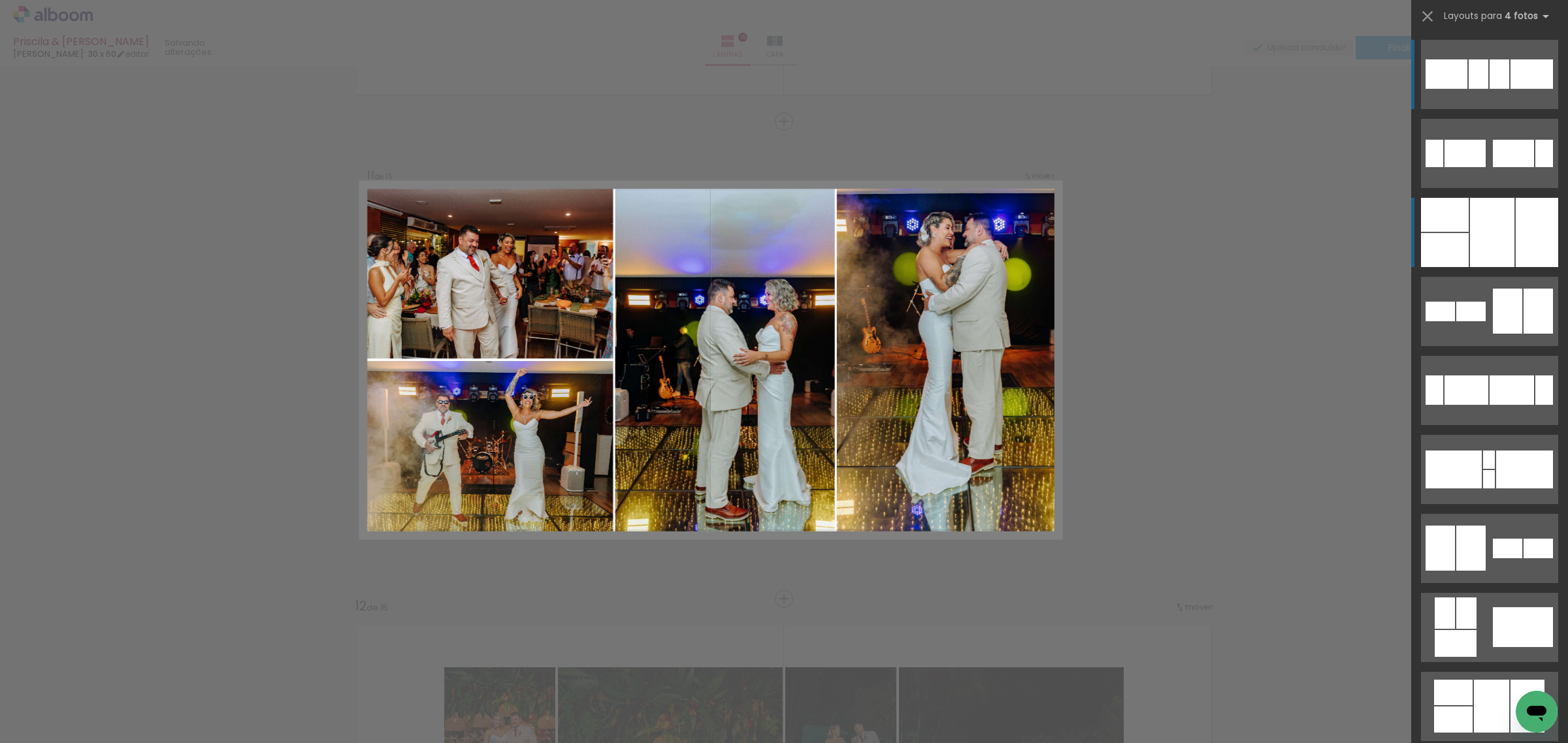
scroll to position [4734, 0]
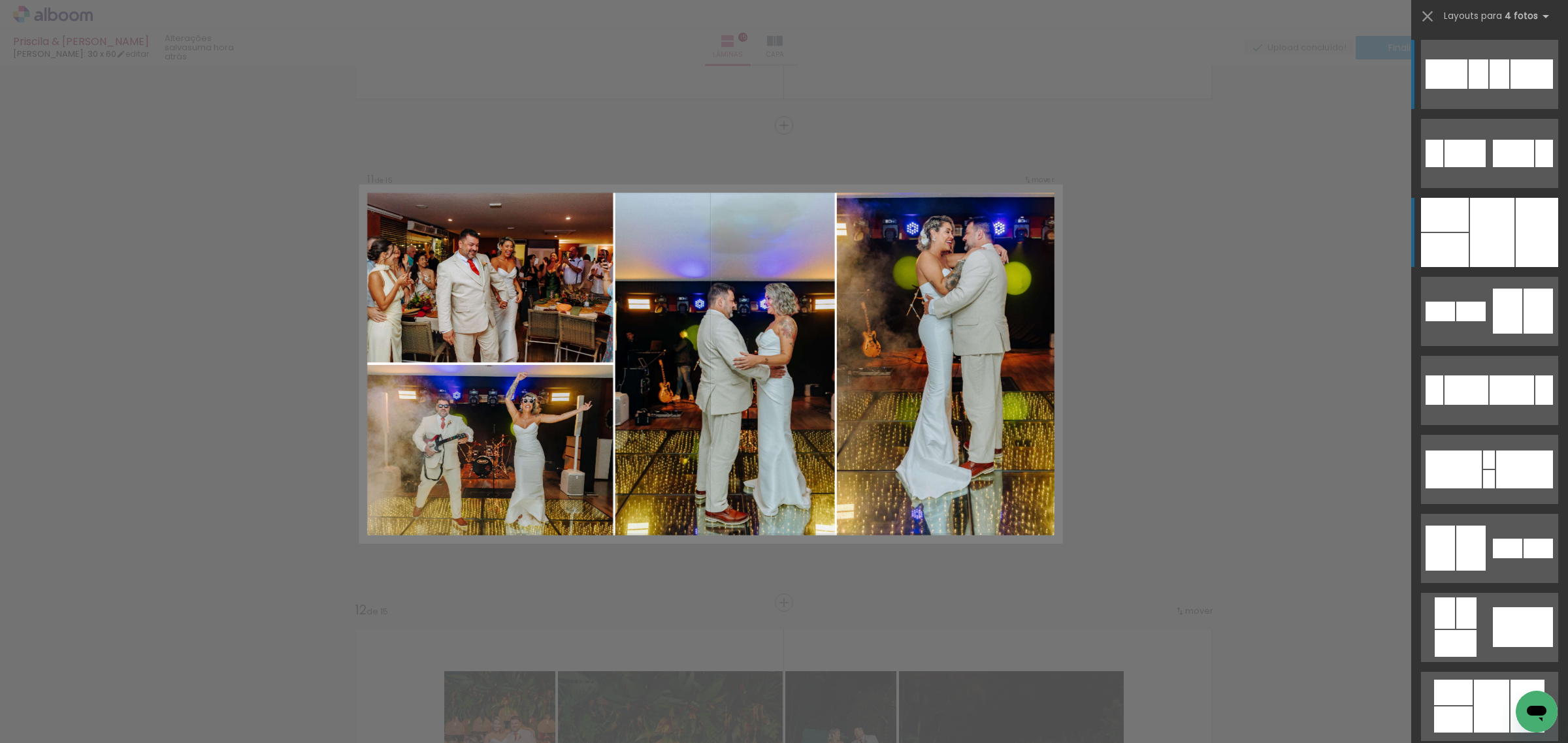
click at [1516, 245] on div at bounding box center [1536, 233] width 43 height 69
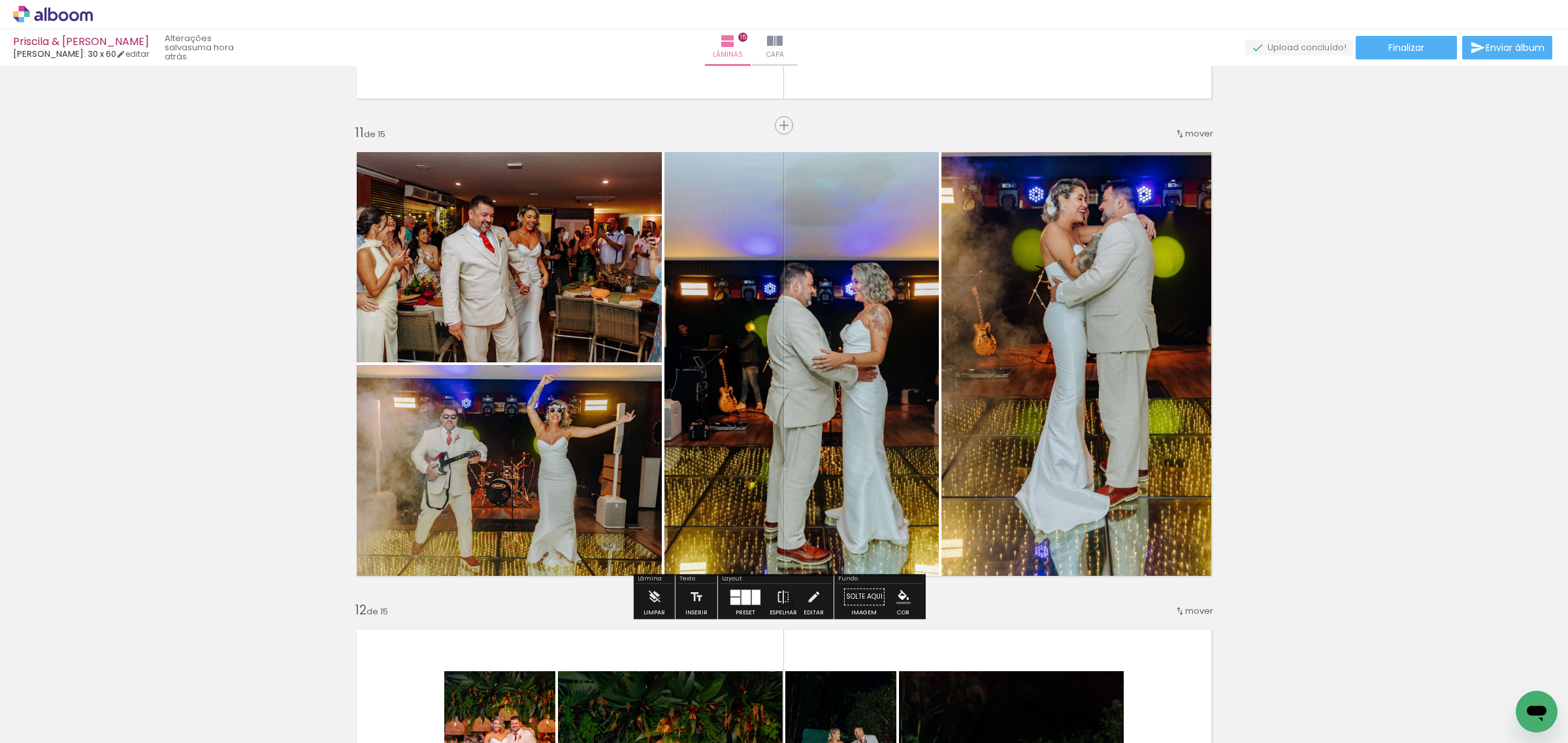
click at [847, 389] on quentale-photo at bounding box center [801, 364] width 274 height 444
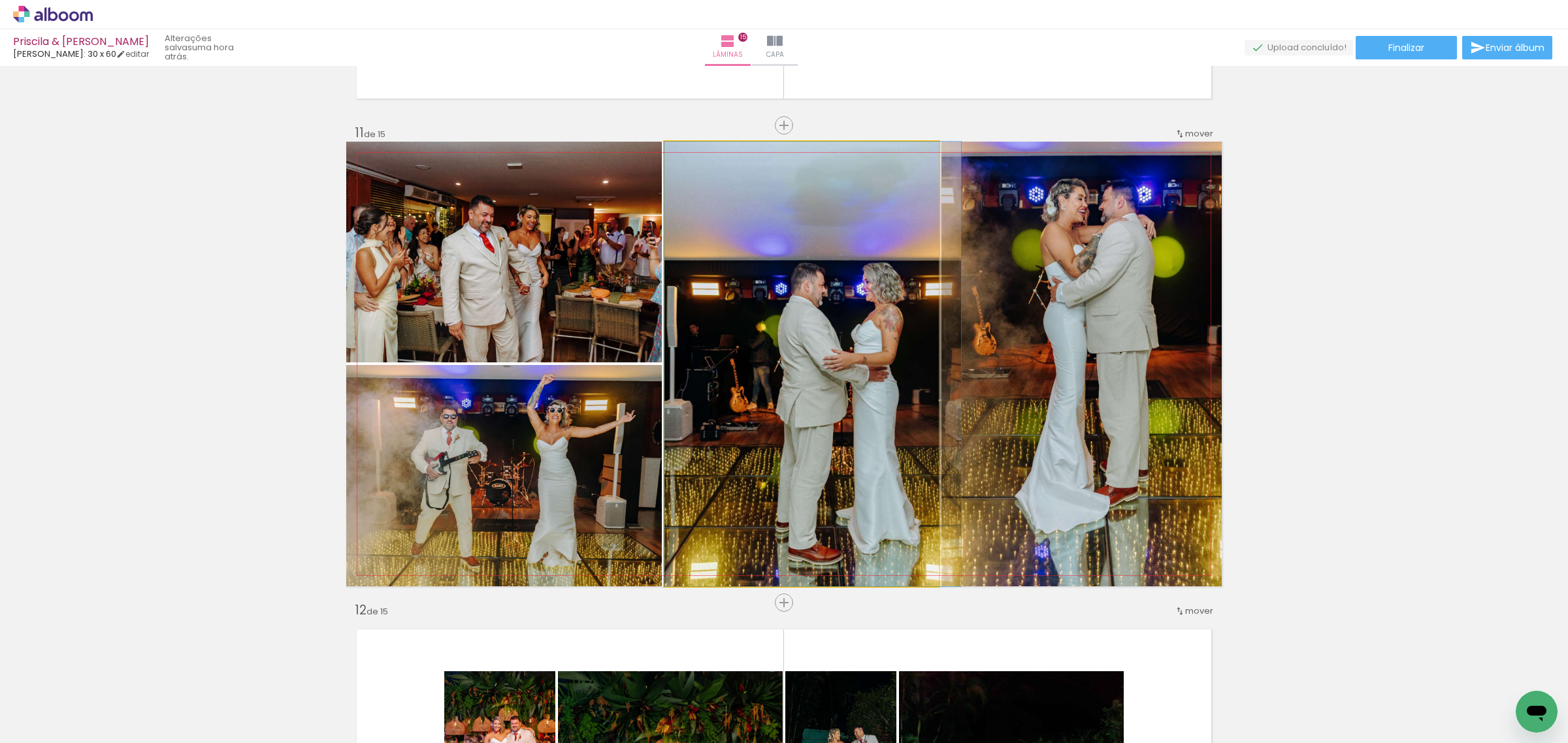
drag, startPoint x: 693, startPoint y: 165, endPoint x: 701, endPoint y: 165, distance: 8.0
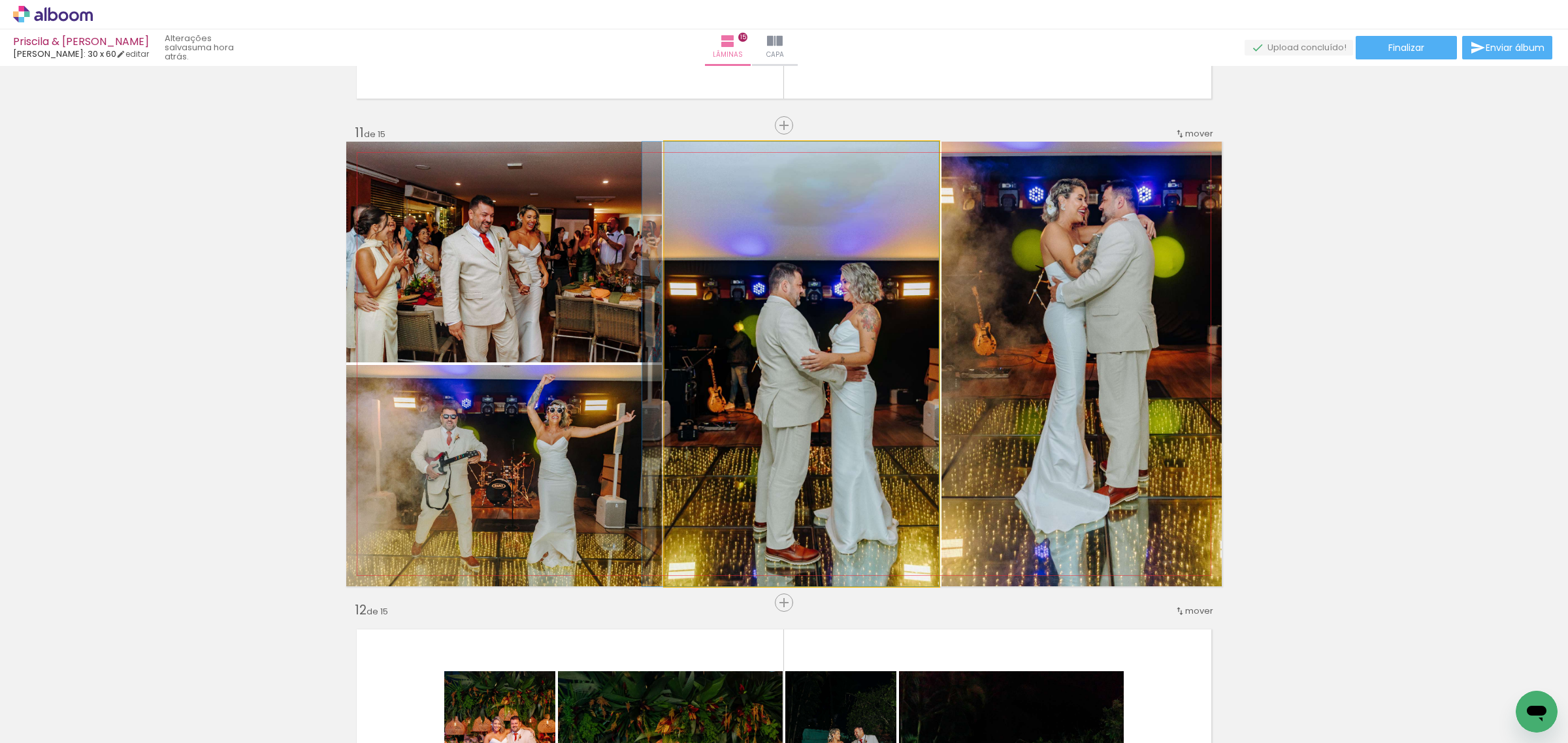
drag, startPoint x: 841, startPoint y: 218, endPoint x: 808, endPoint y: 214, distance: 33.2
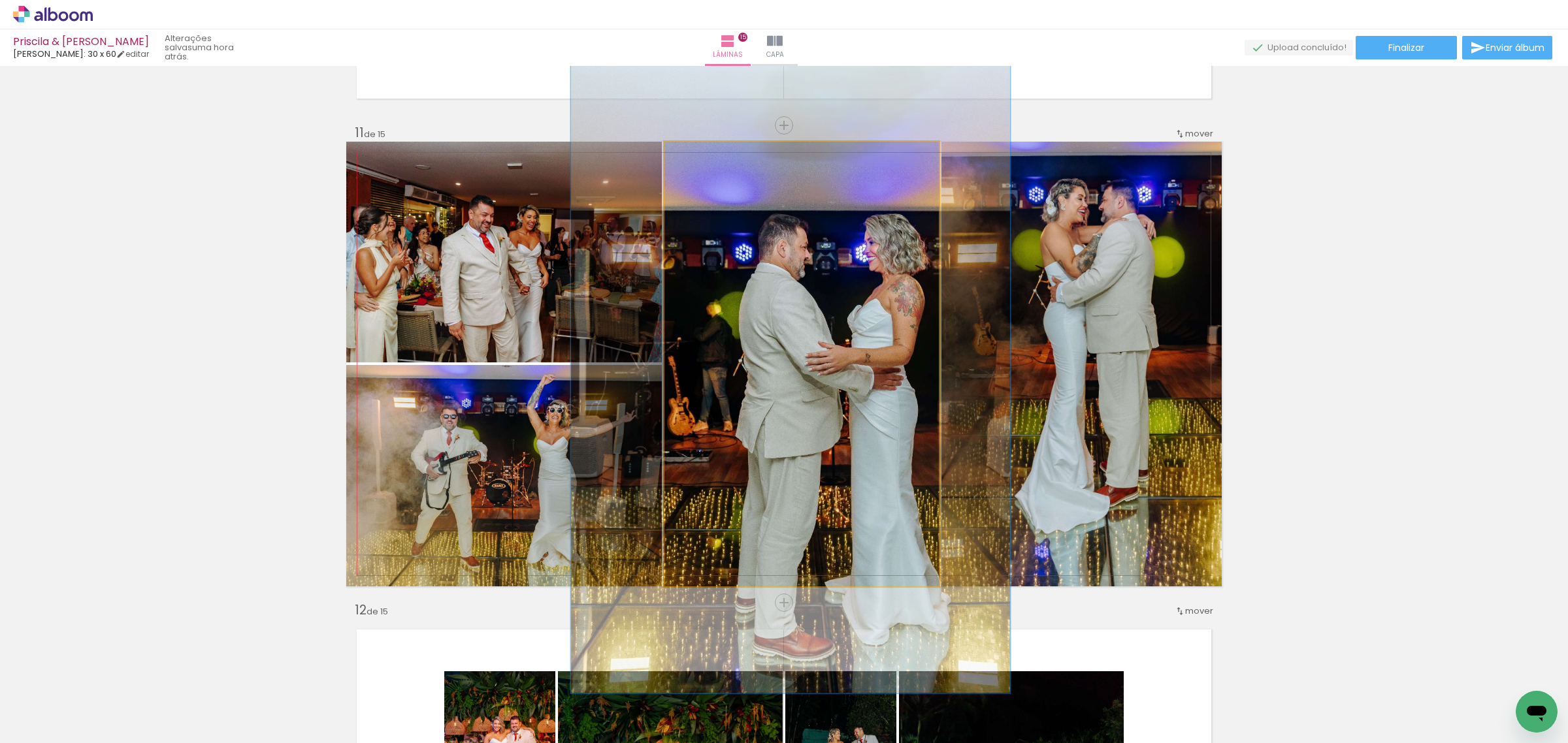
drag, startPoint x: 691, startPoint y: 157, endPoint x: 713, endPoint y: 158, distance: 22.0
click at [713, 158] on div at bounding box center [716, 155] width 12 height 12
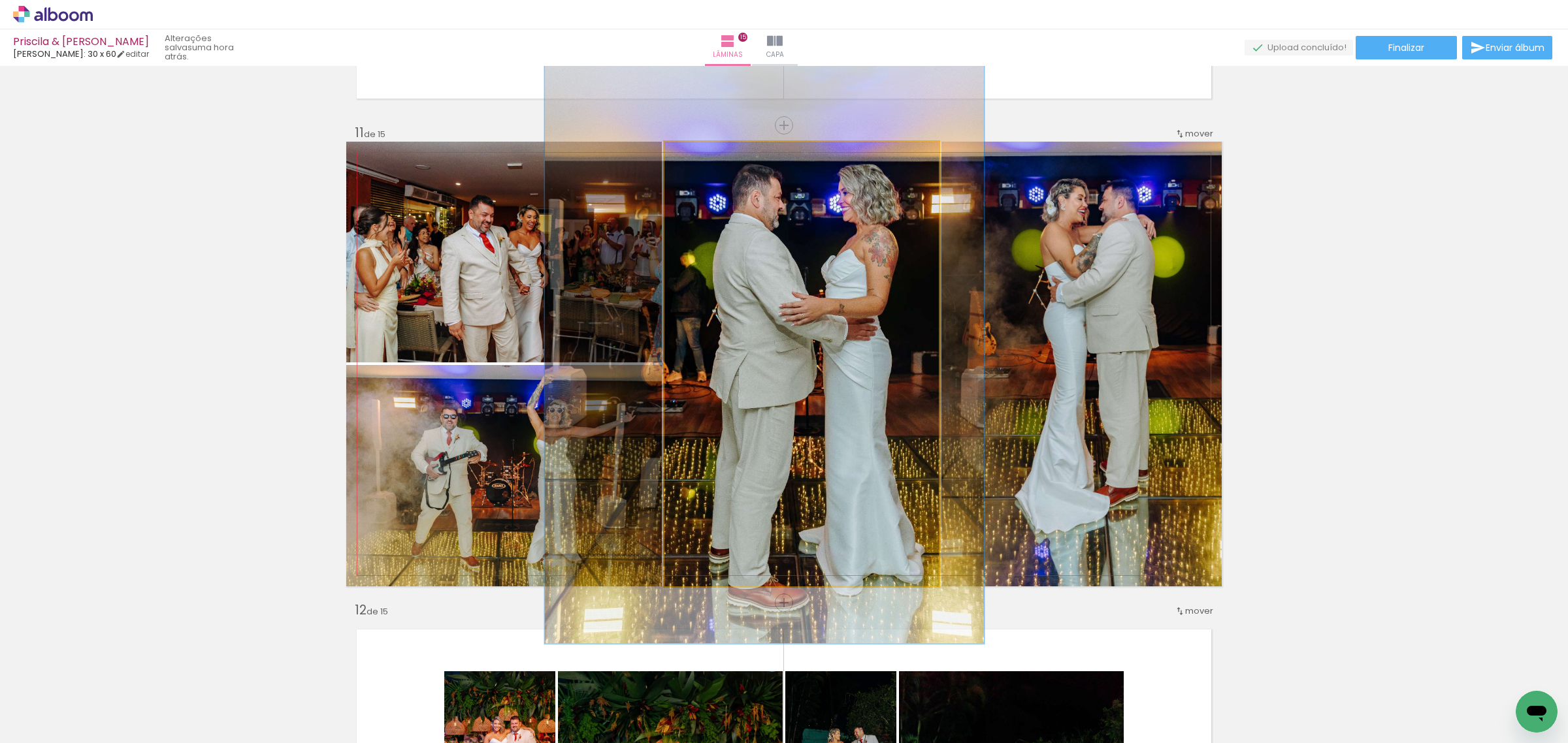
drag, startPoint x: 838, startPoint y: 278, endPoint x: 812, endPoint y: 228, distance: 56.4
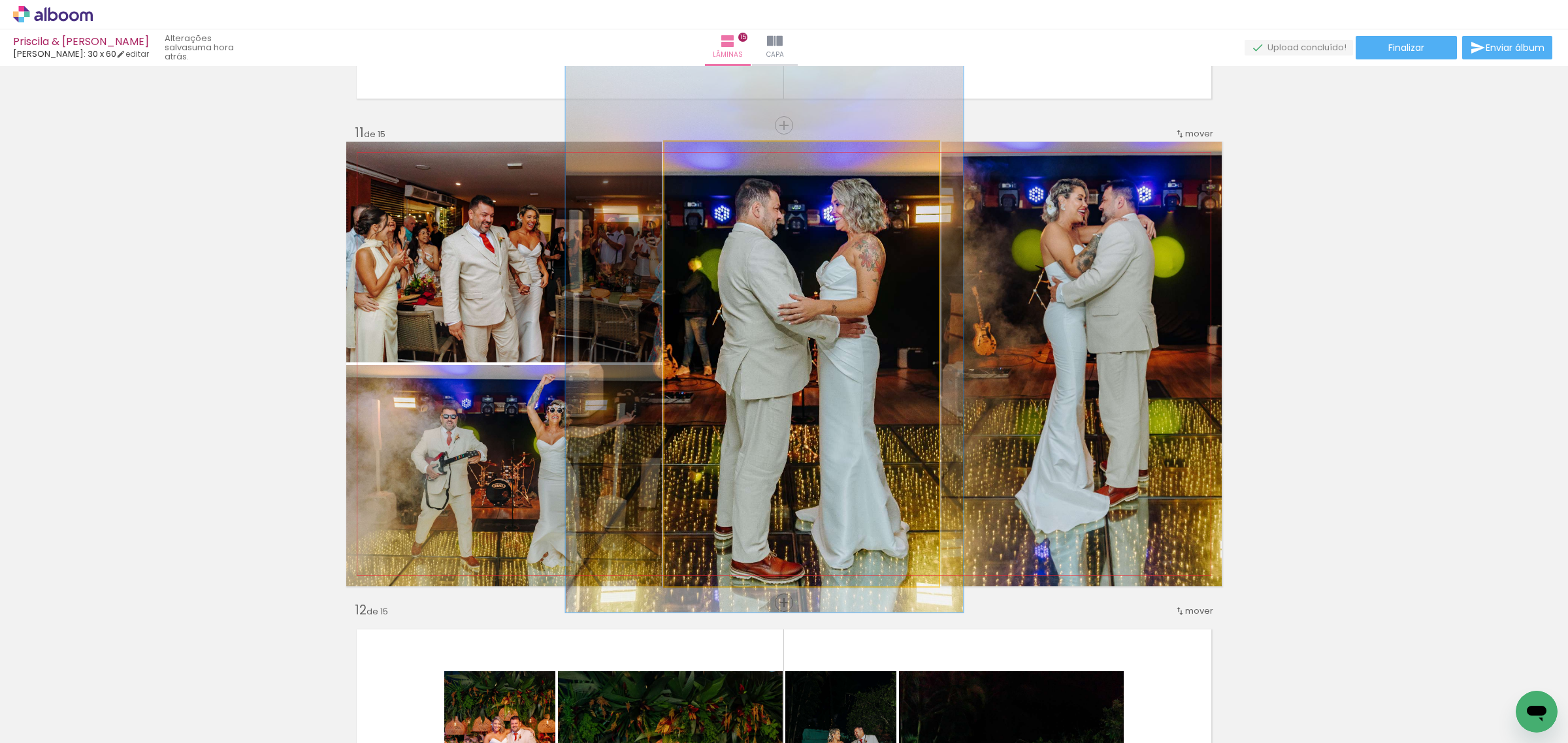
drag, startPoint x: 713, startPoint y: 155, endPoint x: 706, endPoint y: 155, distance: 7.0
click at [707, 155] on div at bounding box center [713, 155] width 12 height 12
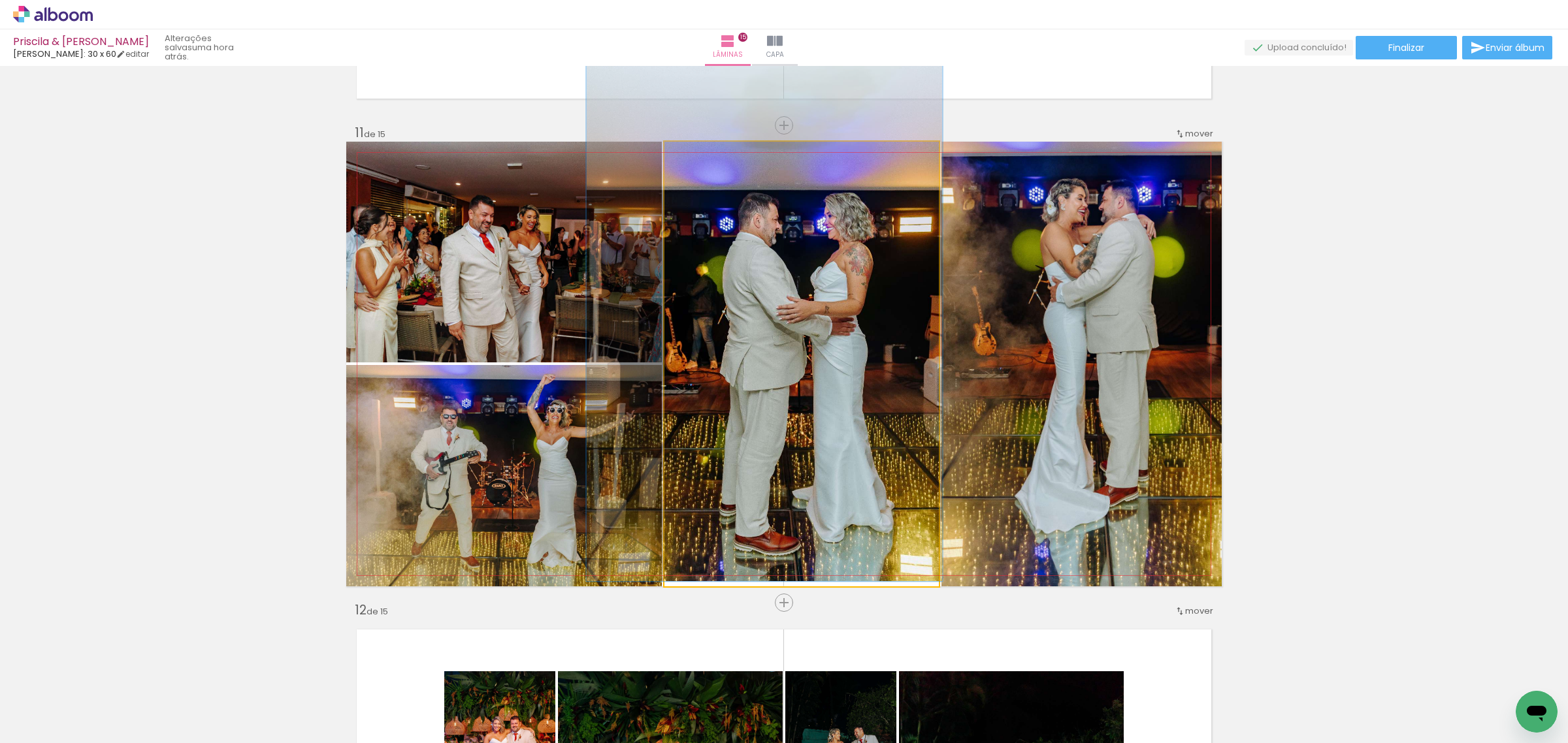
drag, startPoint x: 710, startPoint y: 158, endPoint x: 704, endPoint y: 158, distance: 6.0
click at [704, 158] on div at bounding box center [706, 155] width 21 height 21
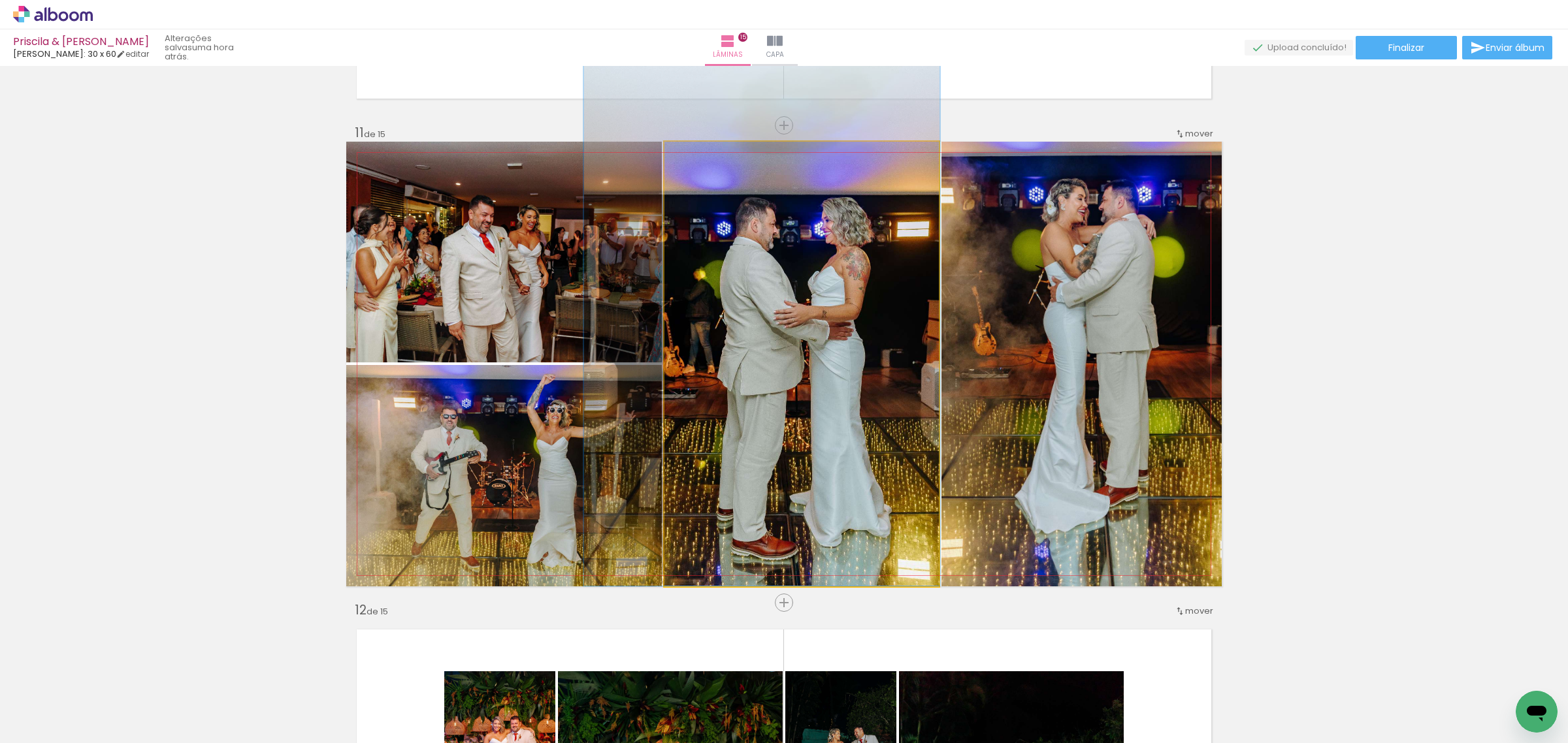
drag, startPoint x: 831, startPoint y: 321, endPoint x: 828, endPoint y: 295, distance: 26.2
drag, startPoint x: 848, startPoint y: 314, endPoint x: 813, endPoint y: 308, distance: 35.5
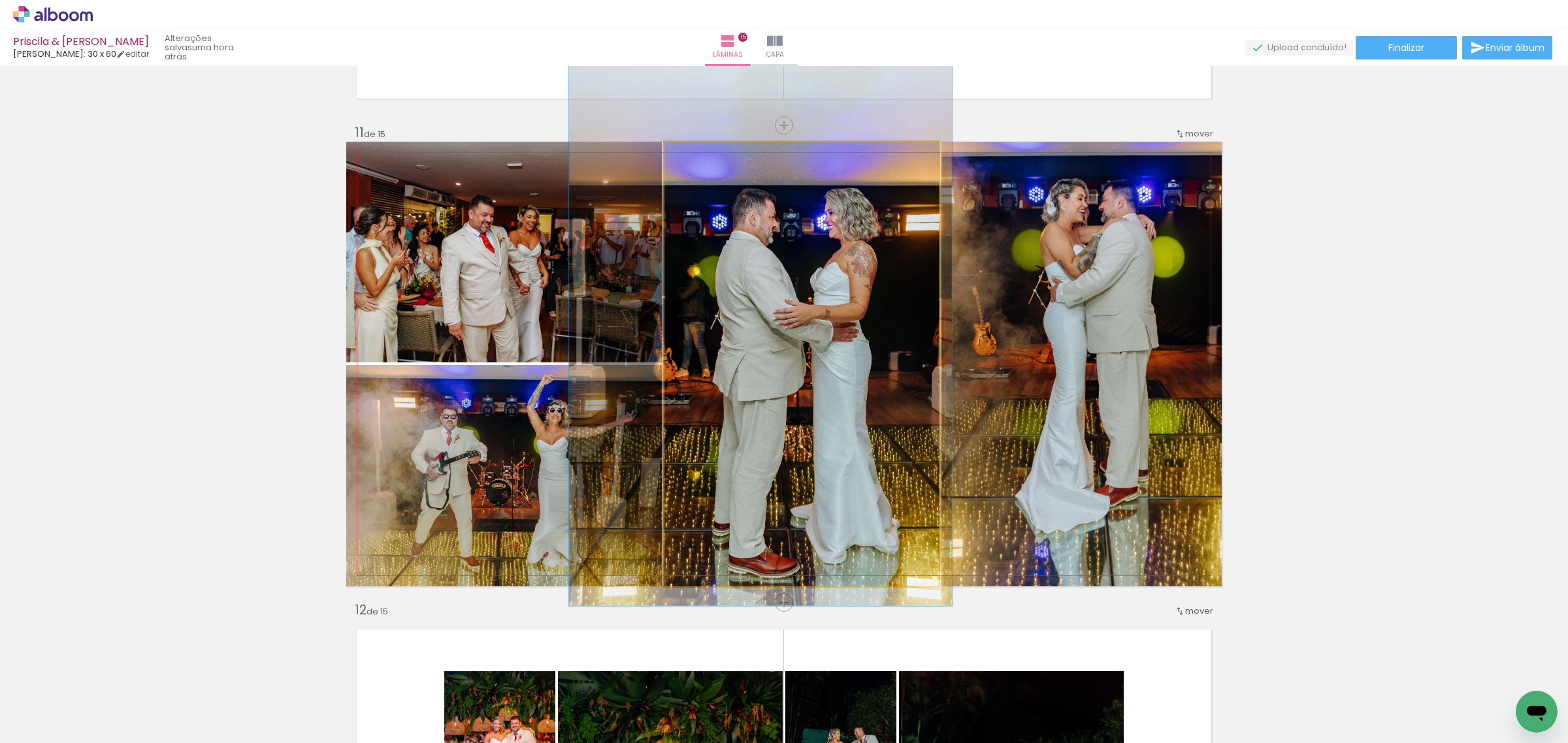
click at [710, 158] on div at bounding box center [710, 155] width 21 height 21
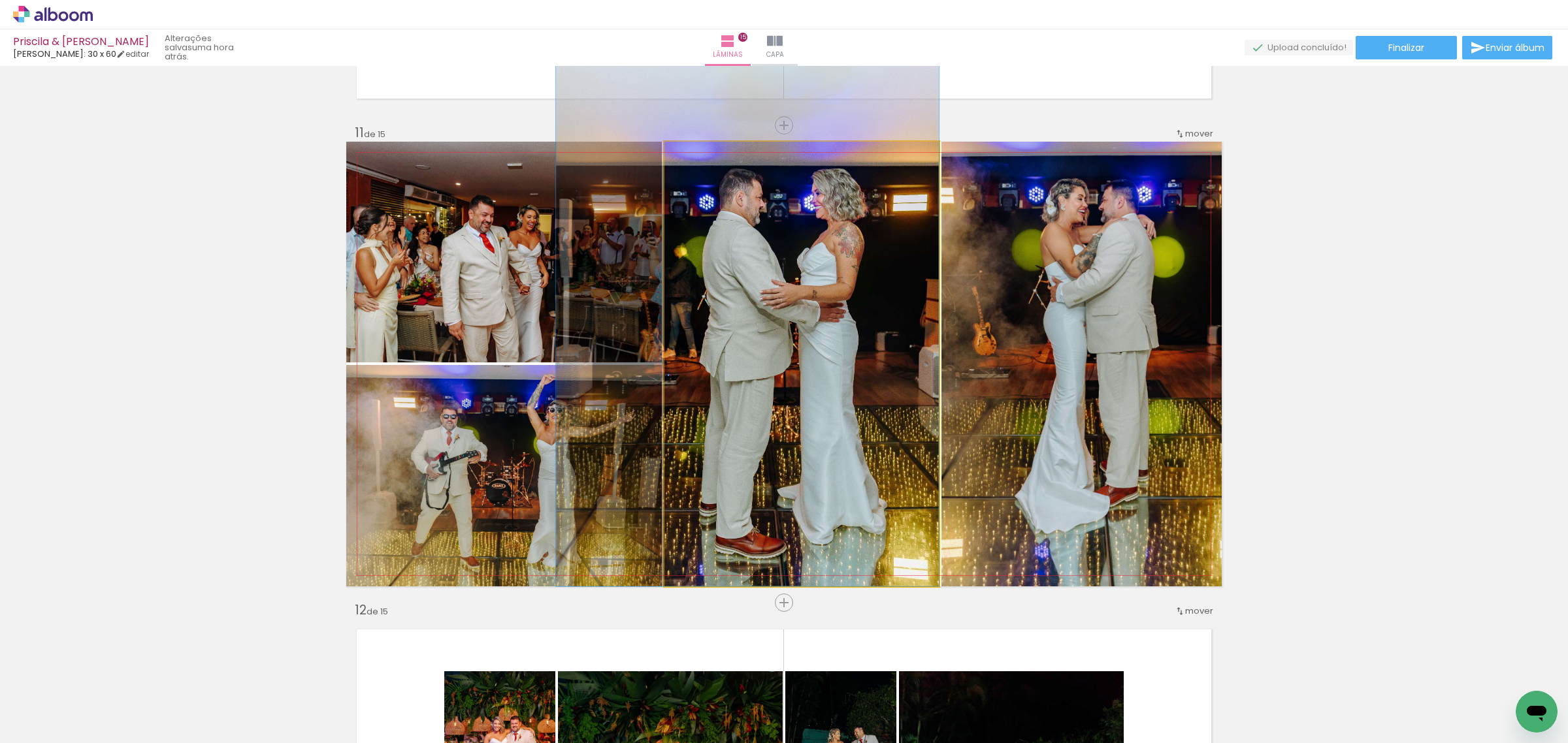
drag, startPoint x: 822, startPoint y: 285, endPoint x: 798, endPoint y: 253, distance: 40.0
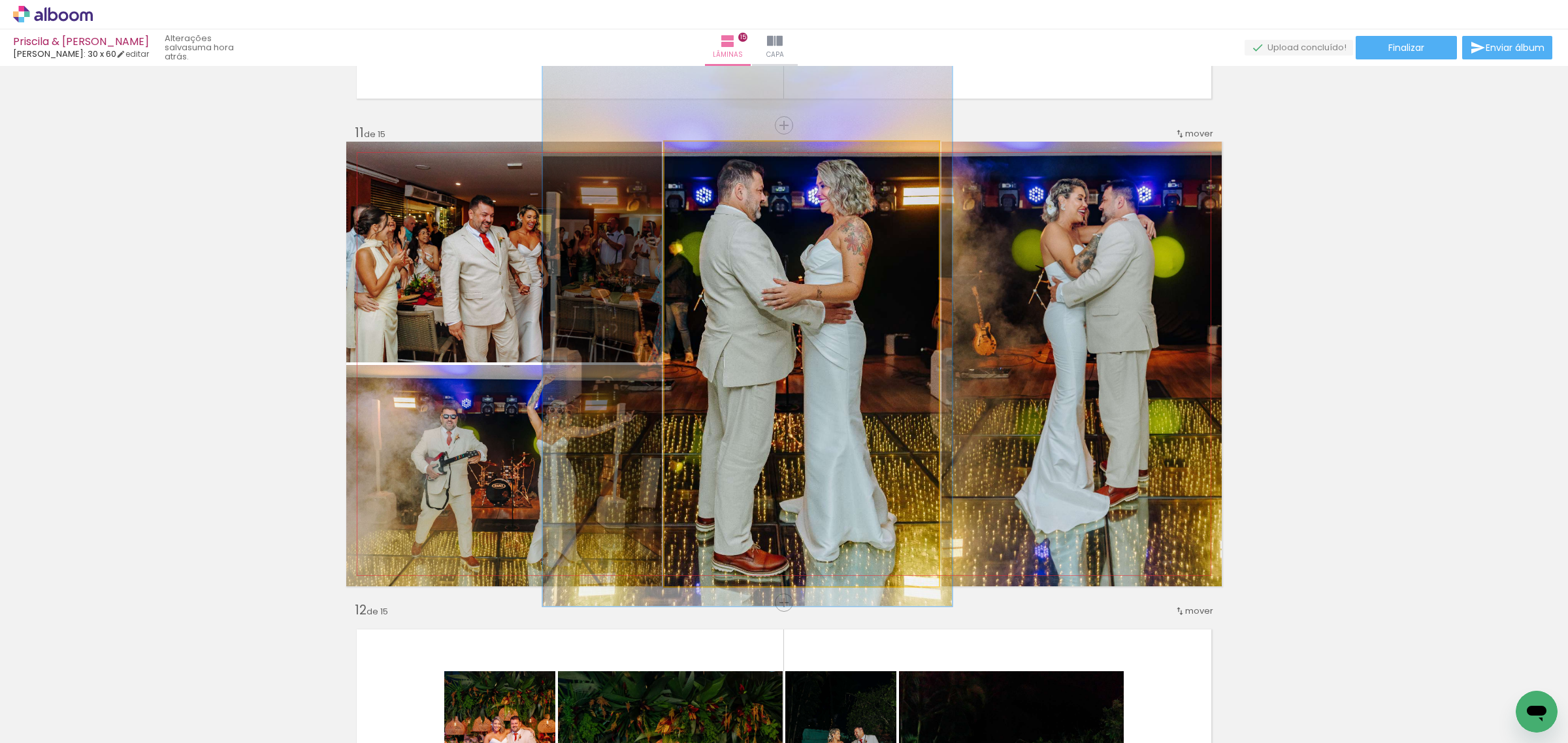
click at [710, 155] on div at bounding box center [715, 155] width 12 height 12
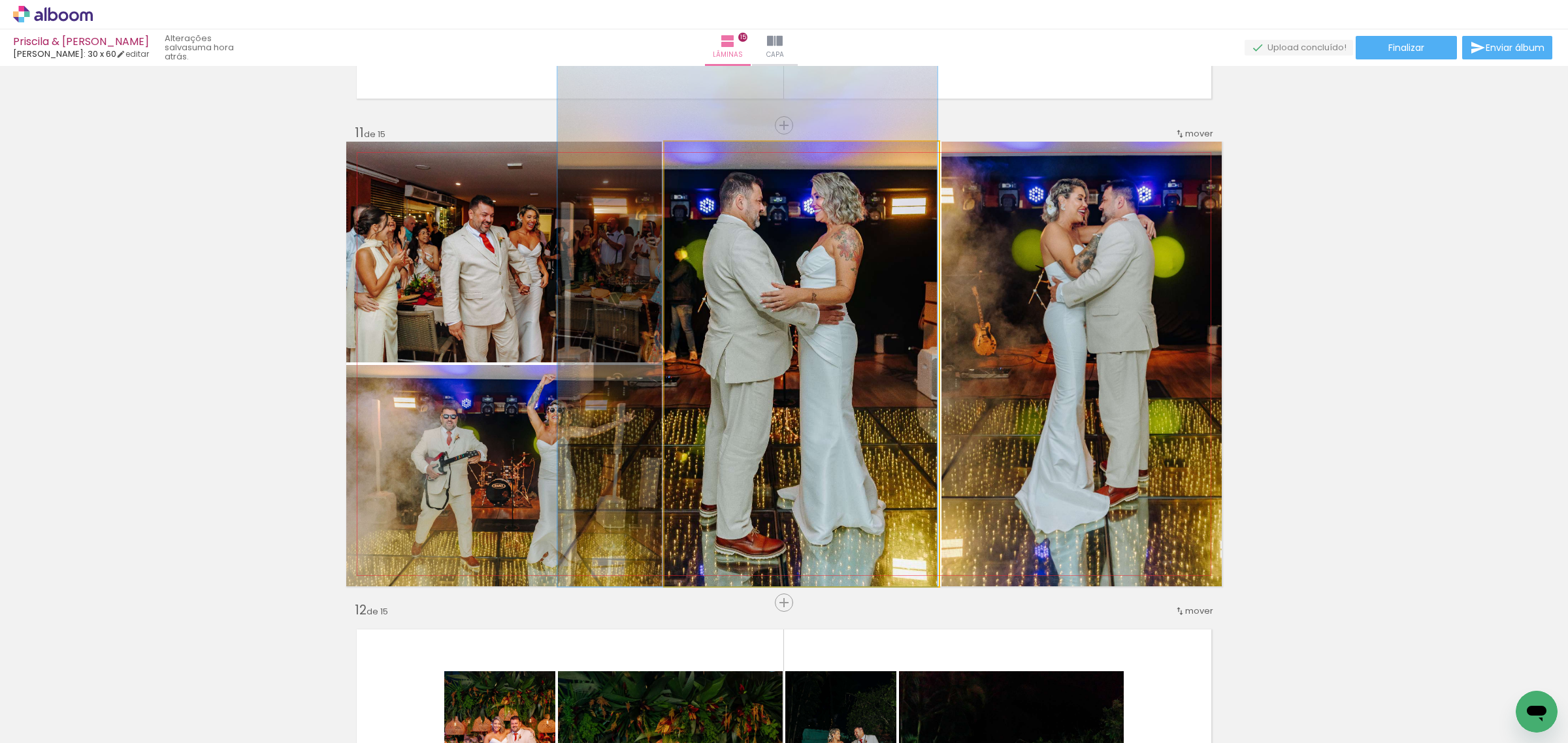
type paper-slider "128"
click at [707, 155] on div at bounding box center [710, 155] width 12 height 12
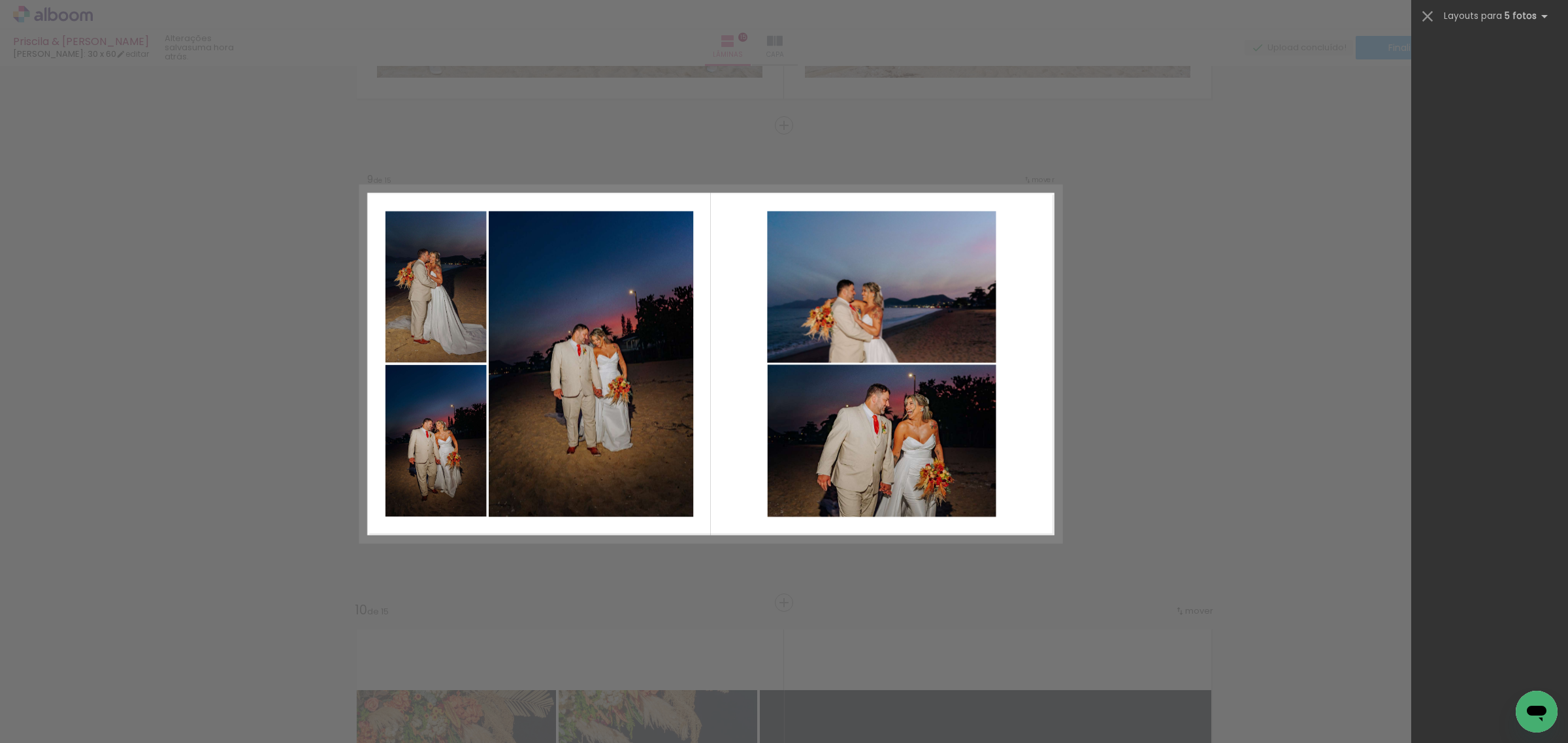
scroll to position [4898, 0]
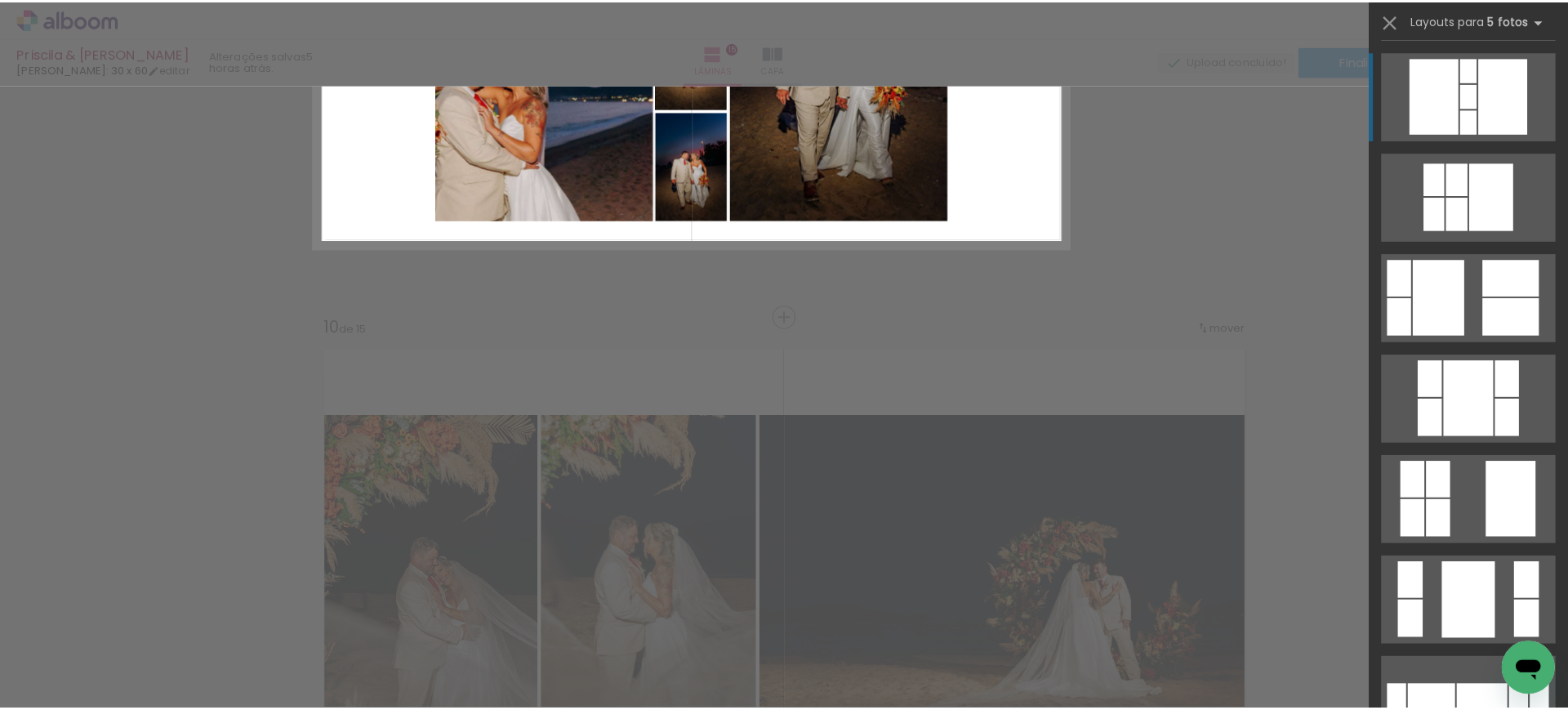
scroll to position [4548, 0]
